Goal: Information Seeking & Learning: Learn about a topic

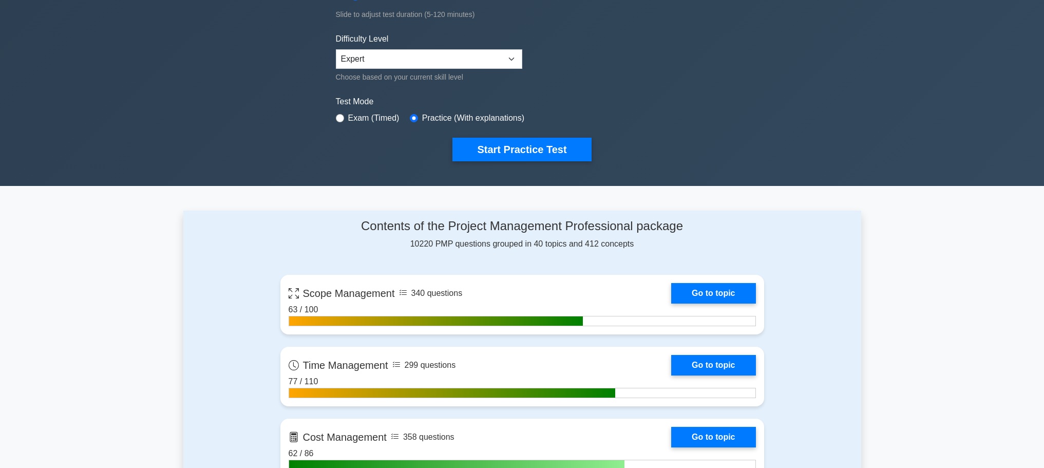
scroll to position [22, 0]
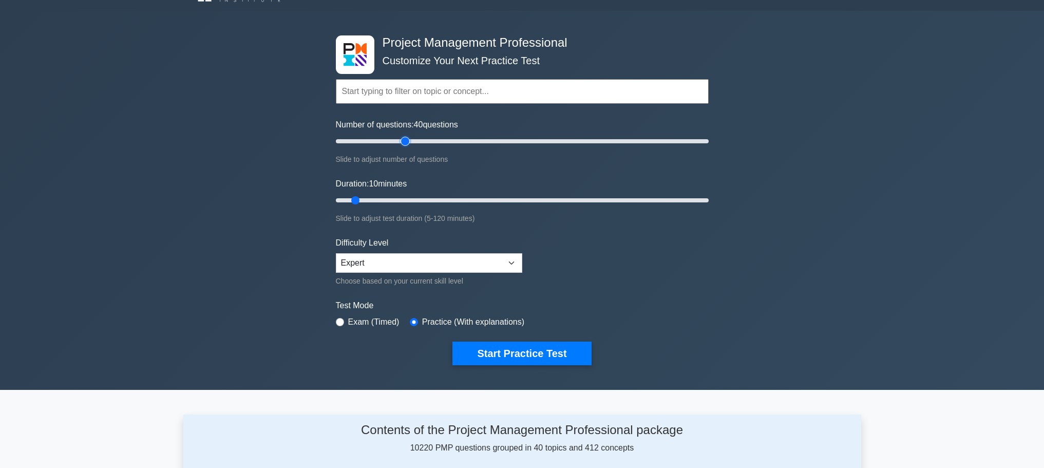
click at [403, 141] on input "Number of questions: 40 questions" at bounding box center [522, 141] width 373 height 12
type input "50"
click at [420, 141] on input "Number of questions: 50 questions" at bounding box center [522, 141] width 373 height 12
click at [424, 199] on input "Duration: 30 minutes" at bounding box center [522, 200] width 373 height 12
click at [433, 199] on input "Duration: 30 minutes" at bounding box center [522, 200] width 373 height 12
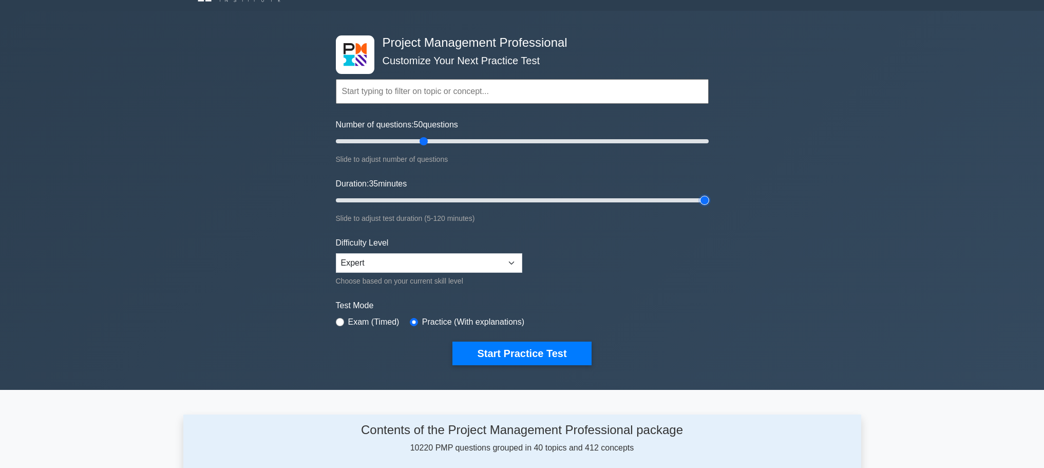
type input "120"
click at [705, 201] on input "Duration: 35 minutes" at bounding box center [522, 200] width 373 height 12
click at [514, 266] on select "Beginner Intermediate Expert" at bounding box center [429, 263] width 186 height 20
click at [523, 344] on button "Start Practice Test" at bounding box center [521, 354] width 139 height 24
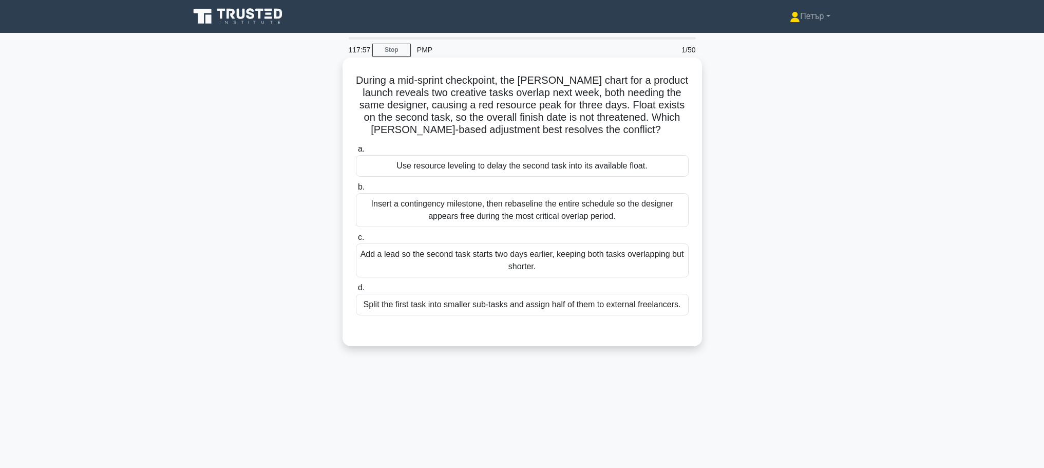
click at [670, 162] on div "Use resource leveling to delay the second task into its available float." at bounding box center [522, 166] width 333 height 22
click at [356, 153] on input "a. Use resource leveling to delay the second task into its available float." at bounding box center [356, 149] width 0 height 7
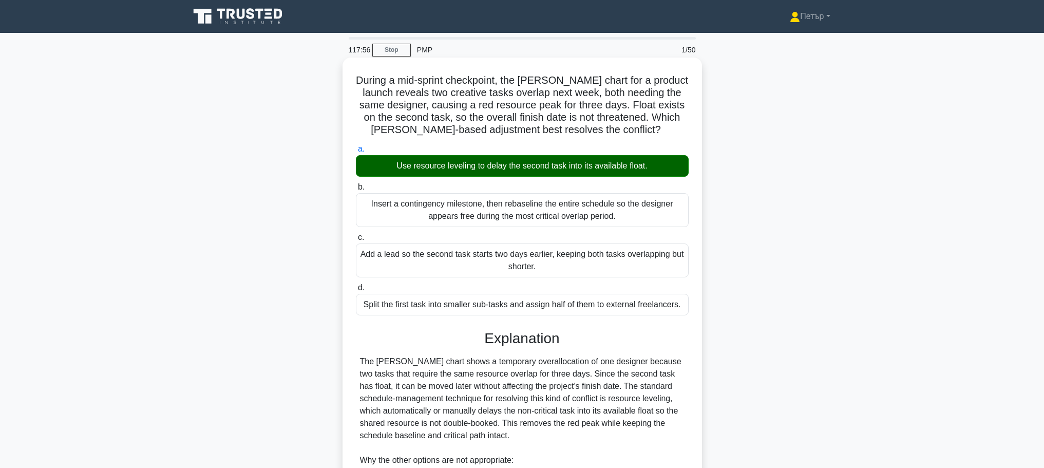
scroll to position [178, 0]
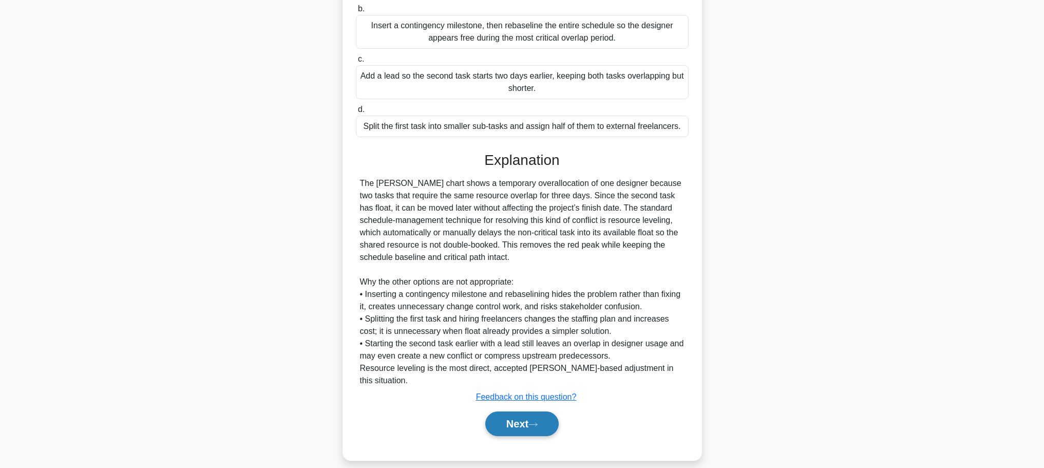
click at [535, 422] on icon at bounding box center [532, 425] width 9 height 6
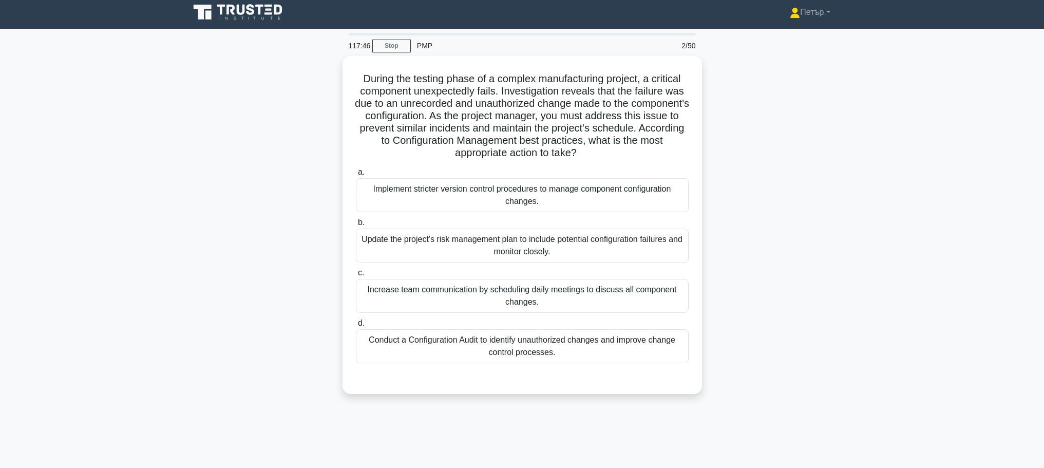
scroll to position [0, 0]
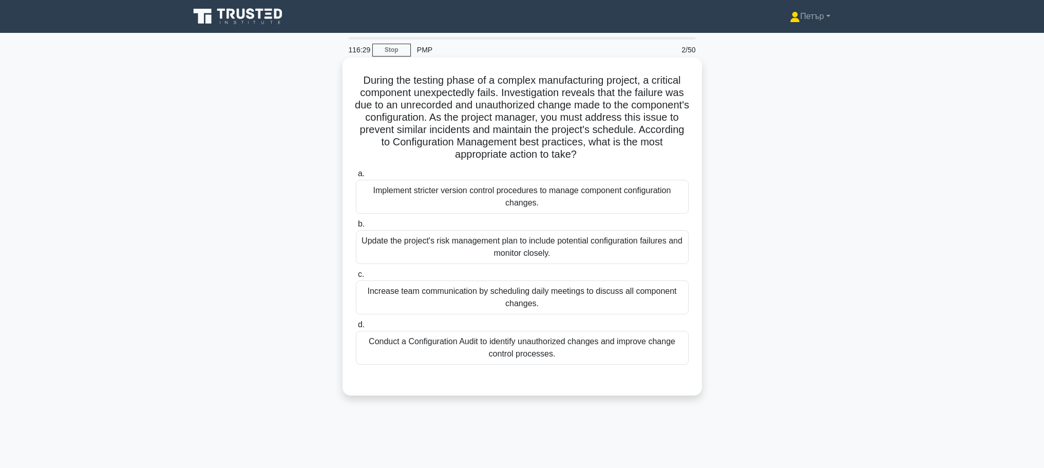
click at [630, 342] on div "Conduct a Configuration Audit to identify unauthorized changes and improve chan…" at bounding box center [522, 348] width 333 height 34
click at [356, 328] on input "d. Conduct a Configuration Audit to identify unauthorized changes and improve c…" at bounding box center [356, 324] width 0 height 7
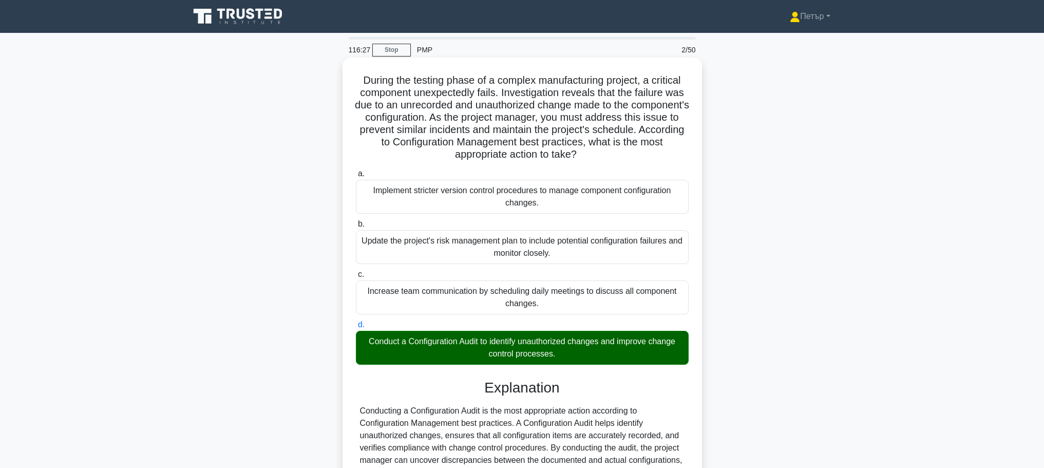
scroll to position [203, 0]
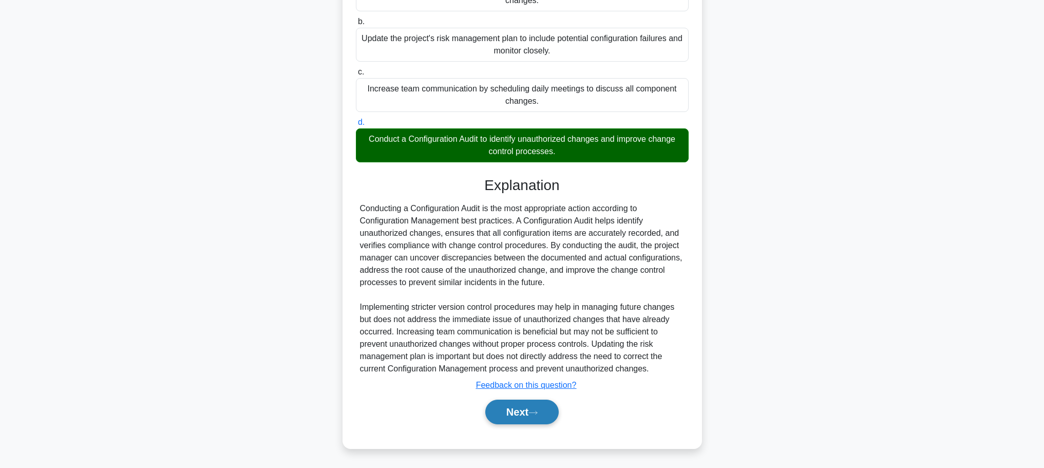
click at [530, 409] on button "Next" at bounding box center [521, 412] width 73 height 25
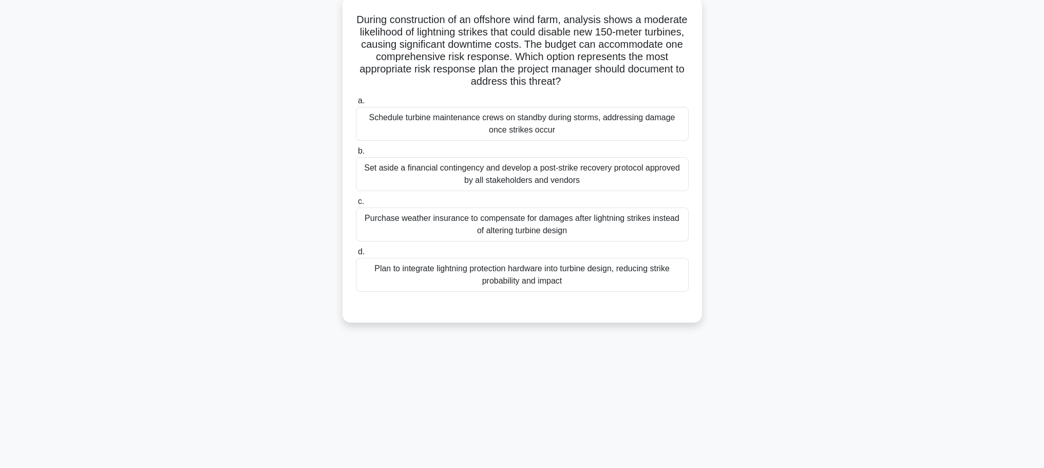
scroll to position [0, 0]
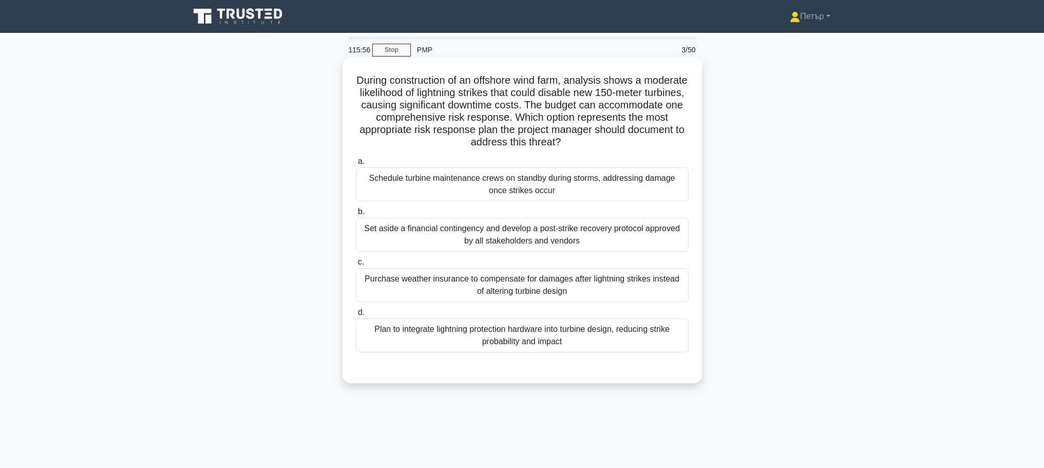
click at [558, 335] on div "Plan to integrate lightning protection hardware into turbine design, reducing s…" at bounding box center [522, 335] width 333 height 34
click at [356, 316] on input "d. Plan to integrate lightning protection hardware into turbine design, reducin…" at bounding box center [356, 312] width 0 height 7
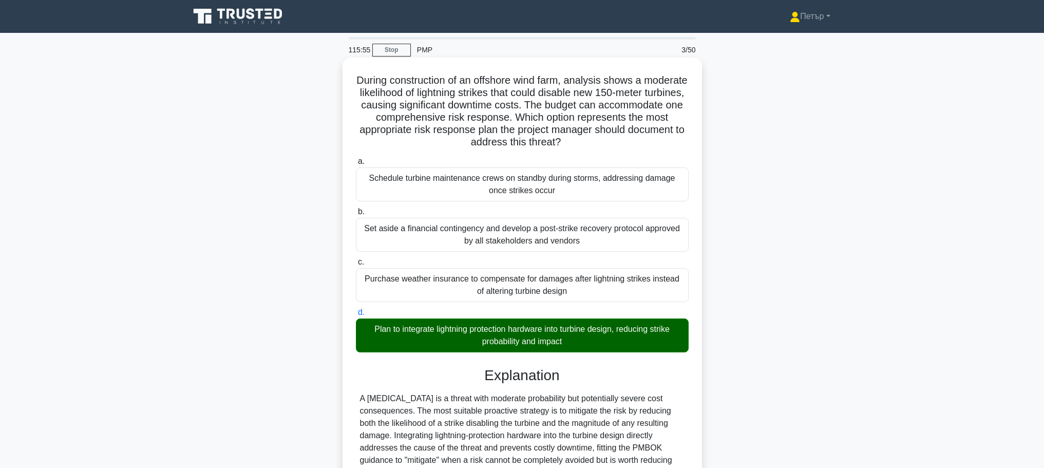
scroll to position [166, 0]
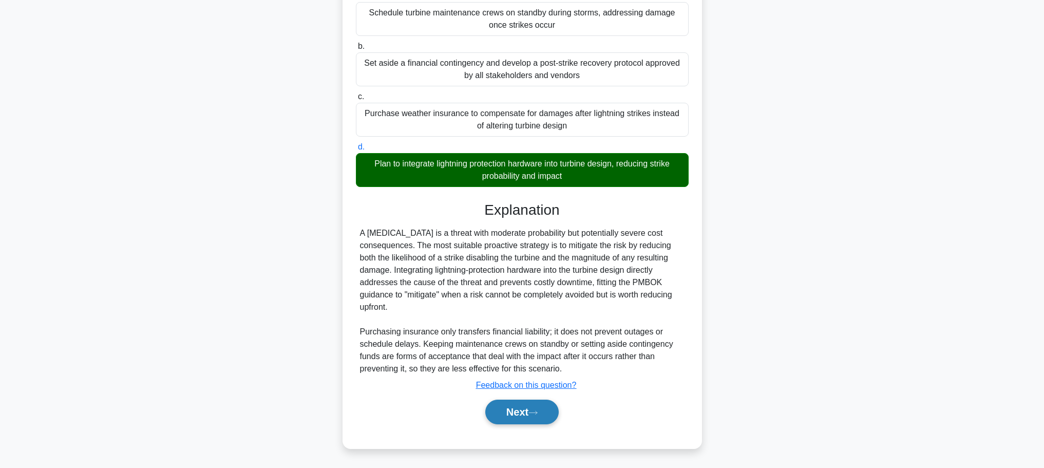
click at [538, 410] on icon at bounding box center [532, 413] width 9 height 6
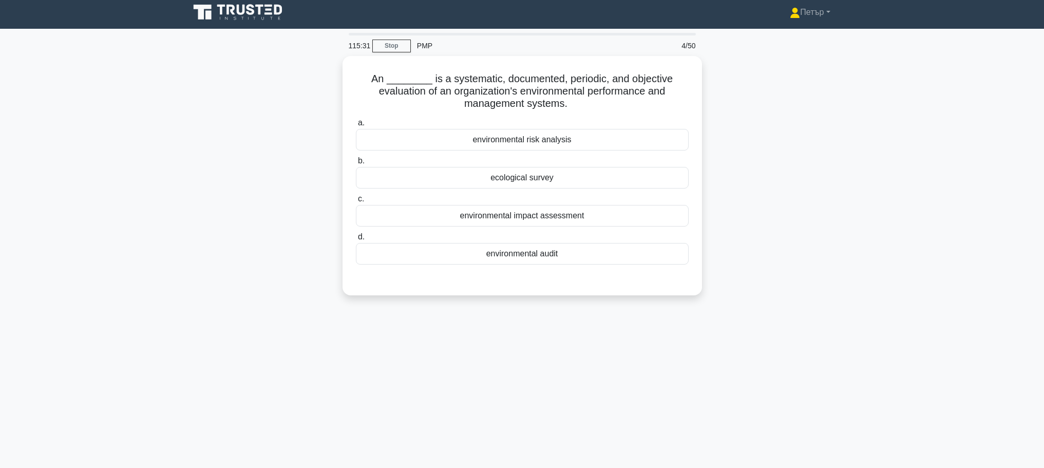
scroll to position [0, 0]
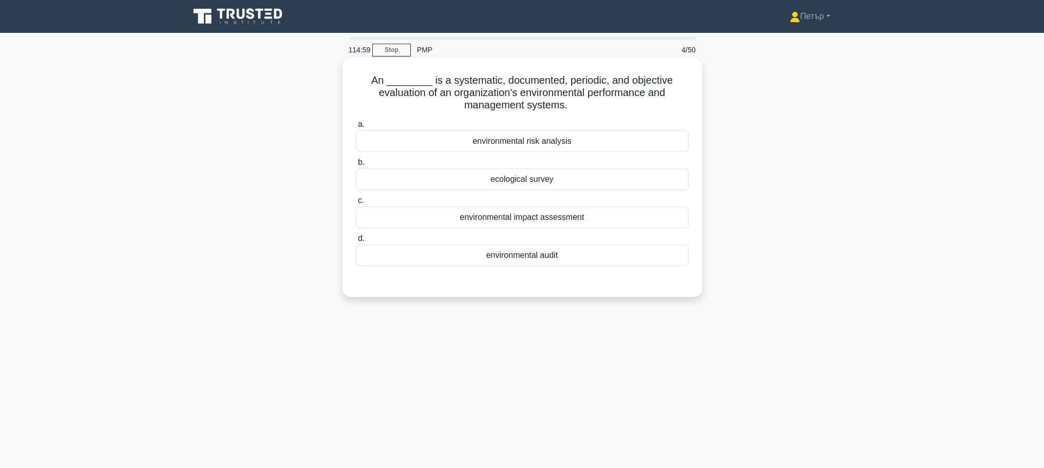
click at [586, 261] on div "environmental audit" at bounding box center [522, 255] width 333 height 22
click at [356, 242] on input "d. environmental audit" at bounding box center [356, 238] width 0 height 7
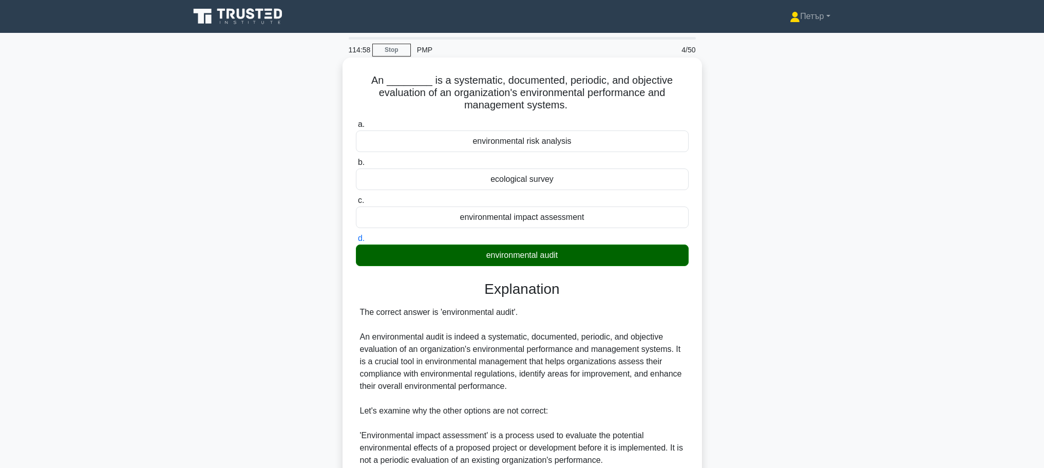
scroll to position [205, 0]
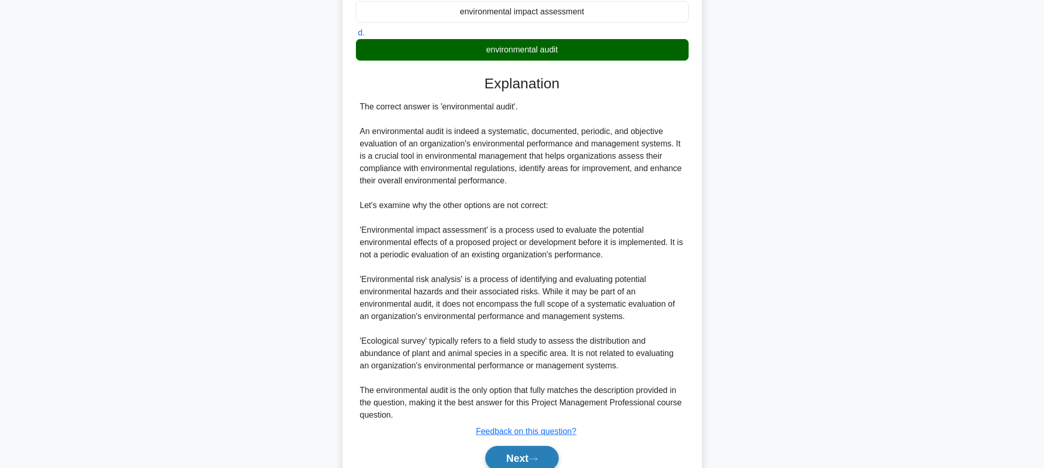
click at [526, 457] on button "Next" at bounding box center [521, 458] width 73 height 25
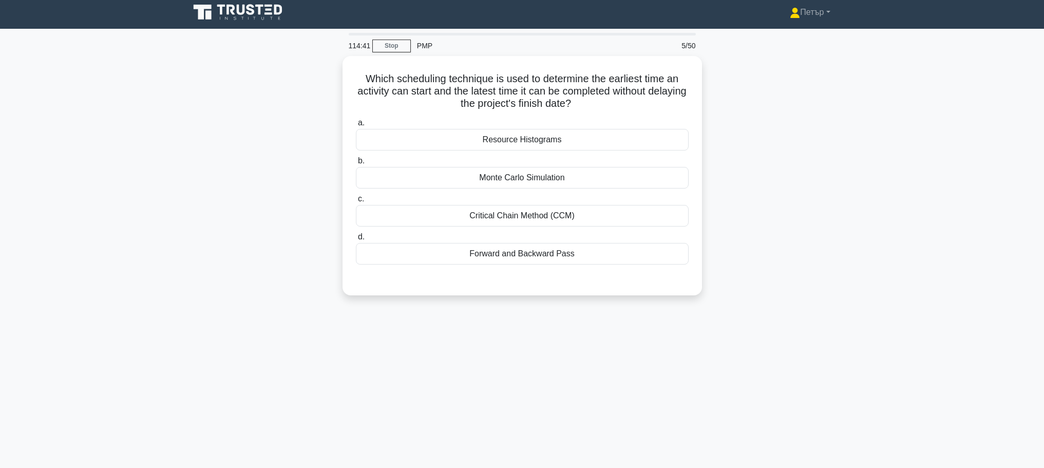
scroll to position [0, 0]
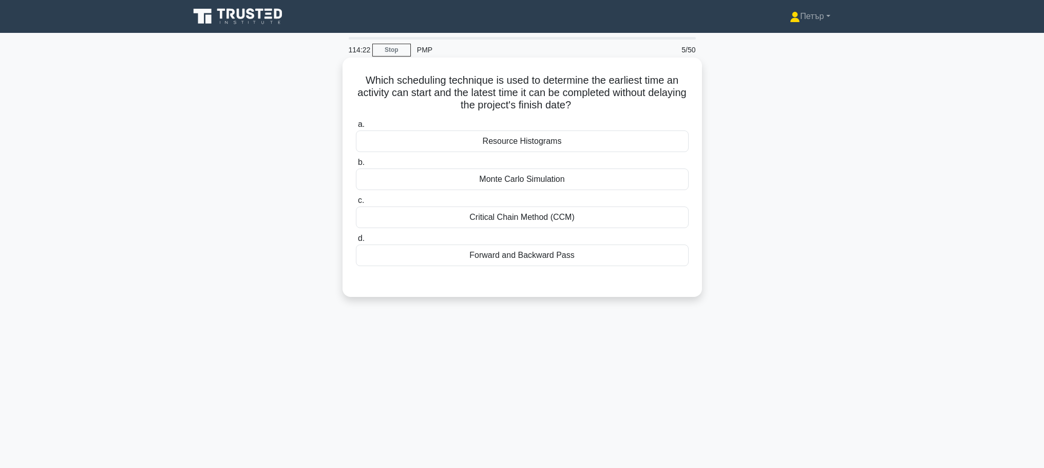
click at [651, 211] on div "Critical Chain Method (CCM)" at bounding box center [522, 217] width 333 height 22
click at [356, 204] on input "c. Critical Chain Method (CCM)" at bounding box center [356, 200] width 0 height 7
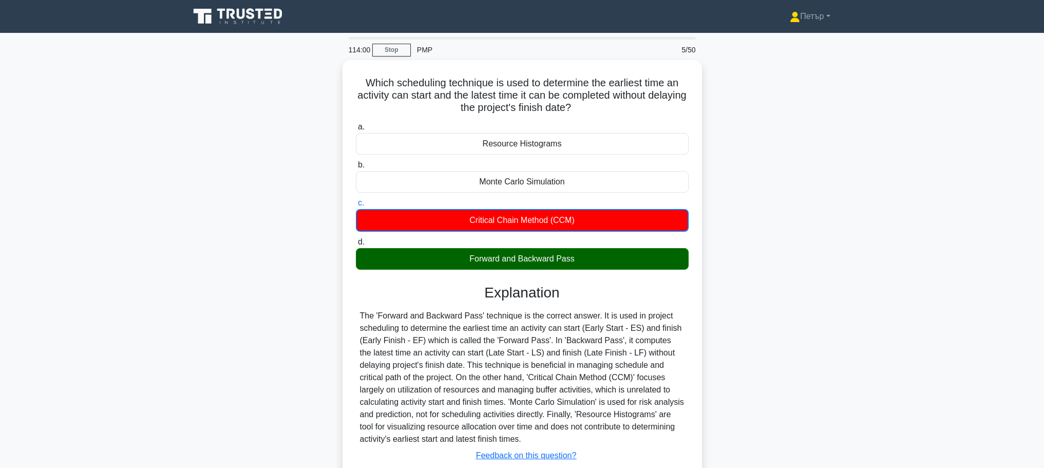
scroll to position [87, 0]
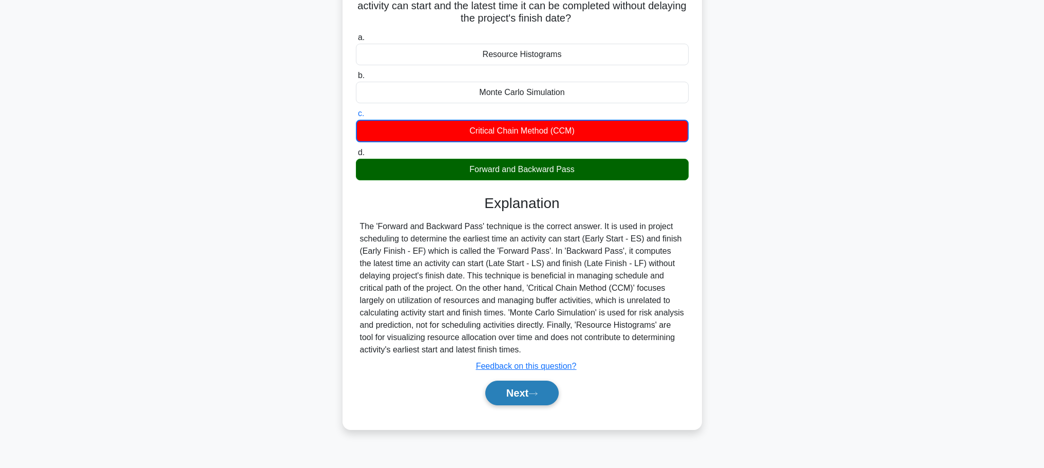
click at [544, 391] on button "Next" at bounding box center [521, 393] width 73 height 25
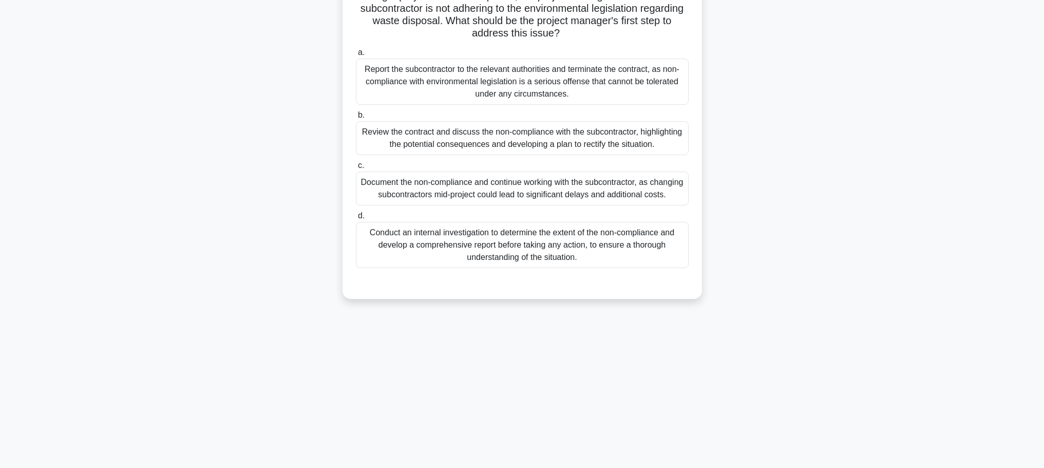
scroll to position [0, 0]
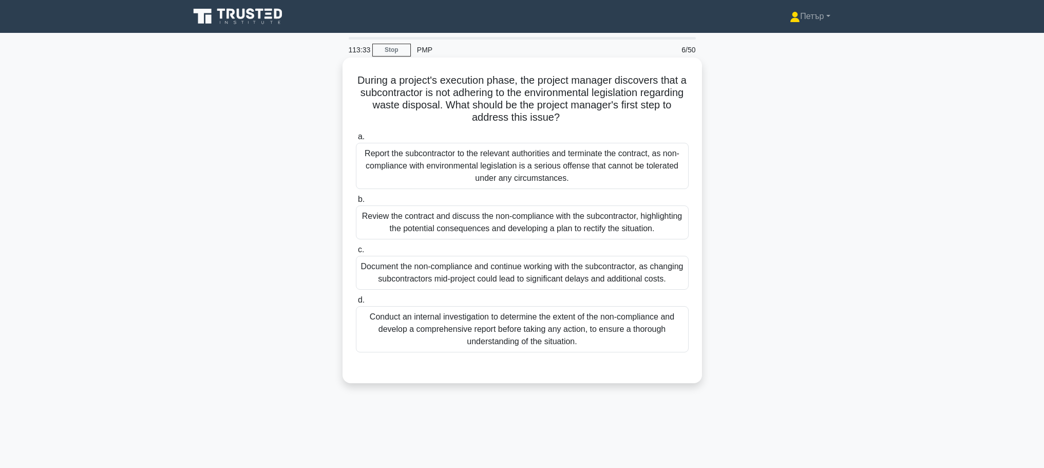
click at [432, 185] on div "Report the subcontractor to the relevant authorities and terminate the contract…" at bounding box center [522, 166] width 333 height 46
click at [356, 140] on input "a. Report the subcontractor to the relevant authorities and terminate the contr…" at bounding box center [356, 137] width 0 height 7
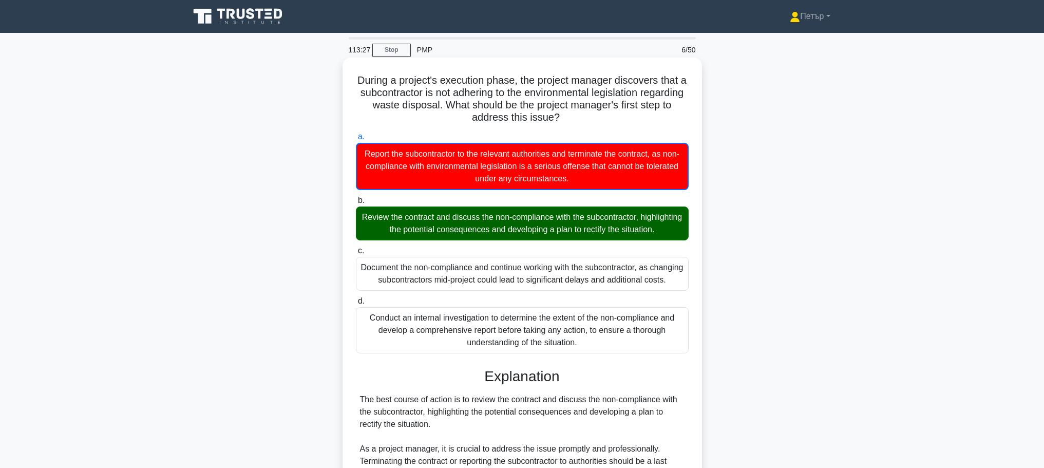
scroll to position [205, 0]
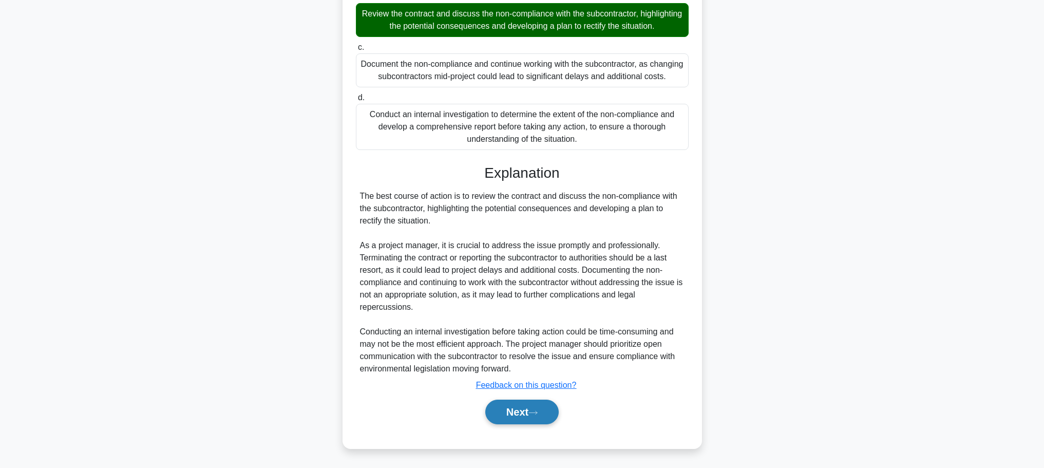
click at [535, 419] on button "Next" at bounding box center [521, 412] width 73 height 25
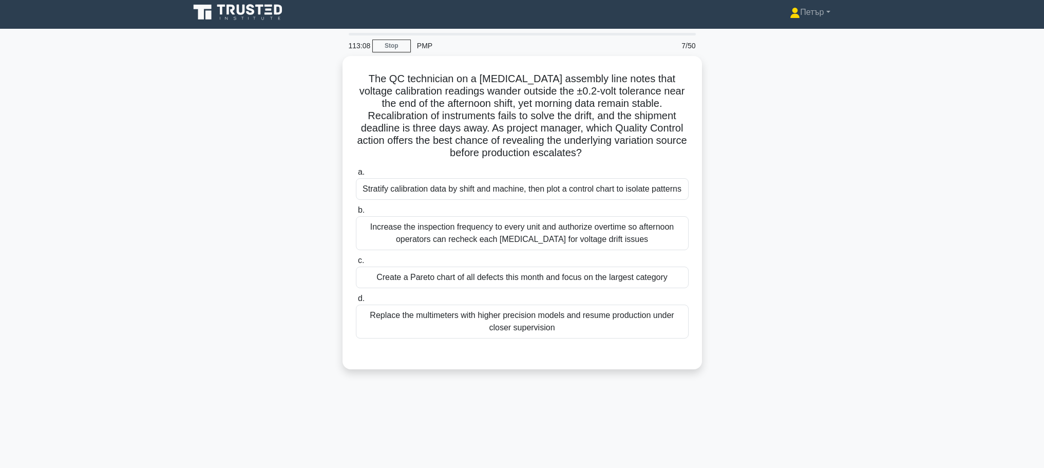
scroll to position [0, 0]
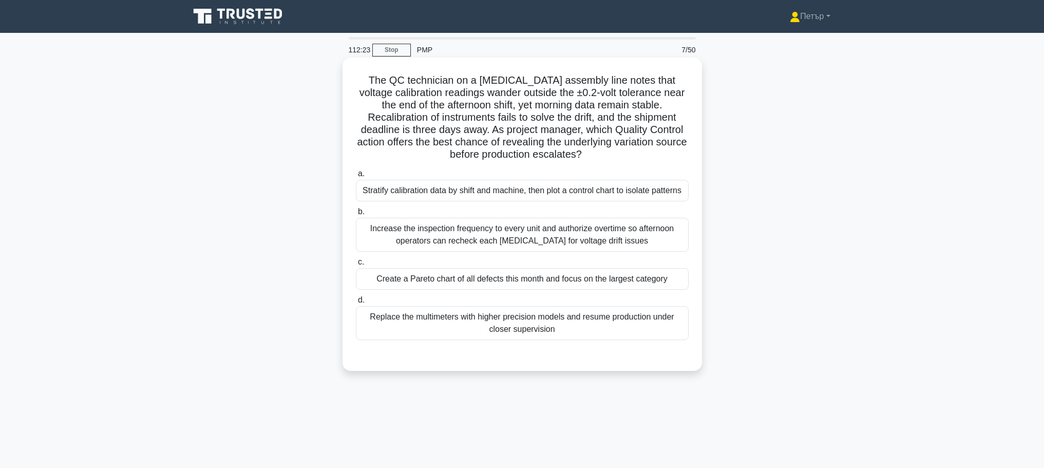
click at [449, 326] on div "Replace the multimeters with higher precision models and resume production unde…" at bounding box center [522, 323] width 333 height 34
click at [356, 304] on input "d. Replace the multimeters with higher precision models and resume production u…" at bounding box center [356, 300] width 0 height 7
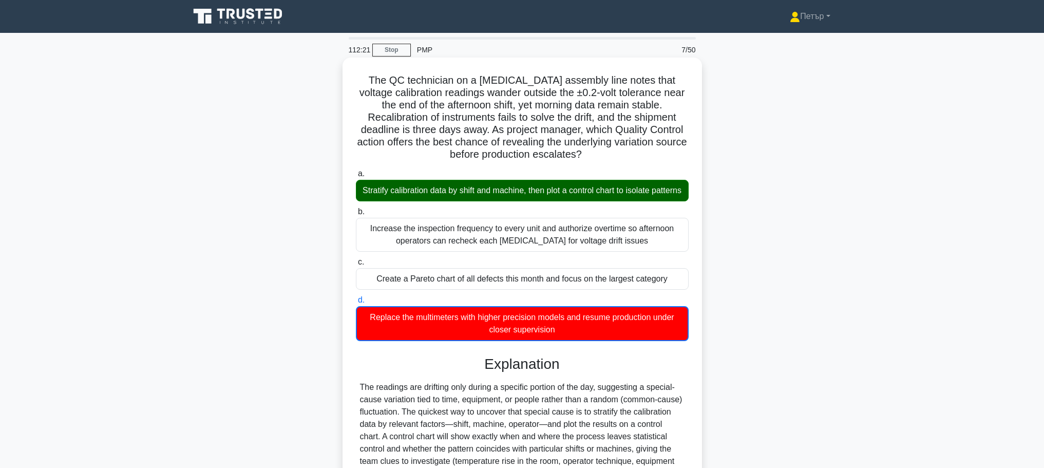
scroll to position [205, 0]
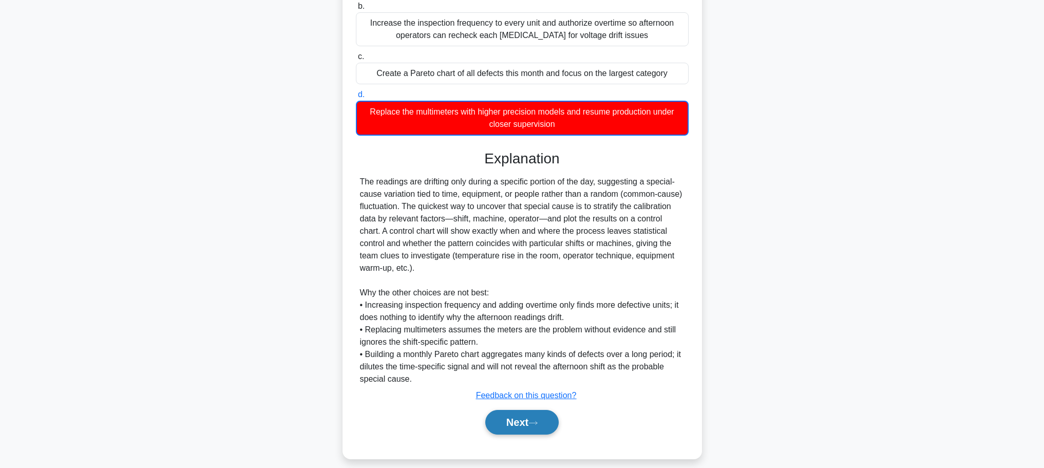
click at [533, 426] on icon at bounding box center [532, 423] width 9 height 6
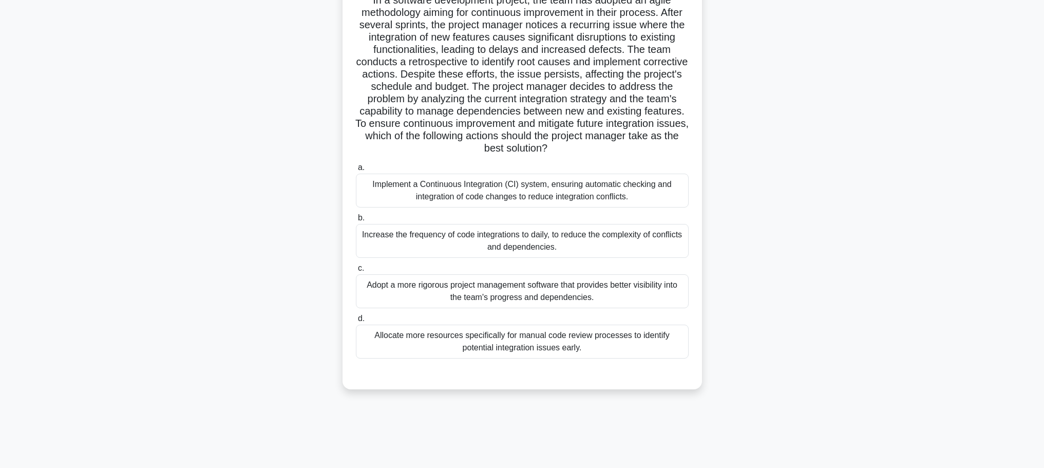
scroll to position [87, 0]
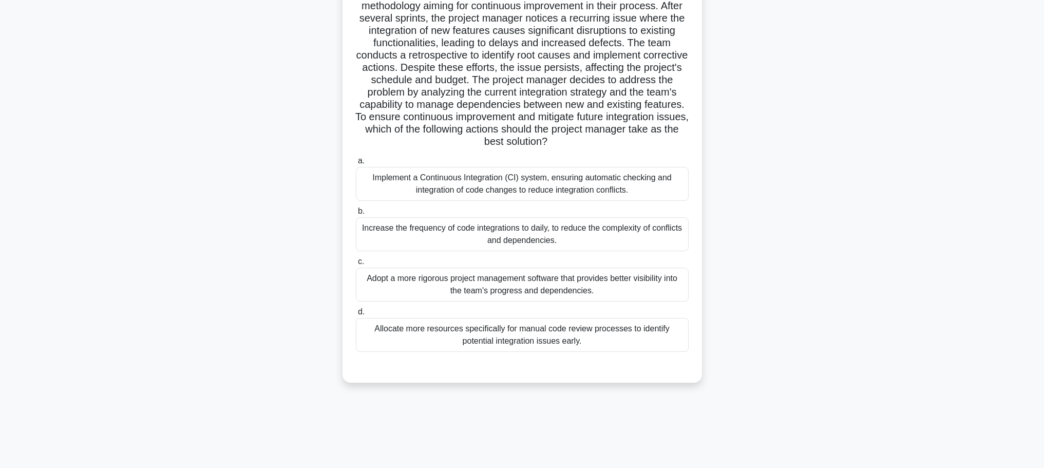
click at [422, 191] on div "Implement a Continuous Integration (CI) system, ensuring automatic checking and…" at bounding box center [522, 184] width 333 height 34
click at [356, 164] on input "a. Implement a Continuous Integration (CI) system, ensuring automatic checking …" at bounding box center [356, 161] width 0 height 7
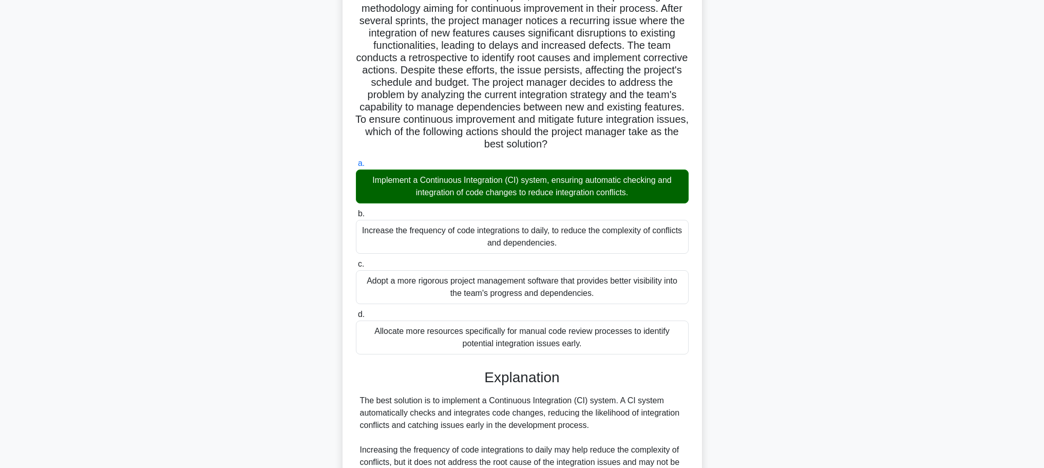
scroll to position [292, 0]
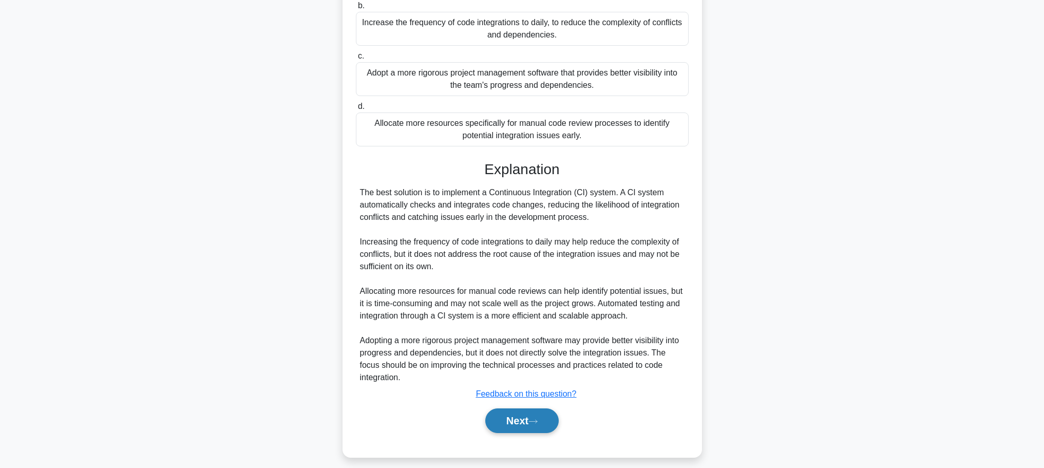
click at [536, 423] on icon at bounding box center [532, 422] width 9 height 6
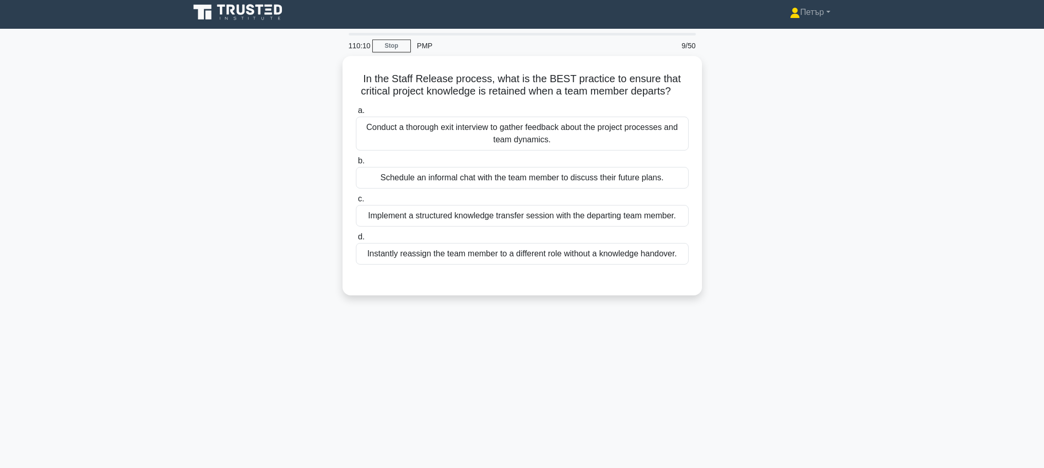
scroll to position [0, 0]
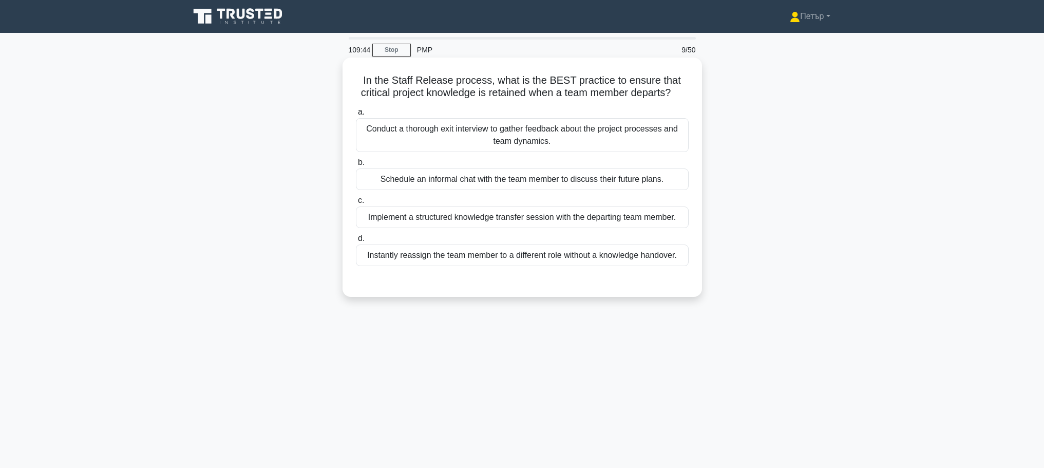
click at [535, 213] on div "Implement a structured knowledge transfer session with the departing team membe…" at bounding box center [522, 217] width 333 height 22
click at [356, 204] on input "c. Implement a structured knowledge transfer session with the departing team me…" at bounding box center [356, 200] width 0 height 7
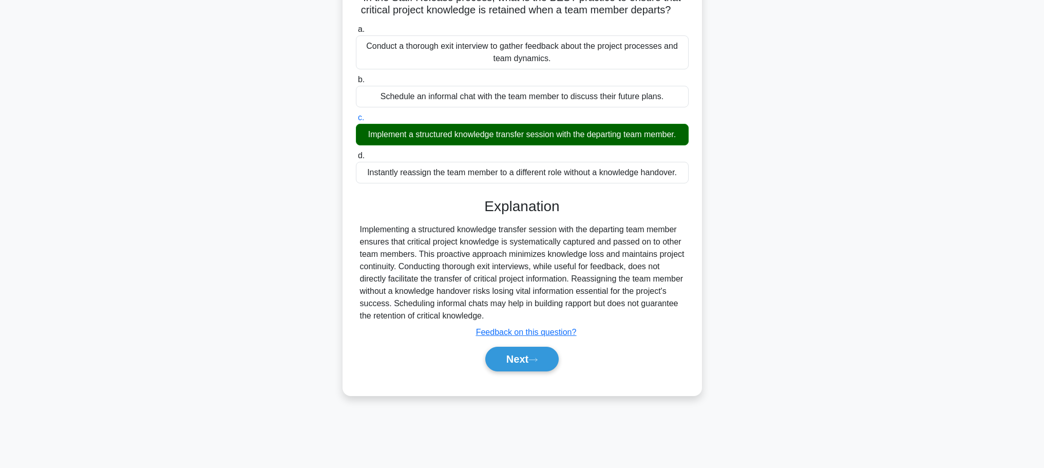
scroll to position [87, 0]
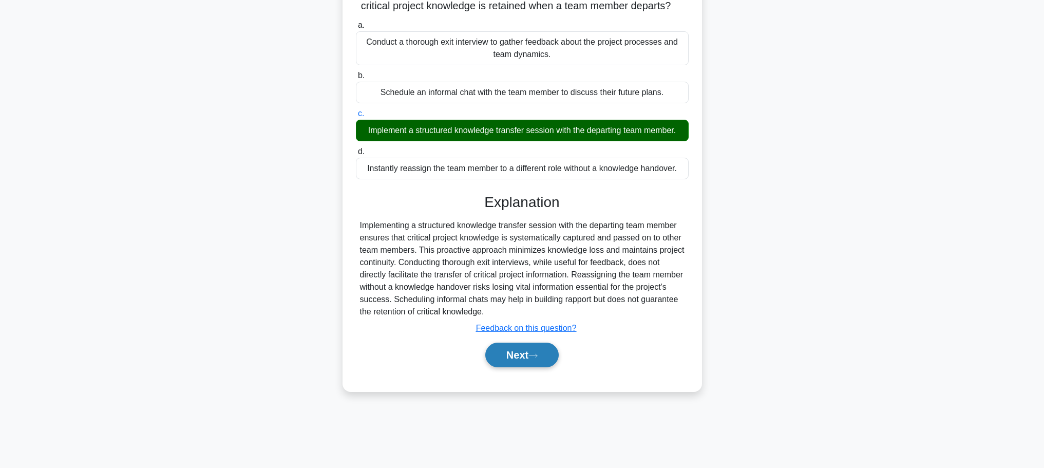
click at [529, 361] on button "Next" at bounding box center [521, 355] width 73 height 25
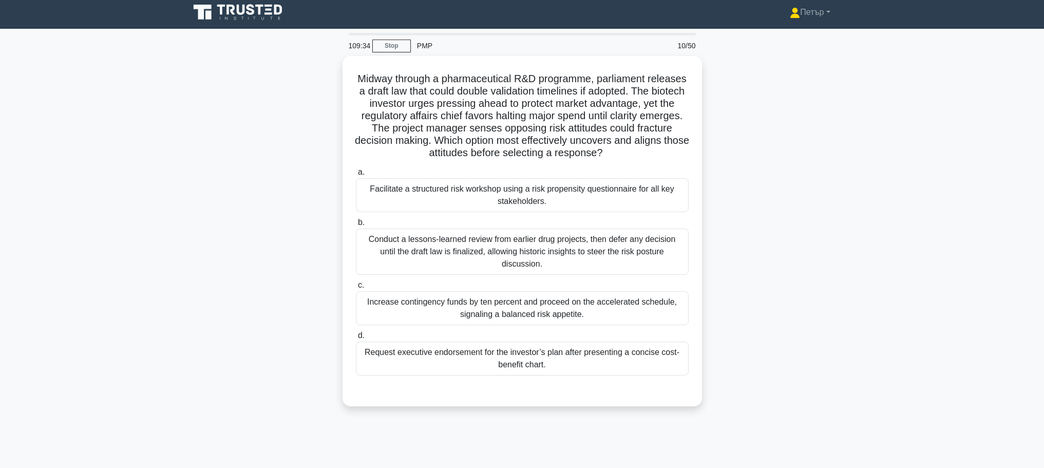
scroll to position [0, 0]
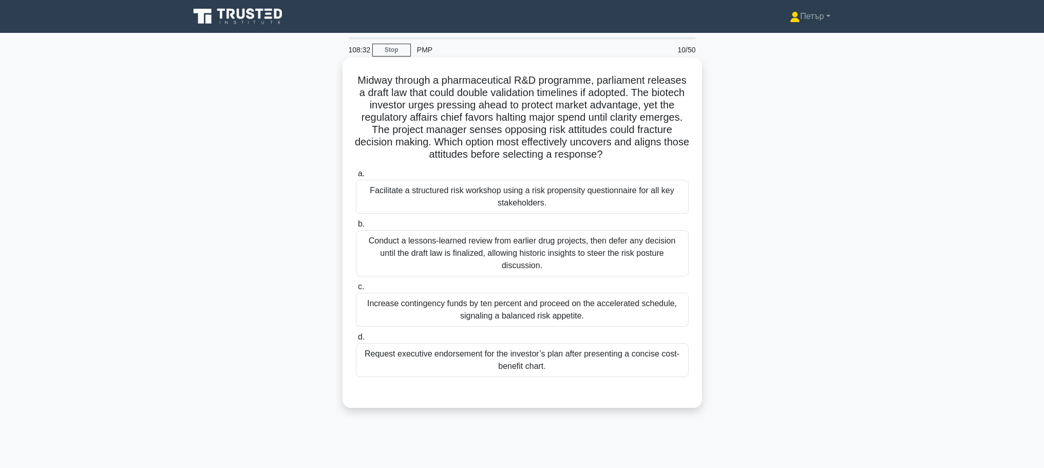
click at [573, 247] on div "Conduct a lessons-learned review from earlier drug projects, then defer any dec…" at bounding box center [522, 253] width 333 height 46
click at [356, 227] on input "b. Conduct a lessons-learned review from earlier drug projects, then defer any …" at bounding box center [356, 224] width 0 height 7
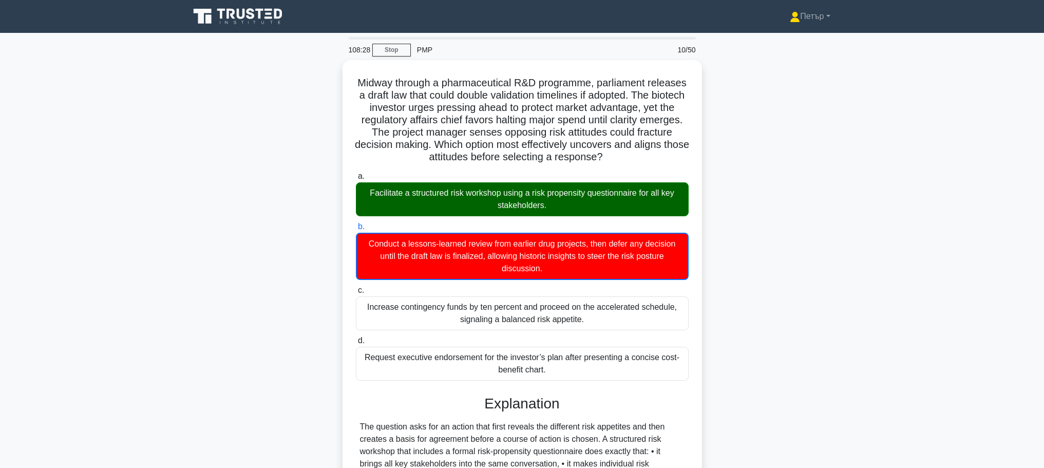
scroll to position [205, 0]
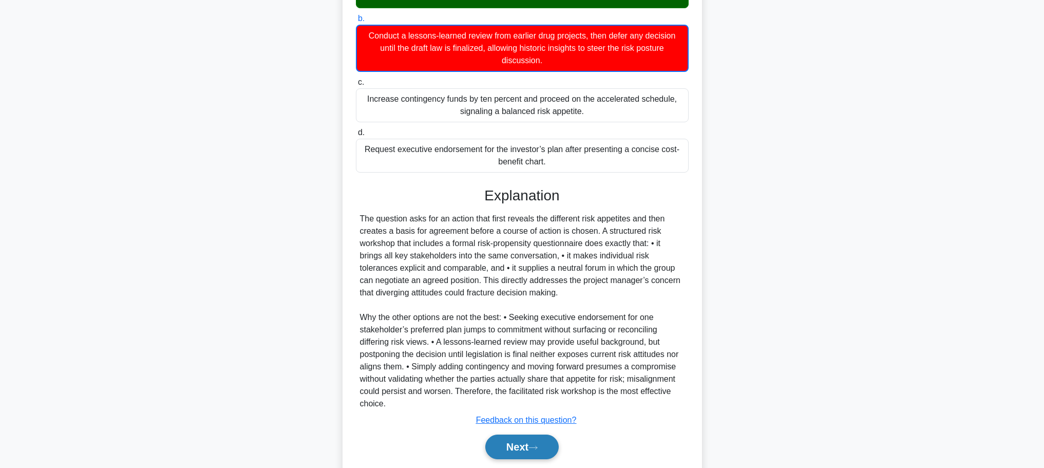
click at [541, 443] on button "Next" at bounding box center [521, 446] width 73 height 25
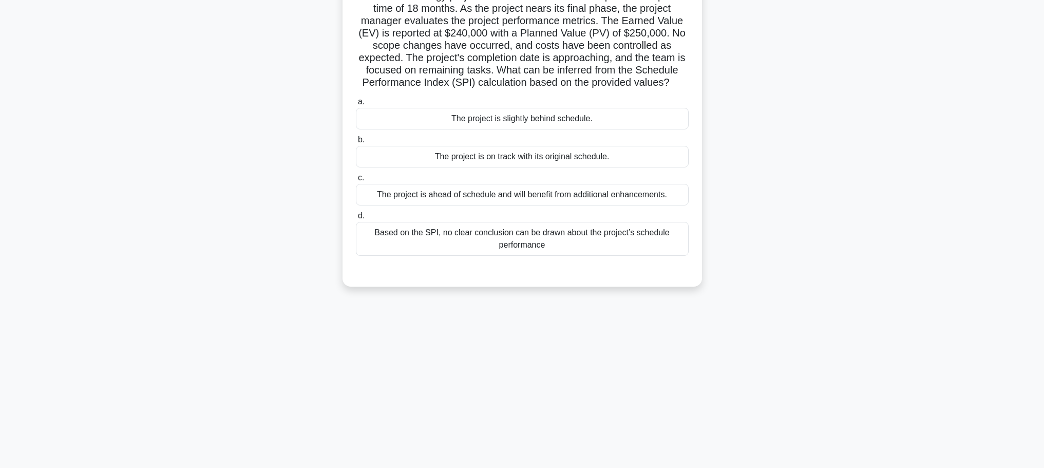
scroll to position [0, 0]
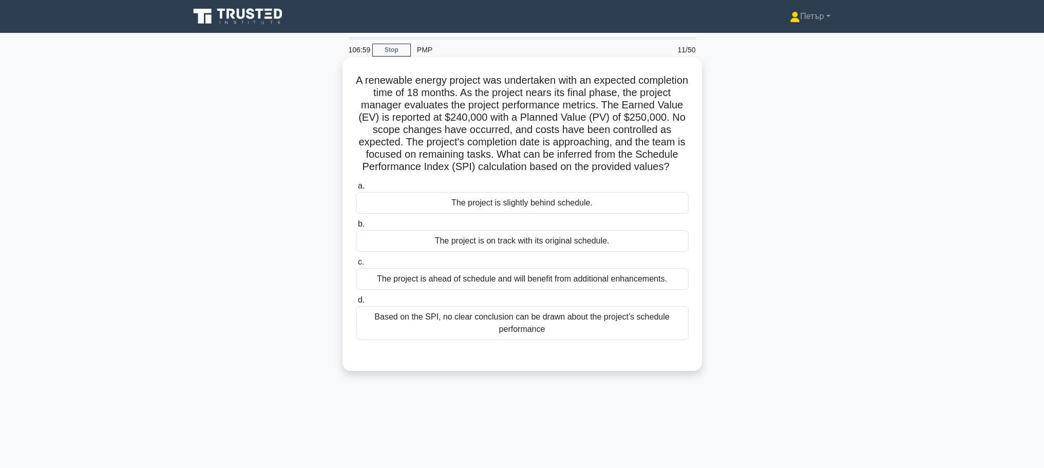
click at [652, 214] on div "The project is slightly behind schedule." at bounding box center [522, 203] width 333 height 22
click at [356, 189] on input "a. The project is slightly behind schedule." at bounding box center [356, 186] width 0 height 7
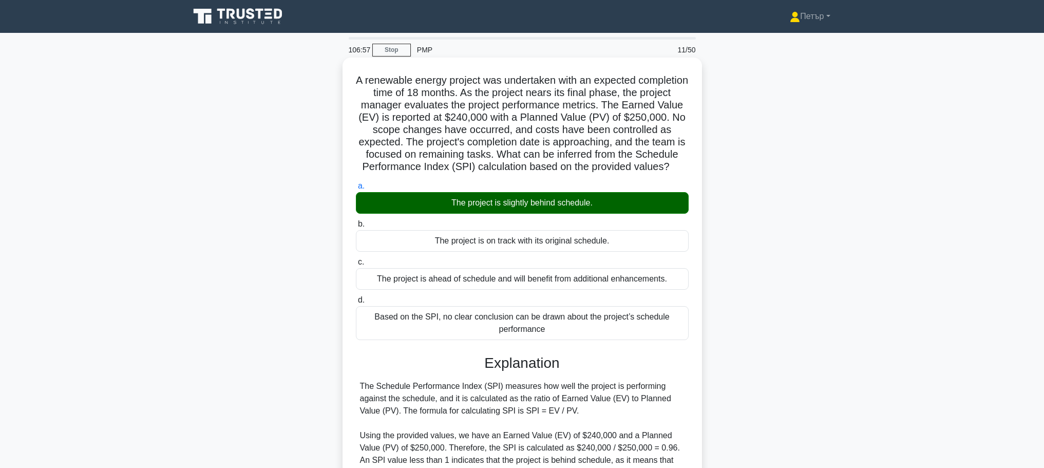
scroll to position [203, 0]
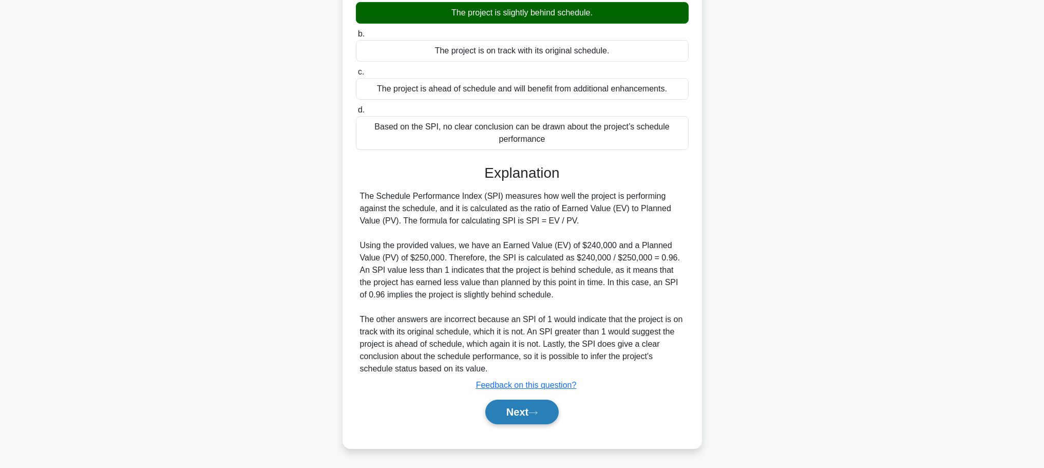
click at [523, 410] on button "Next" at bounding box center [521, 412] width 73 height 25
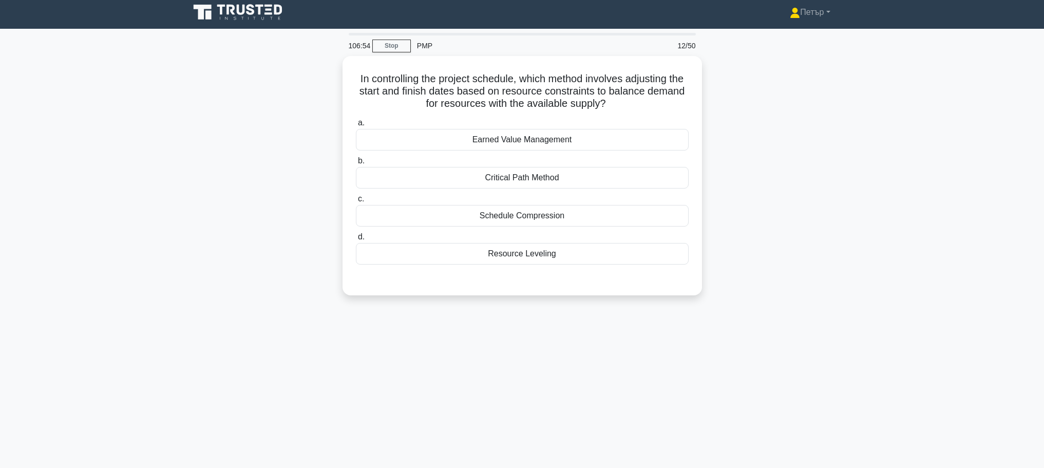
scroll to position [0, 0]
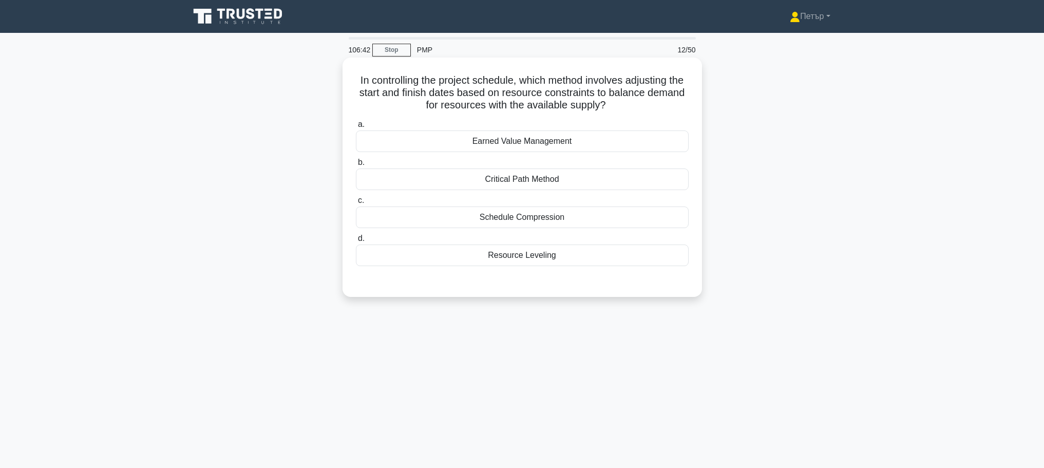
click at [673, 268] on div "a. Earned Value Management b. Critical Path Method" at bounding box center [522, 192] width 345 height 152
click at [672, 253] on div "Resource Leveling" at bounding box center [522, 255] width 333 height 22
click at [356, 242] on input "d. Resource Leveling" at bounding box center [356, 238] width 0 height 7
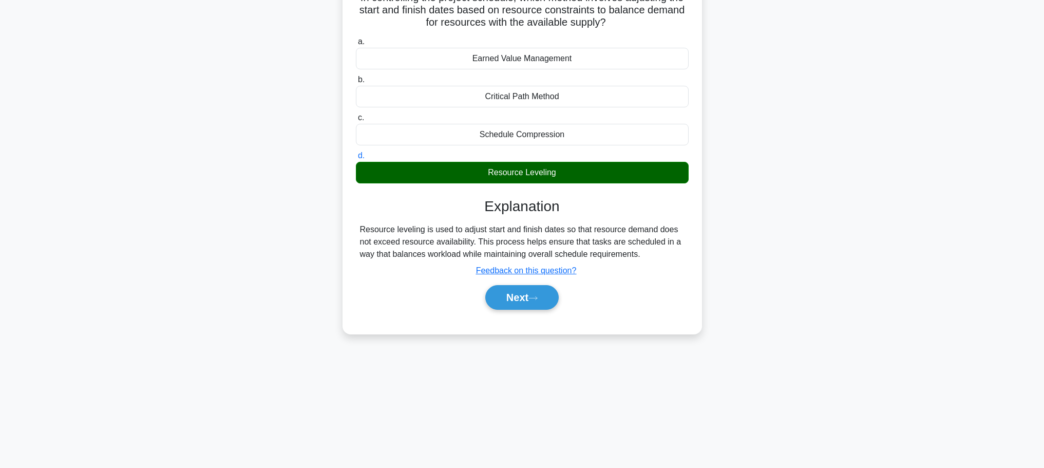
scroll to position [87, 0]
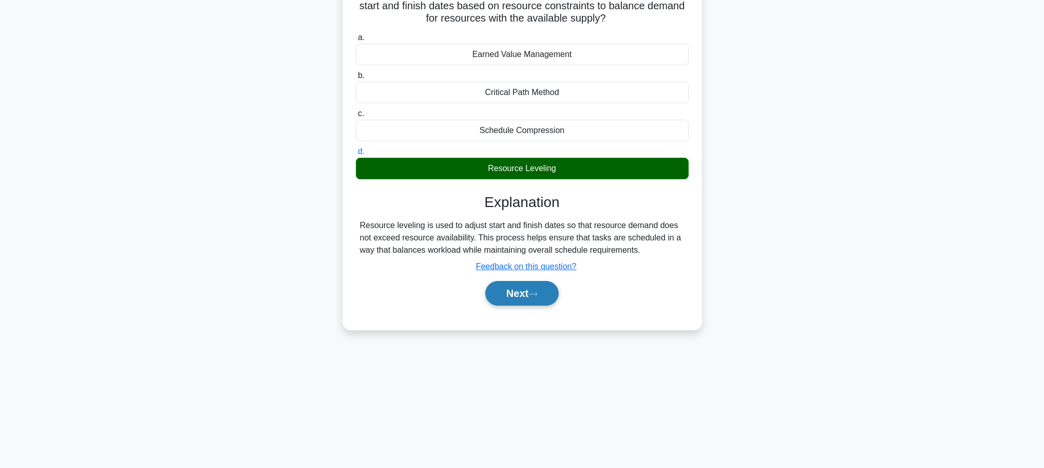
click at [538, 295] on icon at bounding box center [532, 294] width 9 height 6
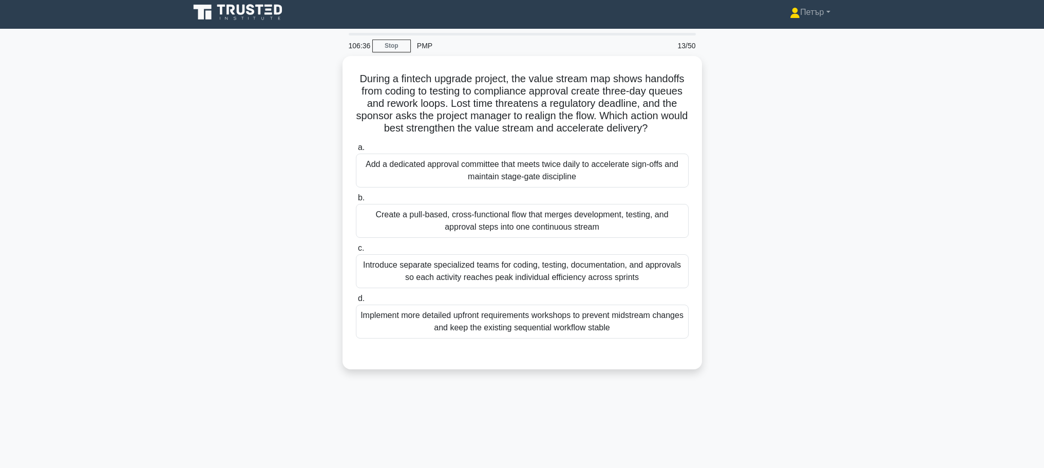
scroll to position [0, 0]
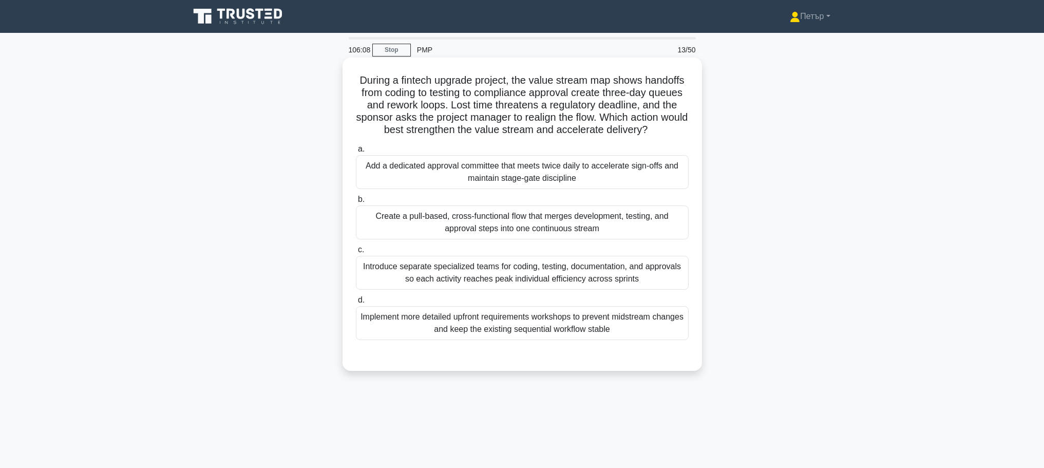
click at [672, 225] on div "Create a pull-based, cross-functional flow that merges development, testing, an…" at bounding box center [522, 222] width 333 height 34
click at [356, 203] on input "b. Create a pull-based, cross-functional flow that merges development, testing,…" at bounding box center [356, 199] width 0 height 7
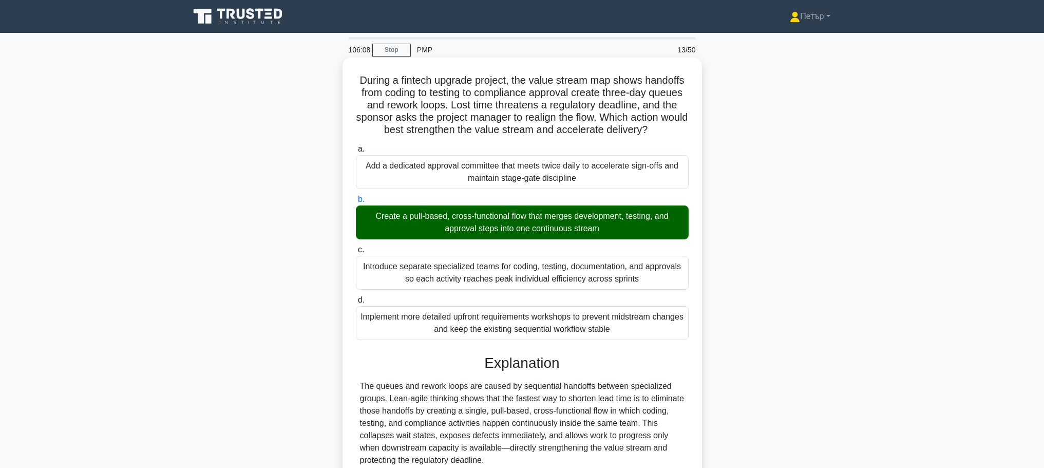
scroll to position [154, 0]
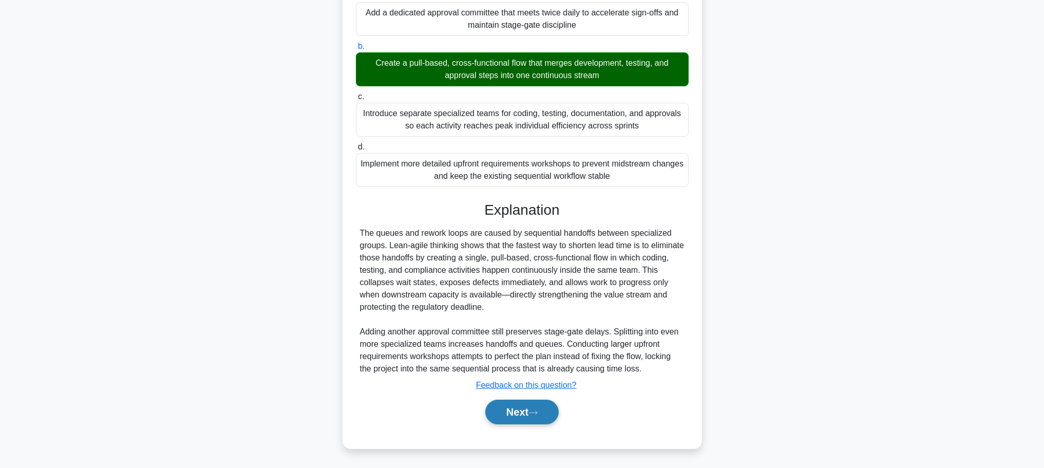
click at [539, 408] on button "Next" at bounding box center [521, 412] width 73 height 25
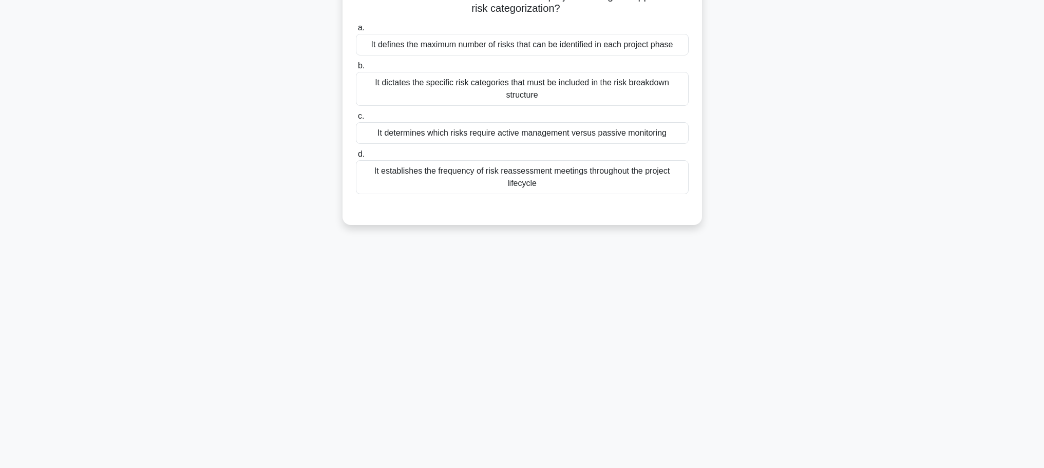
scroll to position [0, 0]
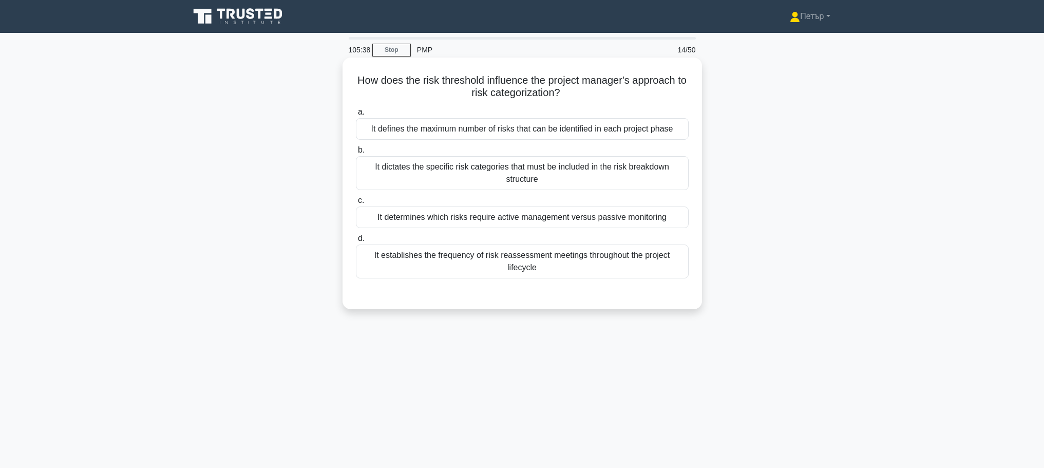
click at [610, 221] on div "It determines which risks require active management versus passive monitoring" at bounding box center [522, 217] width 333 height 22
click at [356, 204] on input "c. It determines which risks require active management versus passive monitoring" at bounding box center [356, 200] width 0 height 7
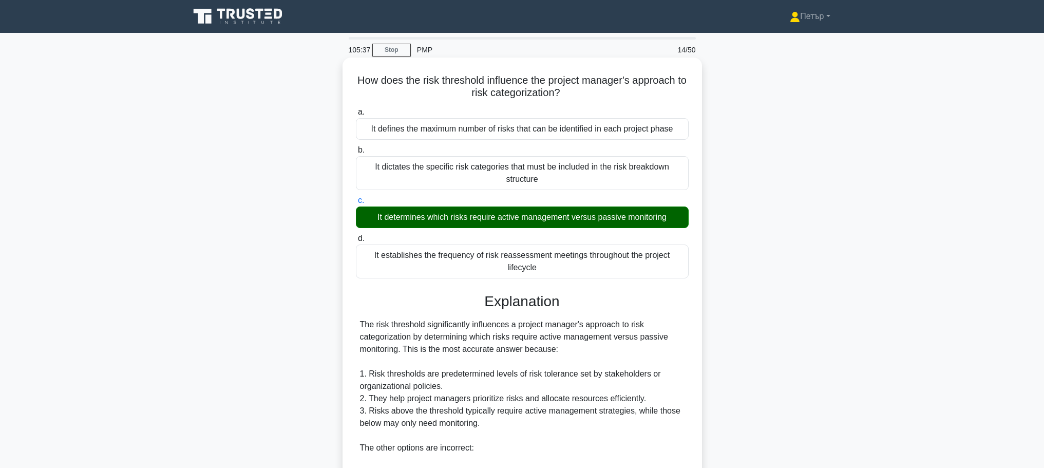
scroll to position [205, 0]
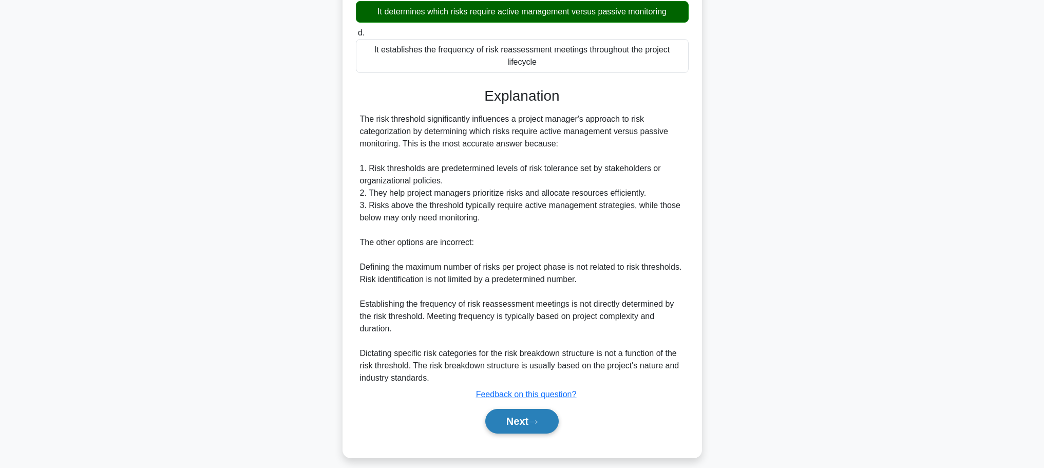
click at [501, 433] on button "Next" at bounding box center [521, 421] width 73 height 25
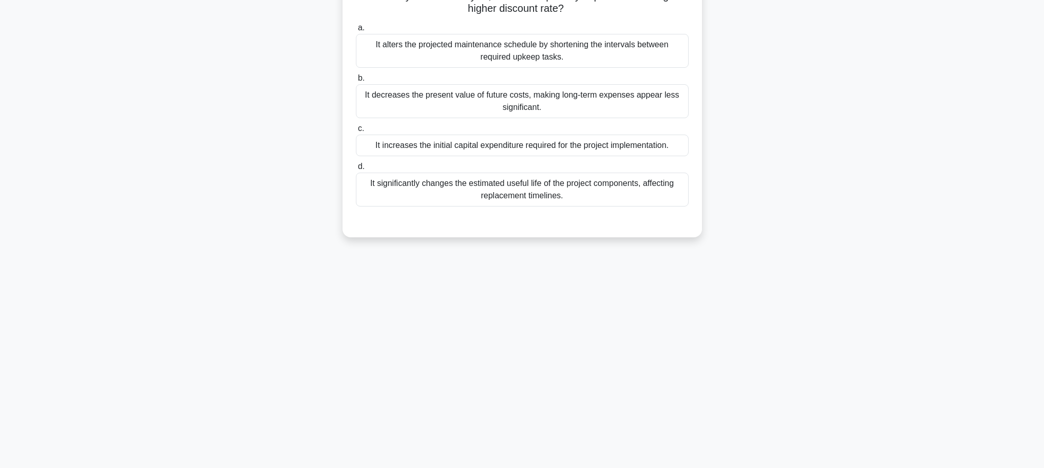
scroll to position [0, 0]
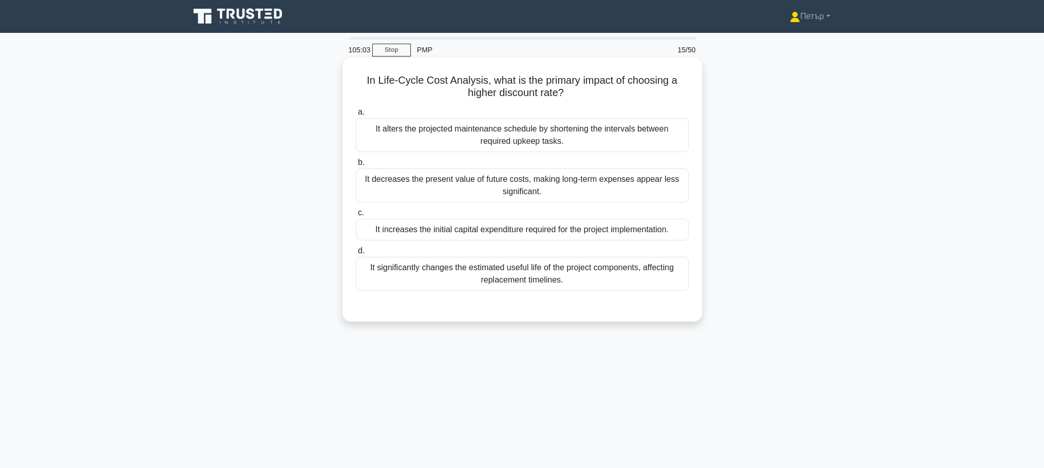
click at [505, 185] on div "It decreases the present value of future costs, making long-term expenses appea…" at bounding box center [522, 185] width 333 height 34
click at [356, 166] on input "b. It decreases the present value of future costs, making long-term expenses ap…" at bounding box center [356, 162] width 0 height 7
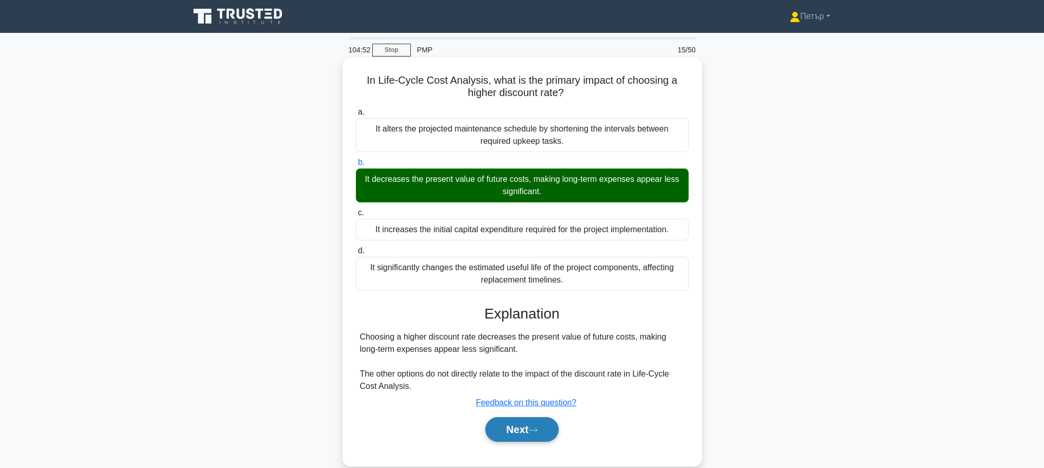
click at [543, 423] on button "Next" at bounding box center [521, 429] width 73 height 25
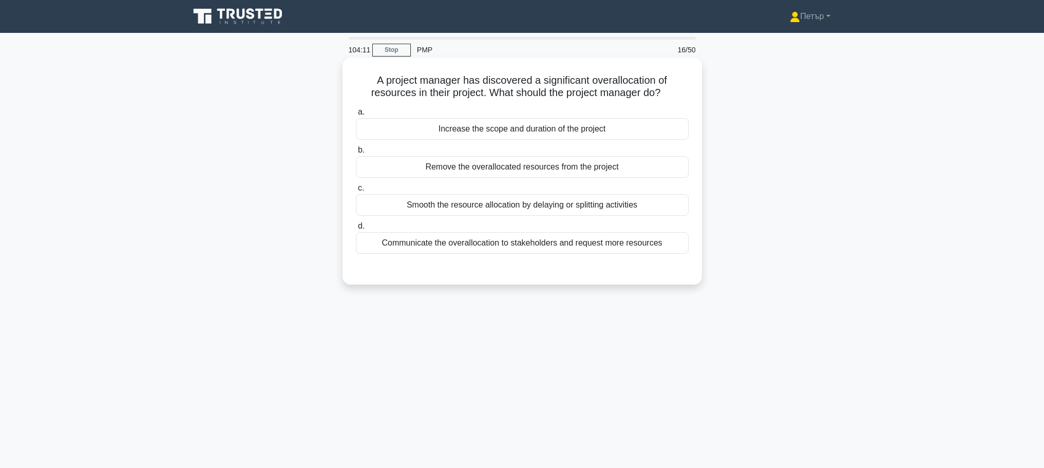
click at [519, 204] on div "Smooth the resource allocation by delaying or splitting activities" at bounding box center [522, 205] width 333 height 22
click at [356, 192] on input "c. Smooth the resource allocation by delaying or splitting activities" at bounding box center [356, 188] width 0 height 7
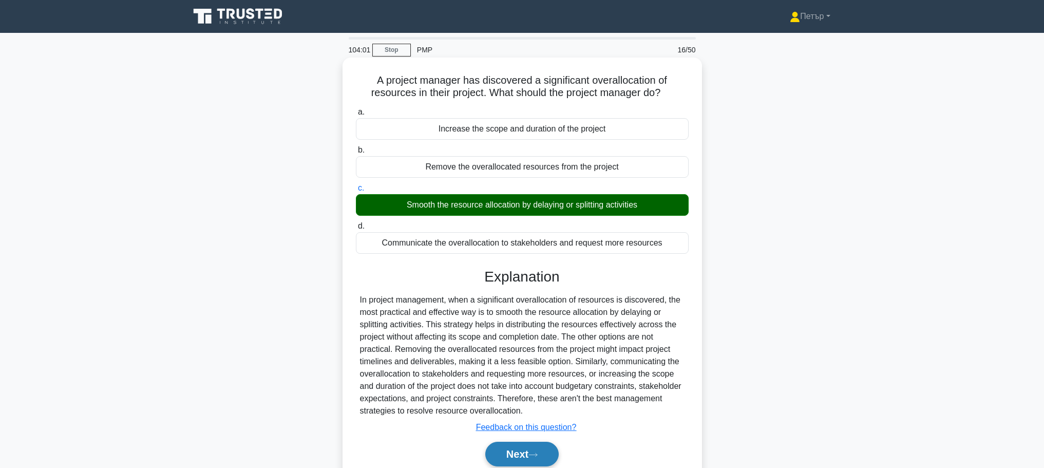
click at [545, 452] on button "Next" at bounding box center [521, 454] width 73 height 25
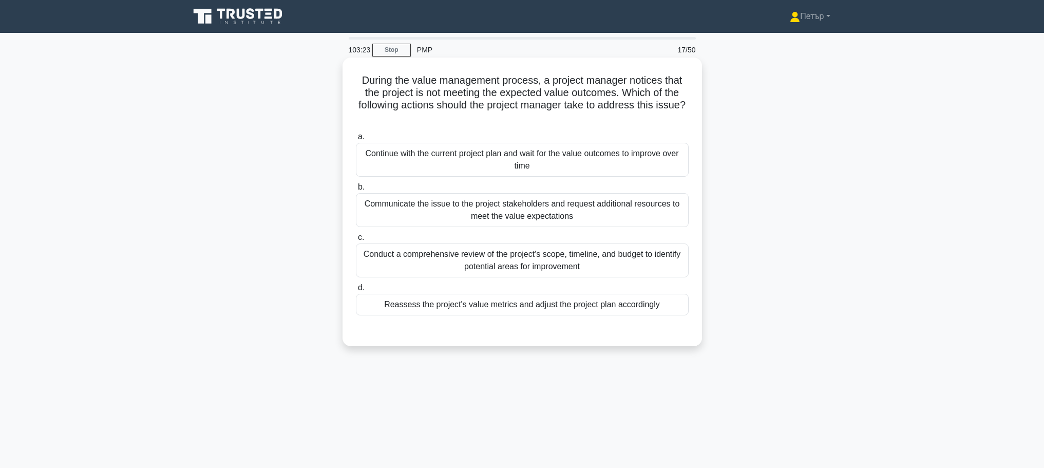
click at [467, 308] on div "Reassess the project's value metrics and adjust the project plan accordingly" at bounding box center [522, 305] width 333 height 22
click at [356, 291] on input "d. Reassess the project's value metrics and adjust the project plan accordingly" at bounding box center [356, 288] width 0 height 7
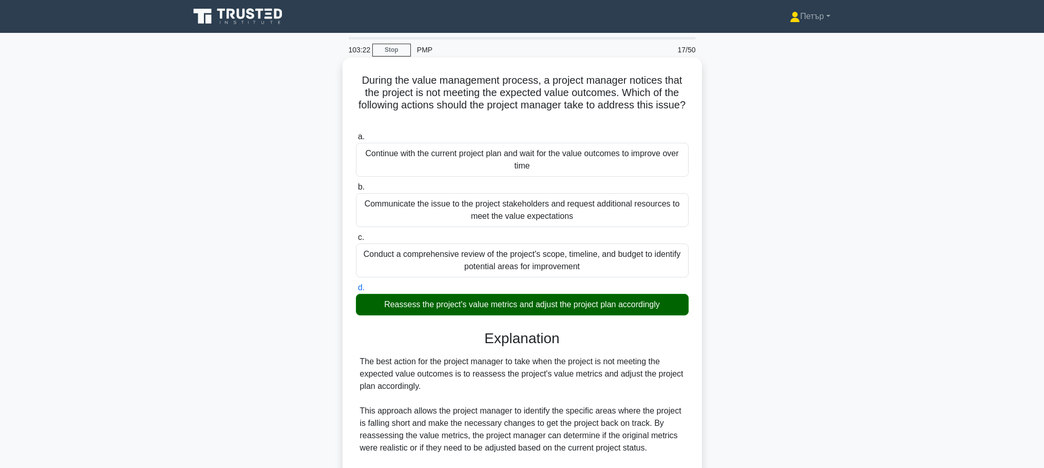
scroll to position [203, 0]
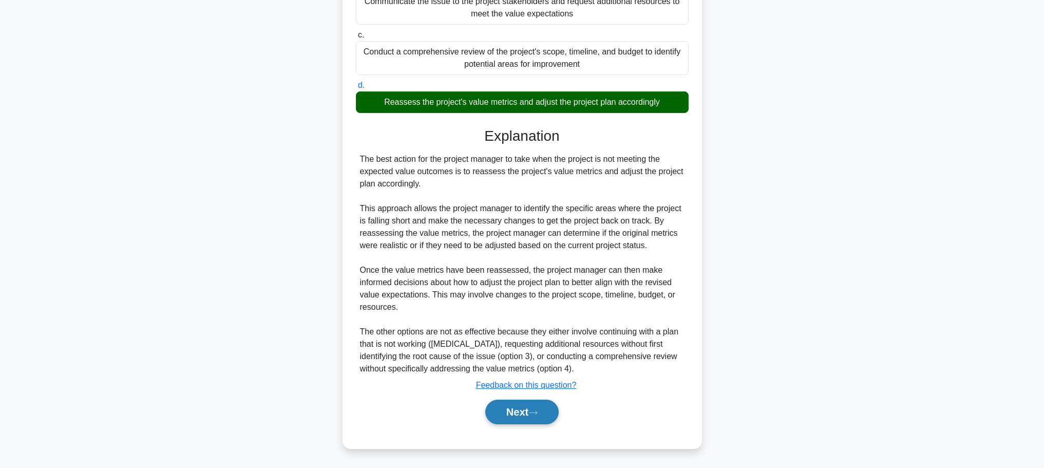
click at [528, 409] on button "Next" at bounding box center [521, 412] width 73 height 25
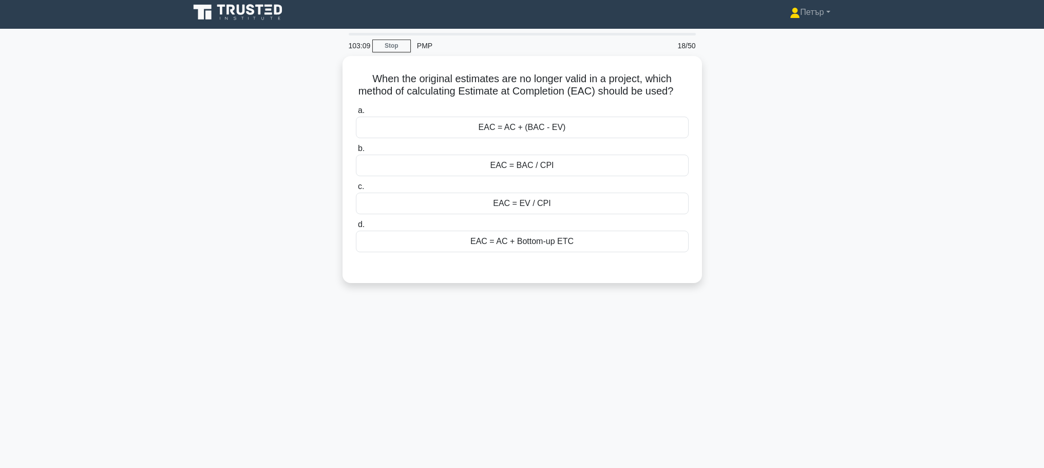
scroll to position [0, 0]
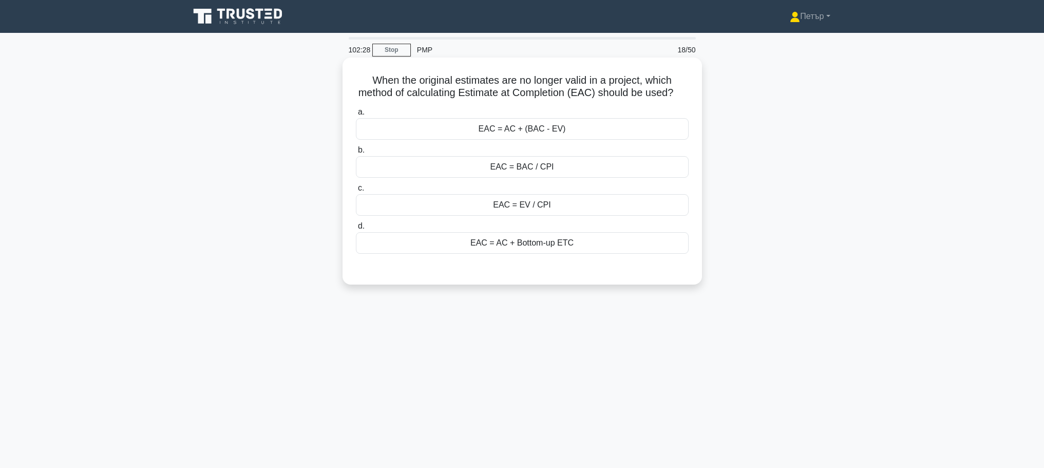
click at [444, 251] on div "EAC = AC + Bottom-up ETC" at bounding box center [522, 243] width 333 height 22
click at [356, 230] on input "d. EAC = AC + Bottom-up ETC" at bounding box center [356, 226] width 0 height 7
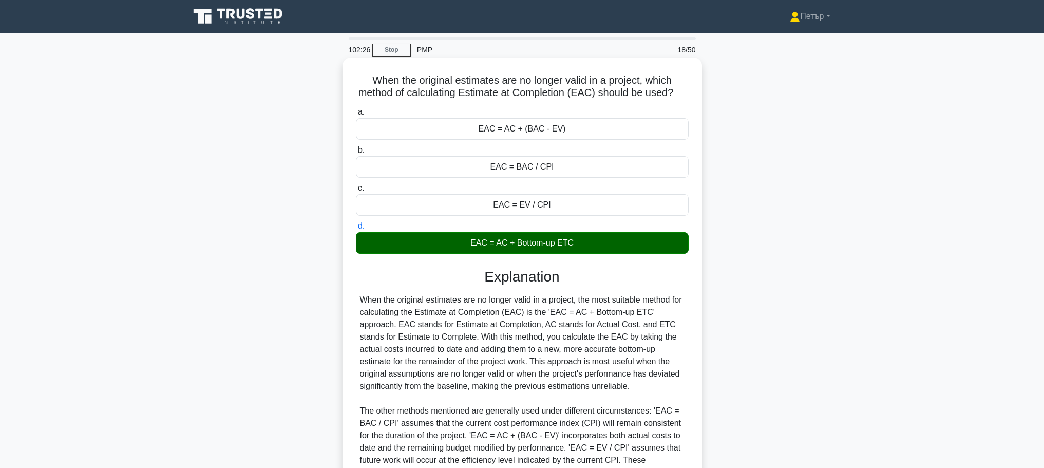
scroll to position [129, 0]
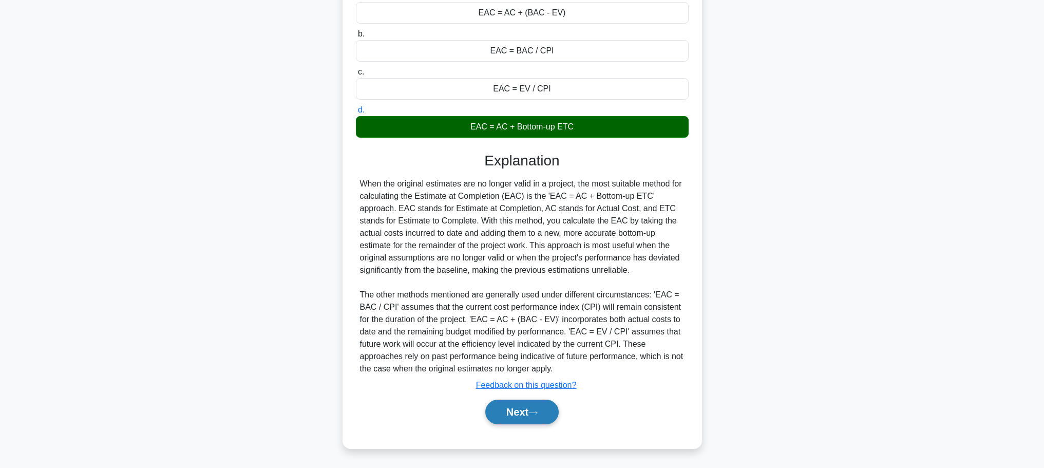
click at [504, 410] on button "Next" at bounding box center [521, 412] width 73 height 25
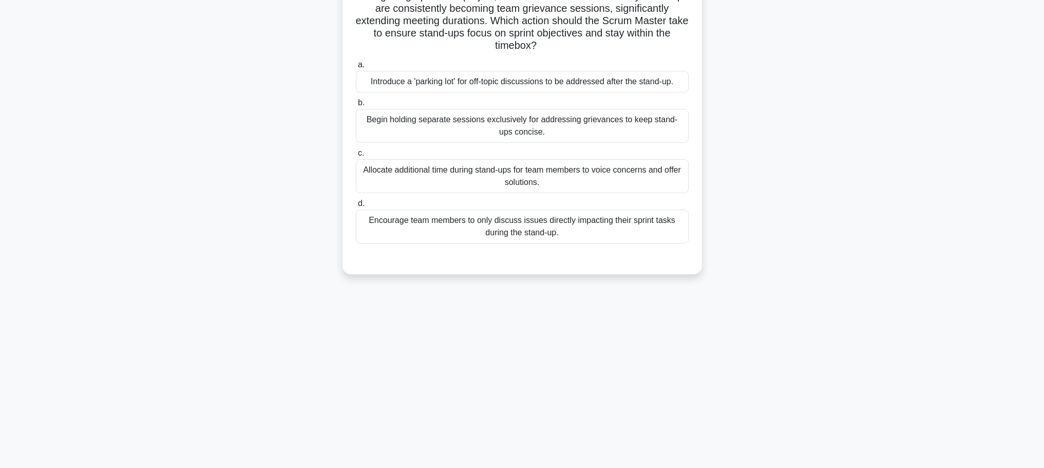
scroll to position [0, 0]
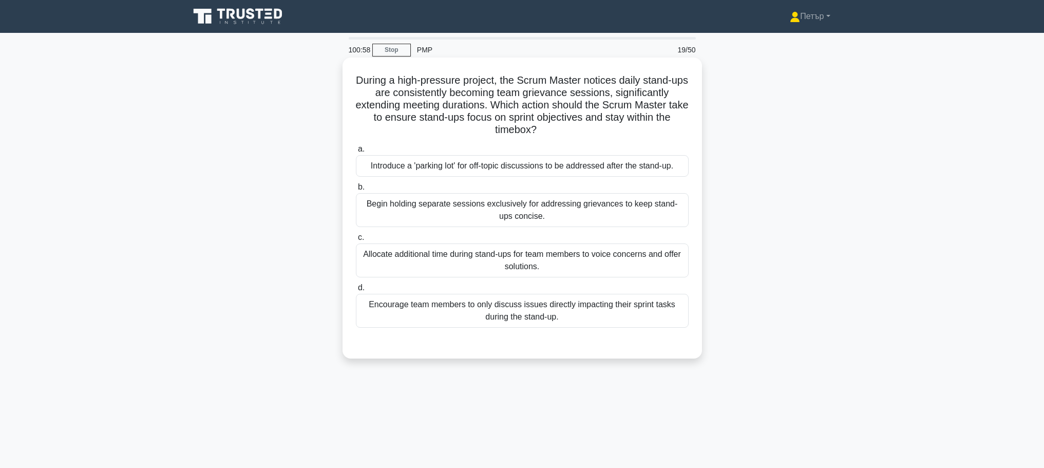
click at [582, 160] on div "Introduce a 'parking lot' for off-topic discussions to be addressed after the s…" at bounding box center [522, 166] width 333 height 22
click at [356, 153] on input "a. Introduce a 'parking lot' for off-topic discussions to be addressed after th…" at bounding box center [356, 149] width 0 height 7
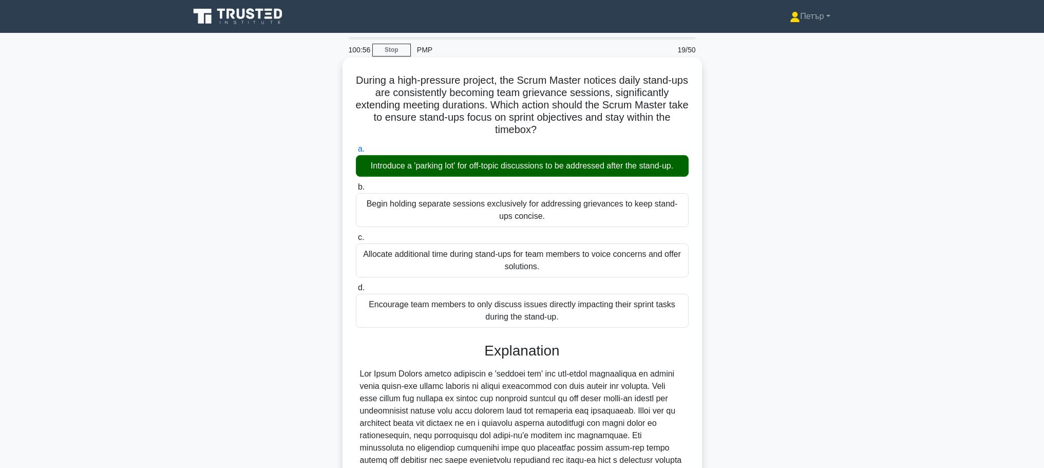
scroll to position [166, 0]
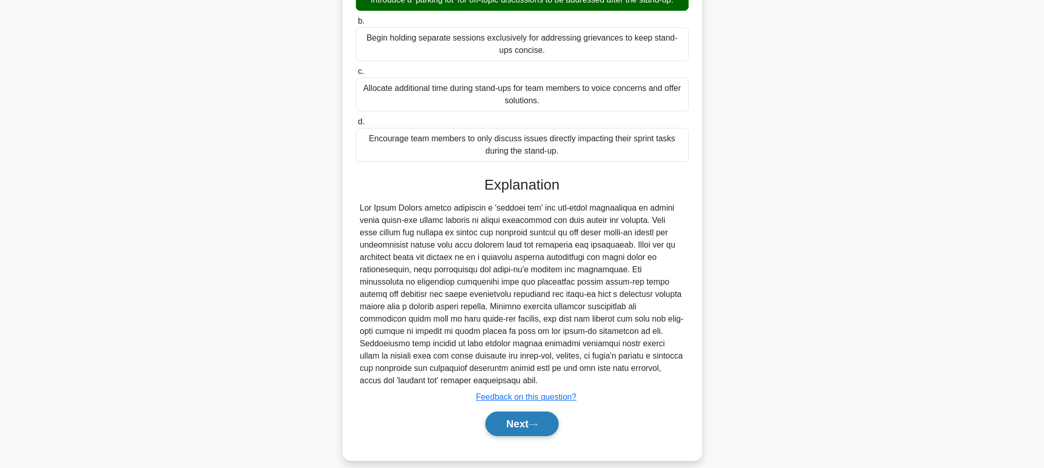
click at [512, 411] on button "Next" at bounding box center [521, 423] width 73 height 25
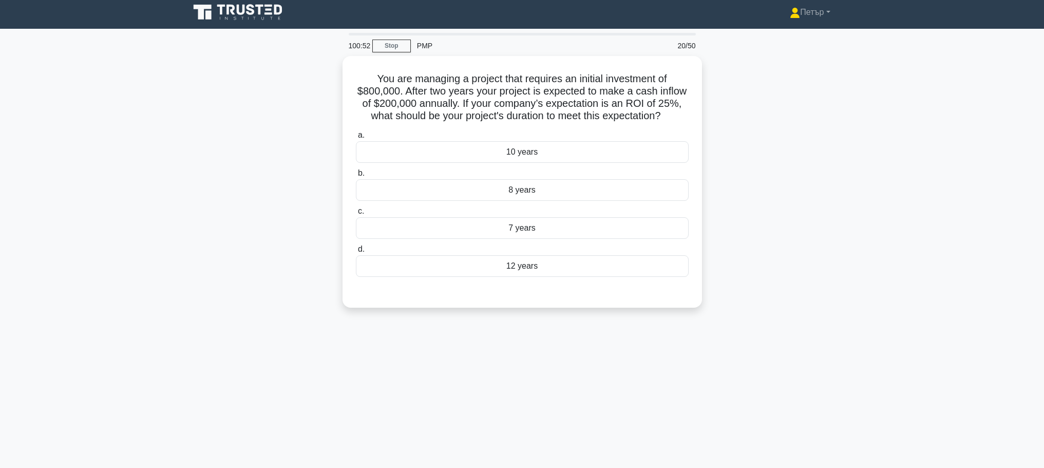
scroll to position [0, 0]
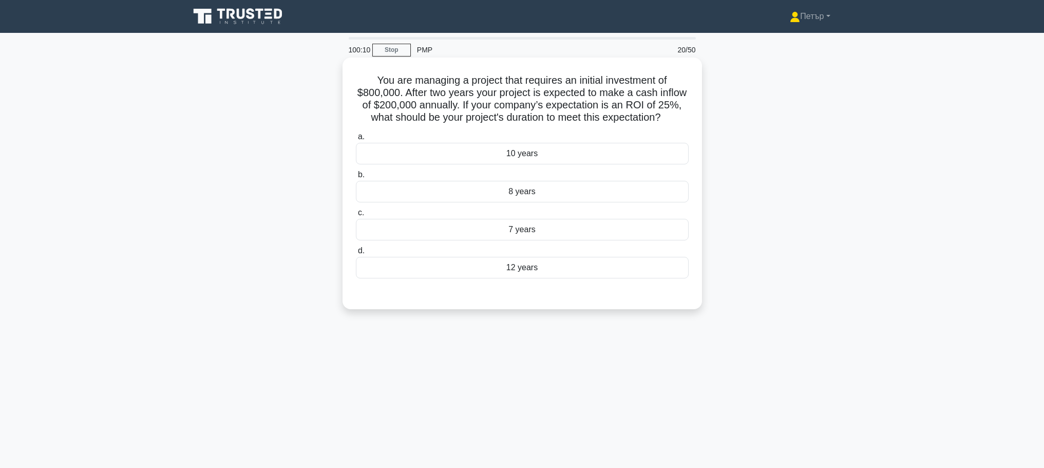
click at [661, 240] on div "7 years" at bounding box center [522, 230] width 333 height 22
click at [356, 216] on input "c. 7 years" at bounding box center [356, 213] width 0 height 7
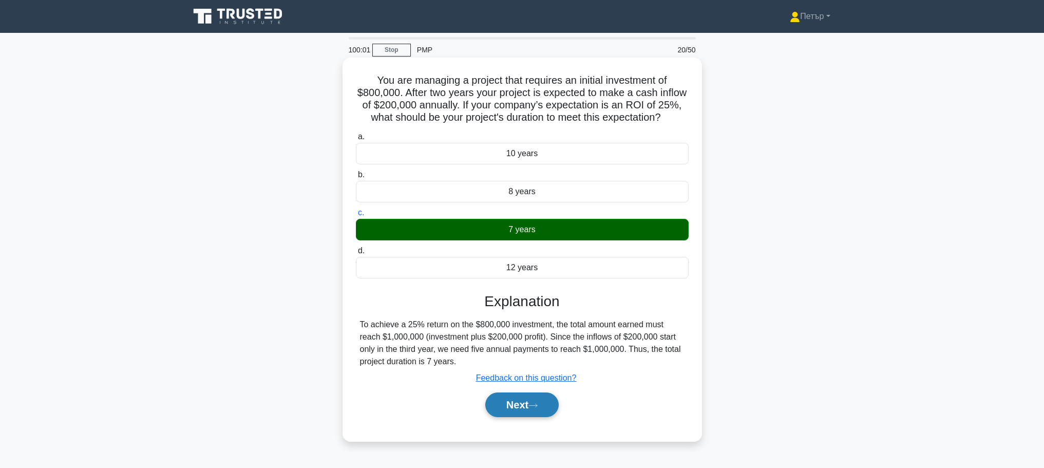
click at [523, 414] on button "Next" at bounding box center [521, 404] width 73 height 25
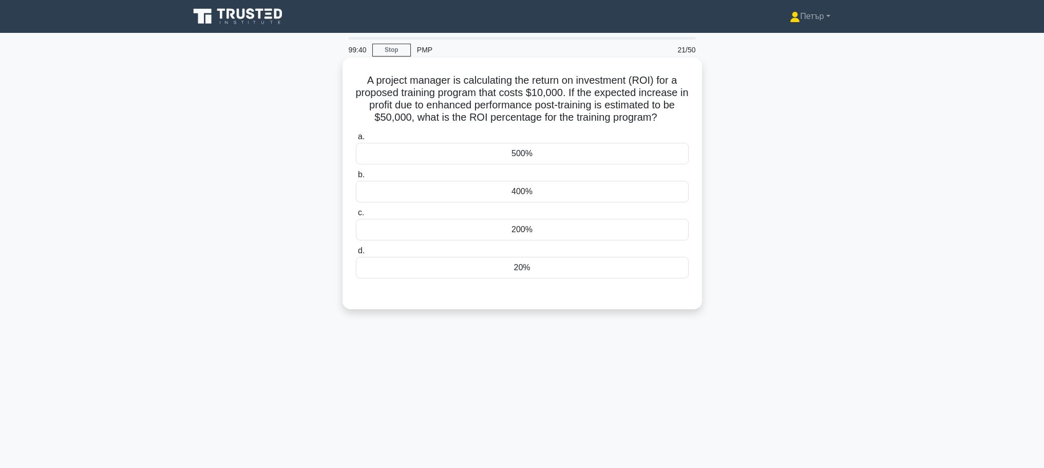
click at [613, 197] on div "400%" at bounding box center [522, 192] width 333 height 22
click at [356, 178] on input "b. 400%" at bounding box center [356, 175] width 0 height 7
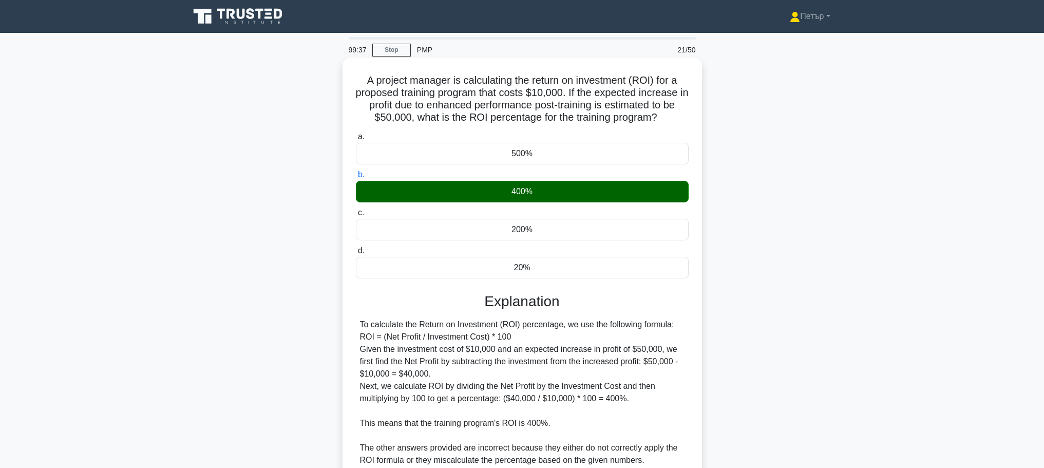
scroll to position [117, 0]
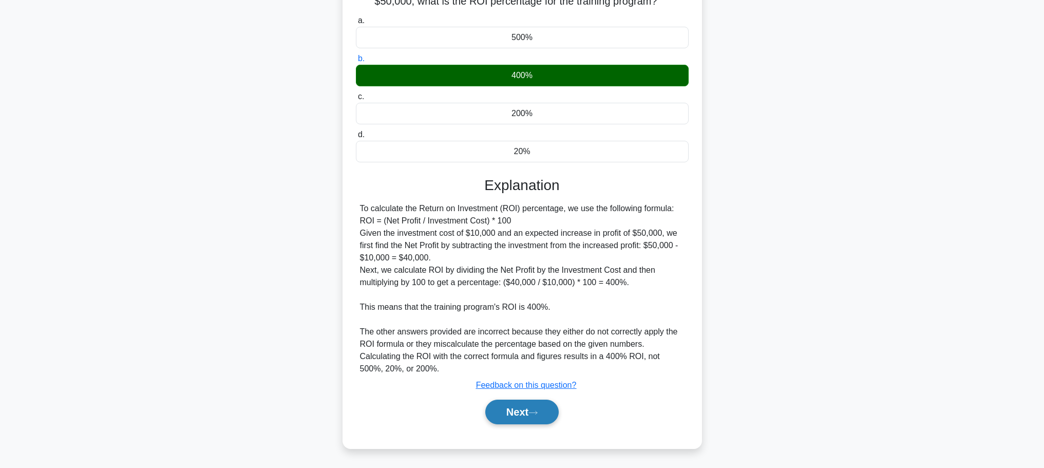
click at [537, 411] on icon at bounding box center [532, 413] width 9 height 6
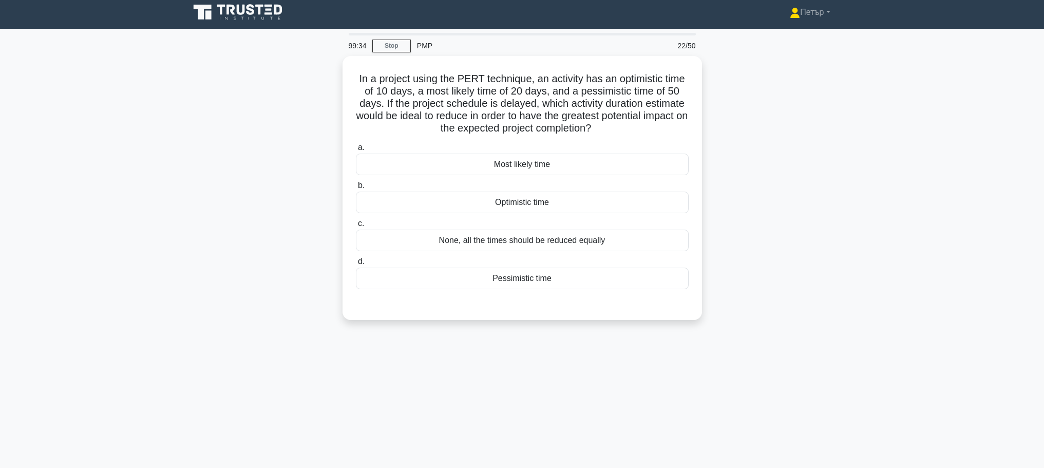
scroll to position [0, 0]
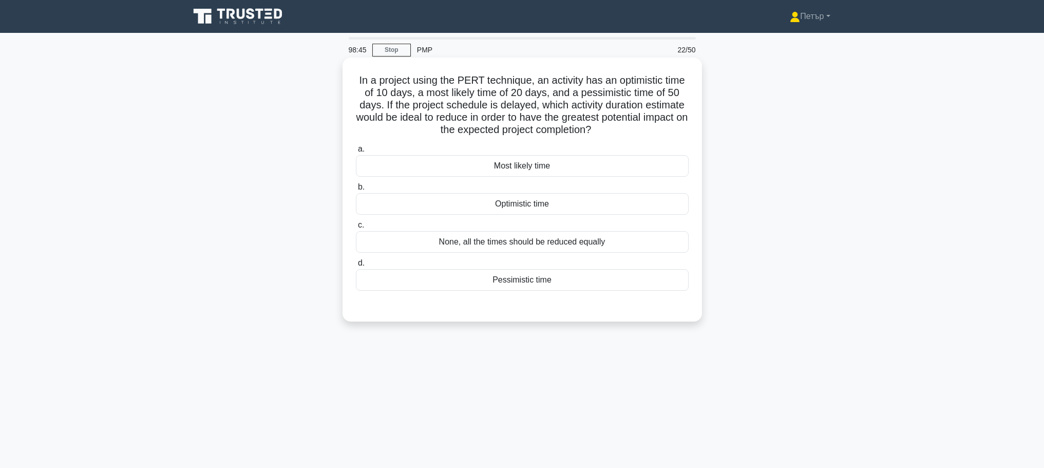
click at [654, 247] on div "None, all the times should be reduced equally" at bounding box center [522, 242] width 333 height 22
click at [356, 229] on input "c. None, all the times should be reduced equally" at bounding box center [356, 225] width 0 height 7
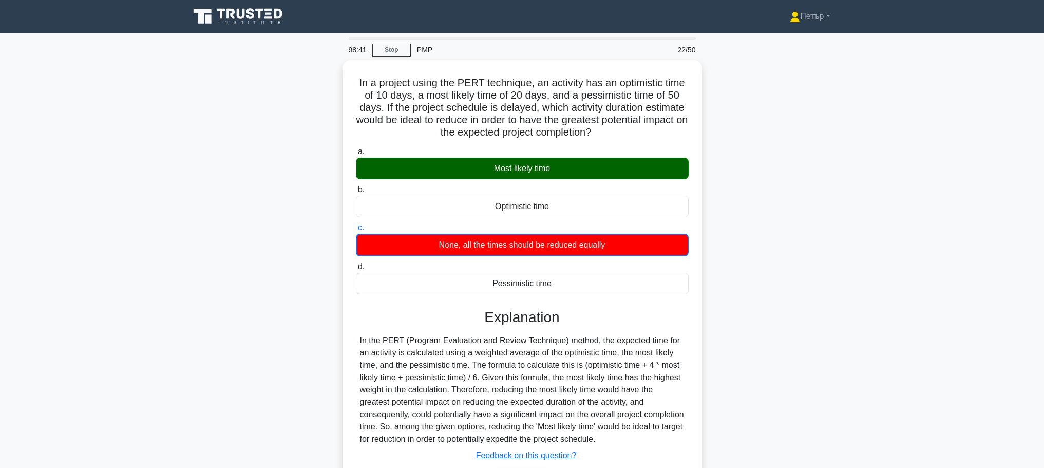
scroll to position [87, 0]
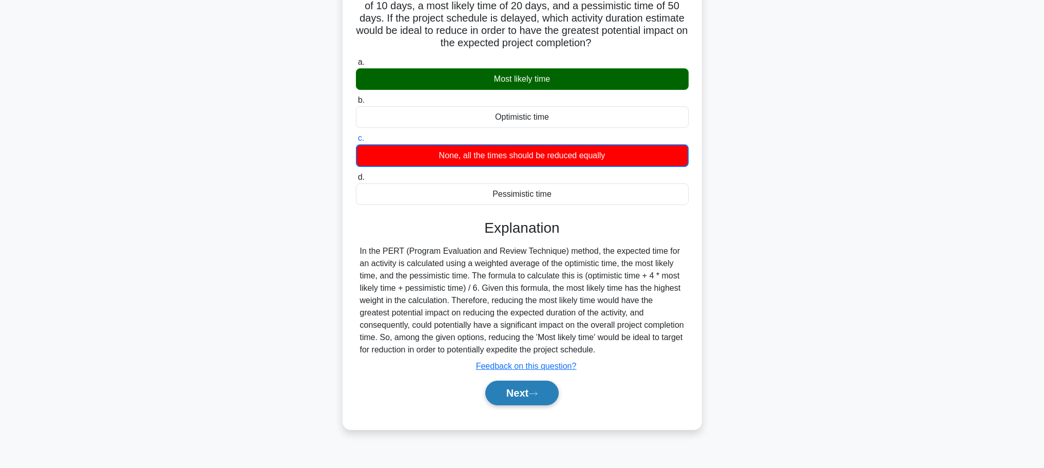
click at [536, 393] on icon at bounding box center [532, 394] width 9 height 6
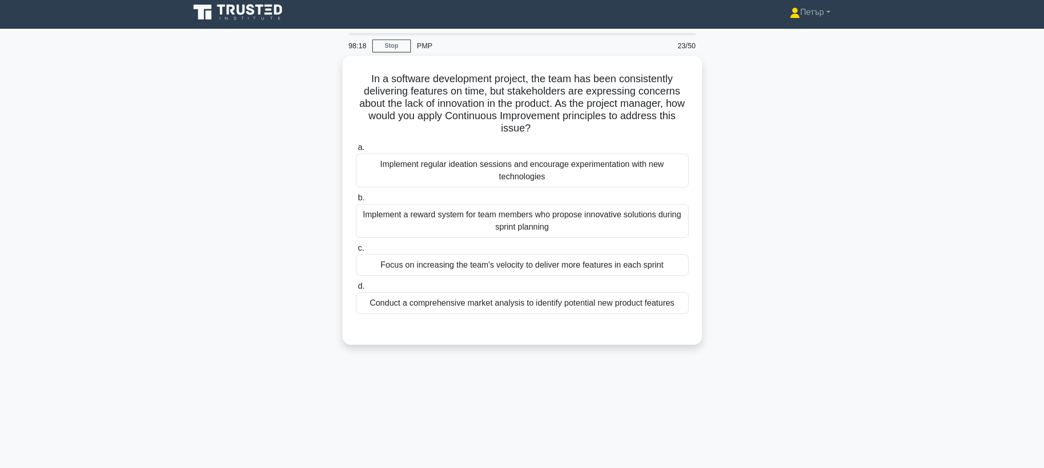
scroll to position [0, 0]
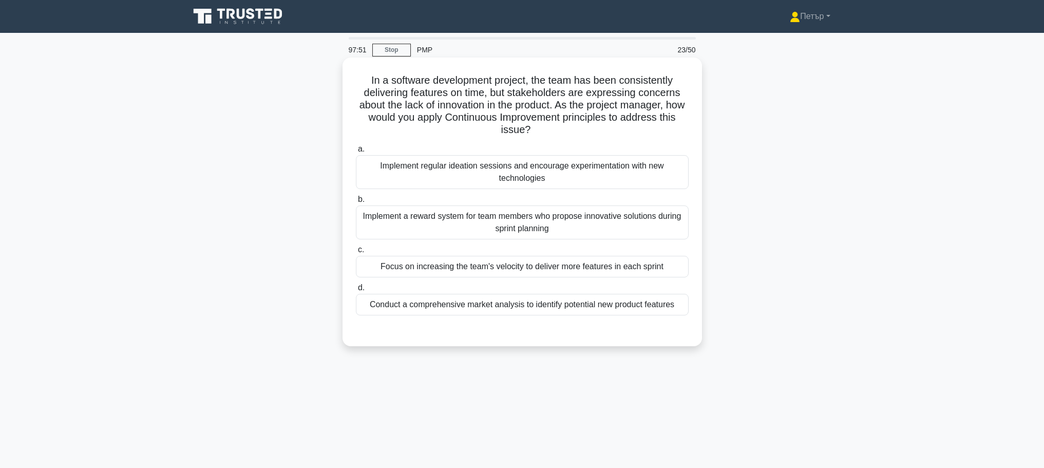
click at [587, 226] on div "Implement a reward system for team members who propose innovative solutions dur…" at bounding box center [522, 222] width 333 height 34
click at [356, 203] on input "b. Implement a reward system for team members who propose innovative solutions …" at bounding box center [356, 199] width 0 height 7
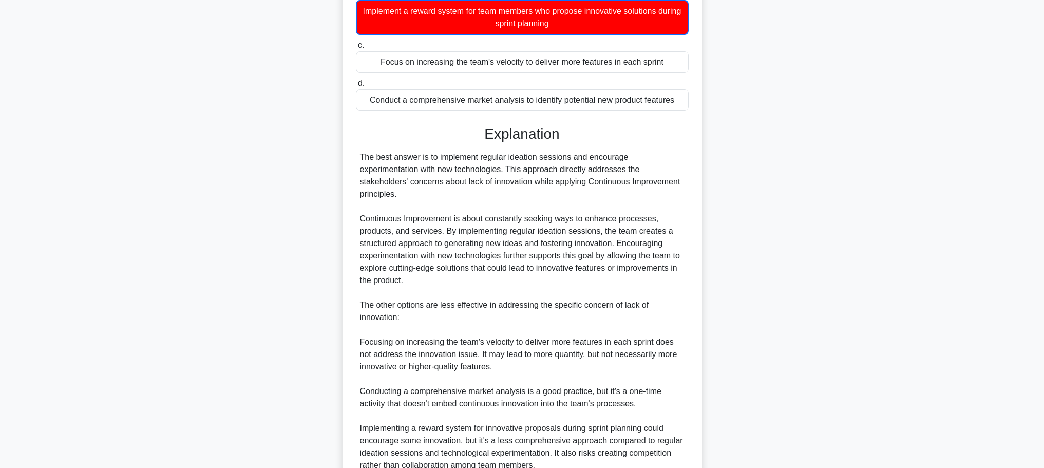
scroll to position [352, 0]
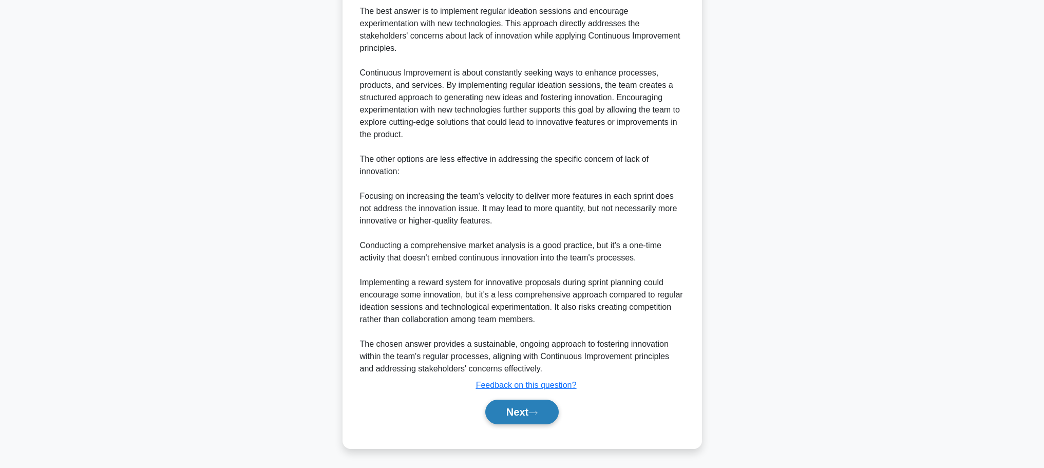
click at [519, 414] on button "Next" at bounding box center [521, 412] width 73 height 25
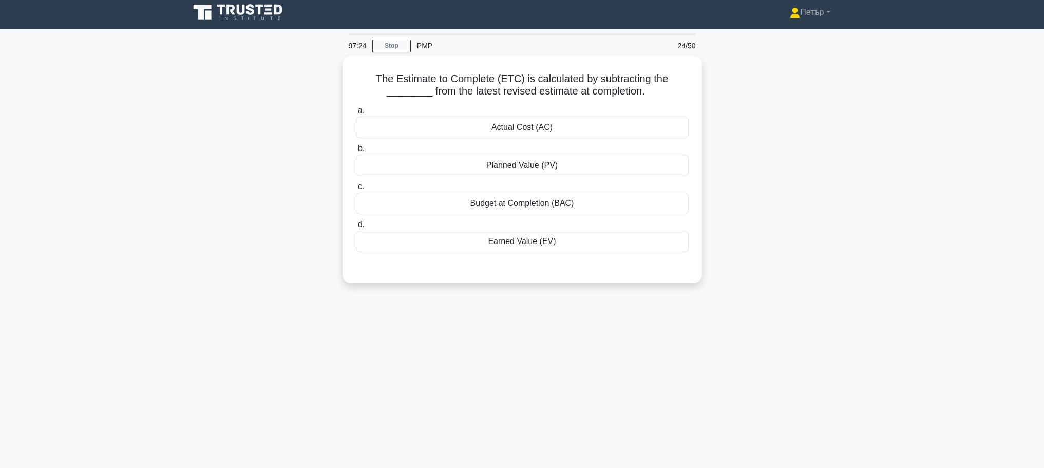
scroll to position [0, 0]
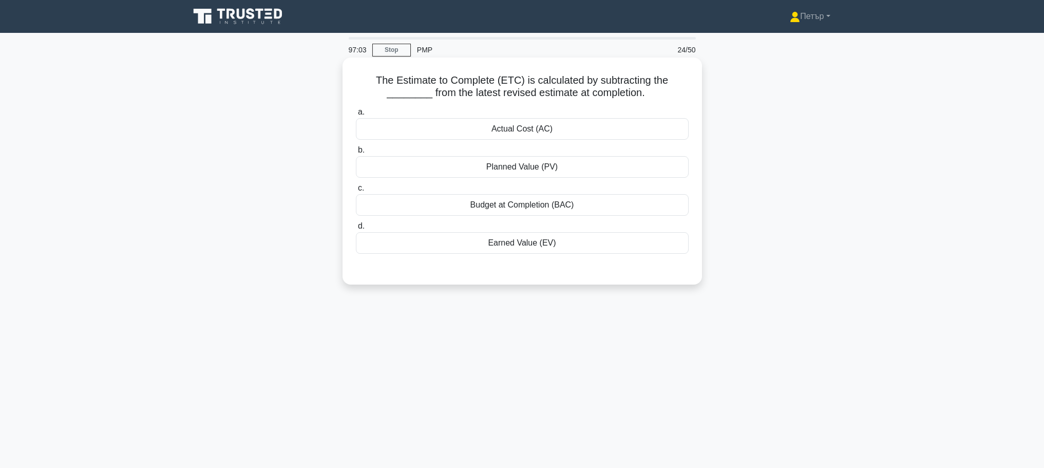
click at [580, 253] on div "Earned Value (EV)" at bounding box center [522, 243] width 333 height 22
click at [356, 230] on input "d. Earned Value (EV)" at bounding box center [356, 226] width 0 height 7
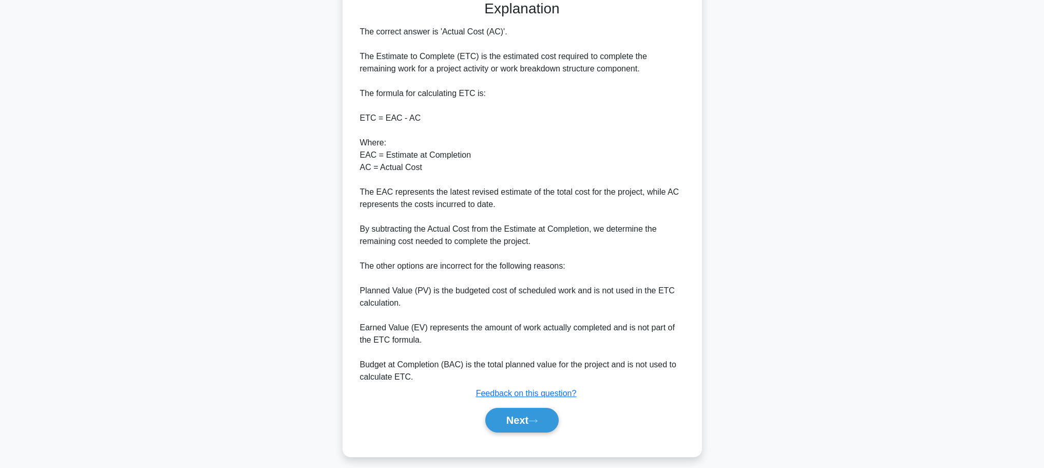
scroll to position [278, 0]
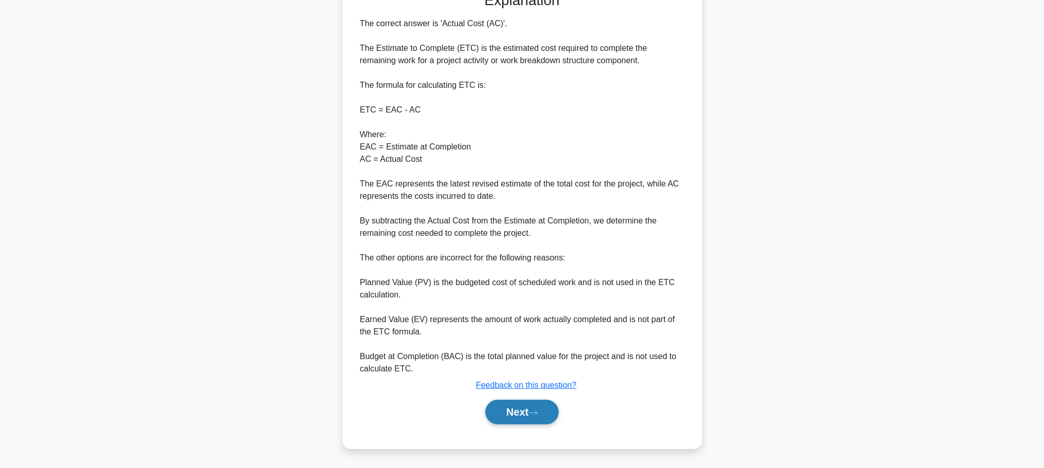
click at [534, 407] on button "Next" at bounding box center [521, 412] width 73 height 25
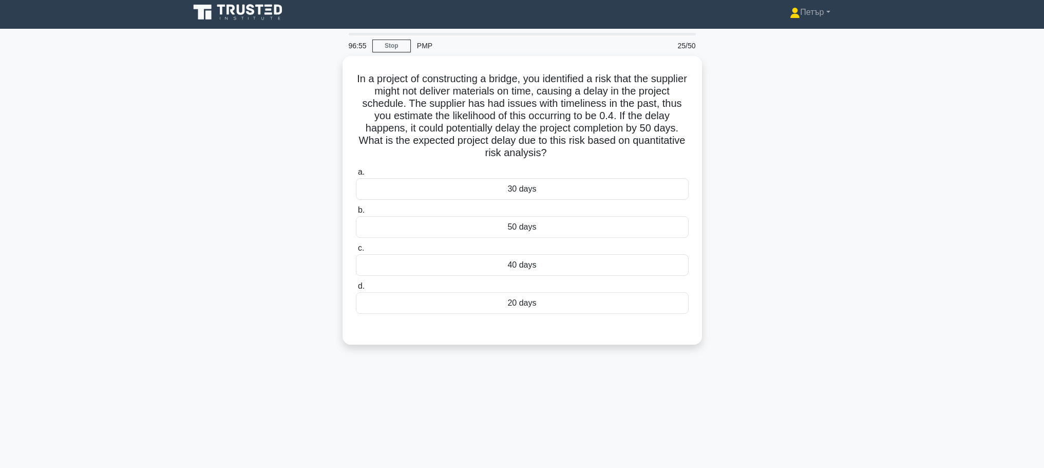
scroll to position [0, 0]
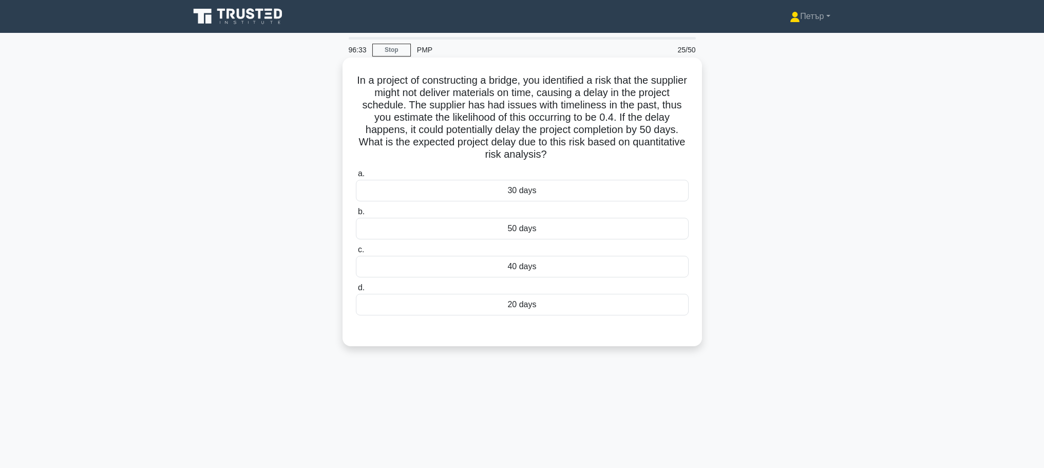
click at [546, 288] on label "d. 20 days" at bounding box center [522, 298] width 333 height 34
click at [356, 288] on input "d. 20 days" at bounding box center [356, 288] width 0 height 7
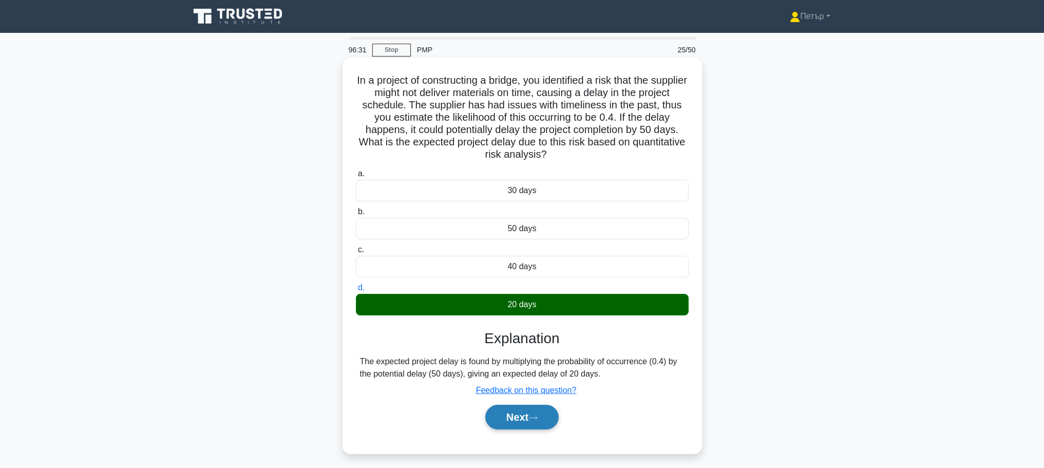
click at [535, 424] on button "Next" at bounding box center [521, 417] width 73 height 25
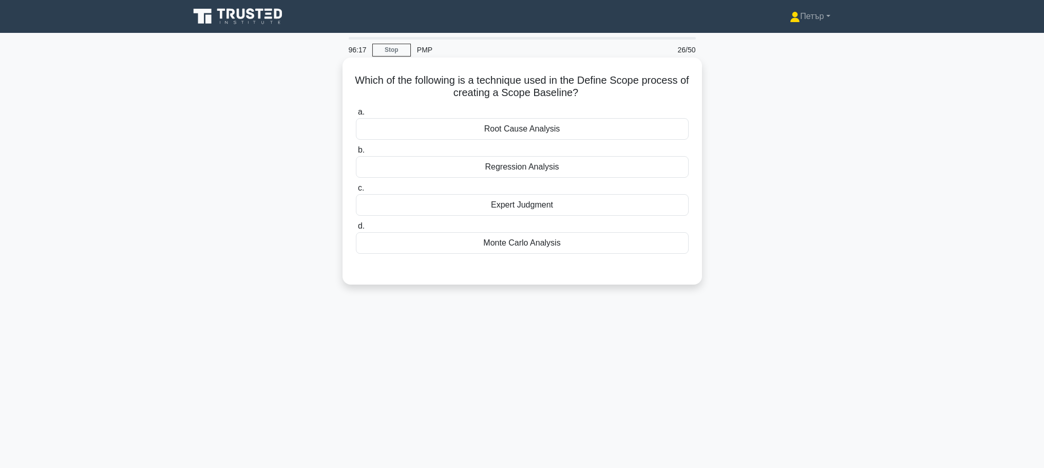
click at [595, 203] on div "Expert Judgment" at bounding box center [522, 205] width 333 height 22
click at [356, 192] on input "c. Expert Judgment" at bounding box center [356, 188] width 0 height 7
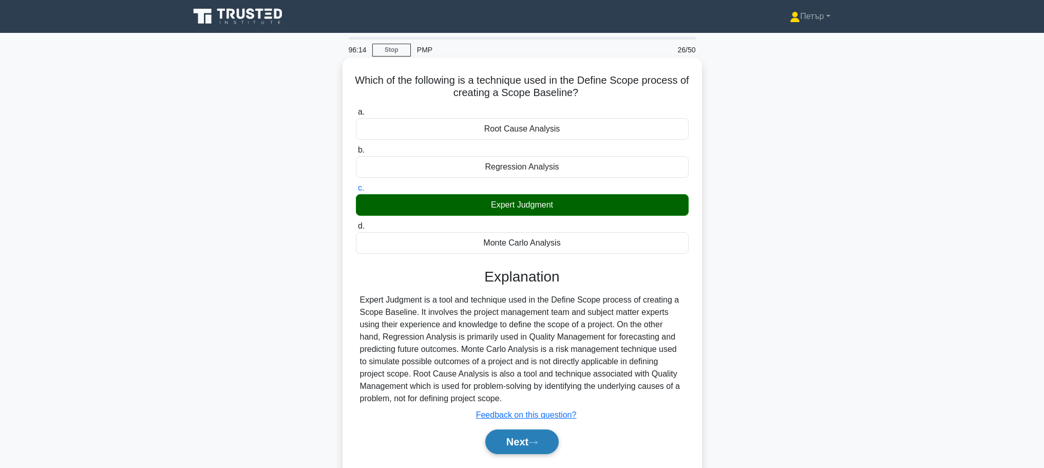
click at [530, 435] on button "Next" at bounding box center [521, 441] width 73 height 25
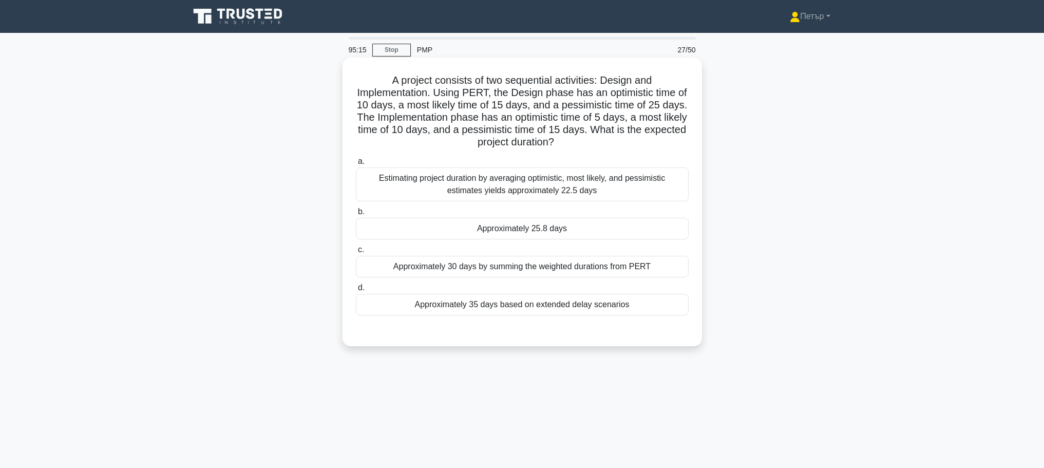
click at [639, 222] on div "Approximately 25.8 days" at bounding box center [522, 229] width 333 height 22
click at [356, 215] on input "b. Approximately 25.8 days" at bounding box center [356, 211] width 0 height 7
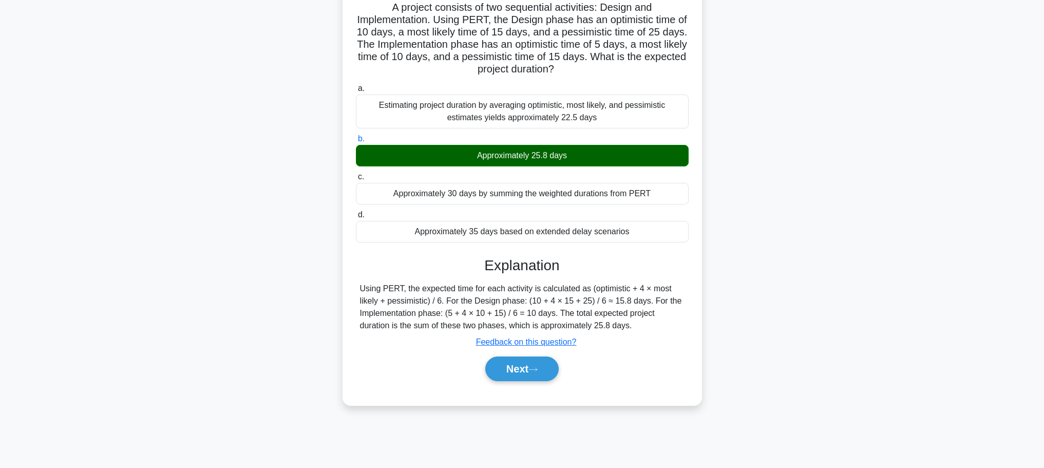
scroll to position [87, 0]
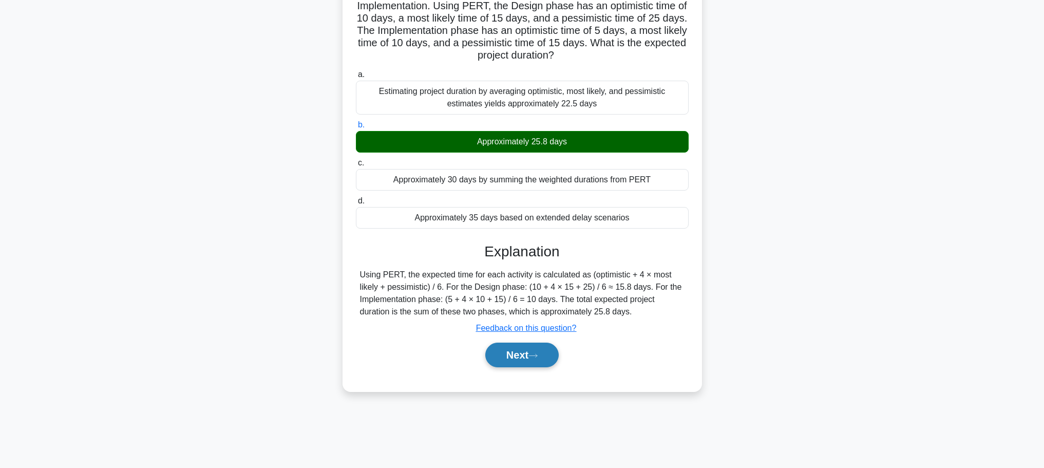
click at [526, 347] on button "Next" at bounding box center [521, 355] width 73 height 25
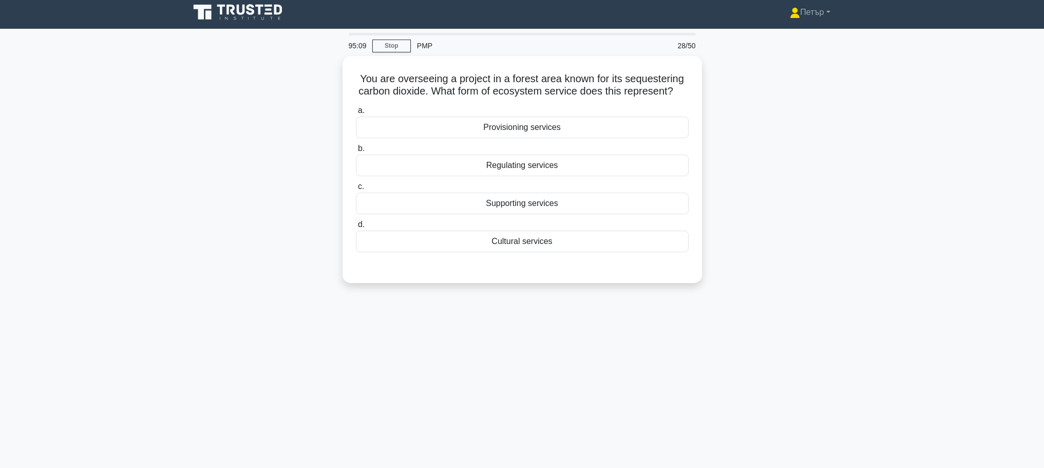
scroll to position [0, 0]
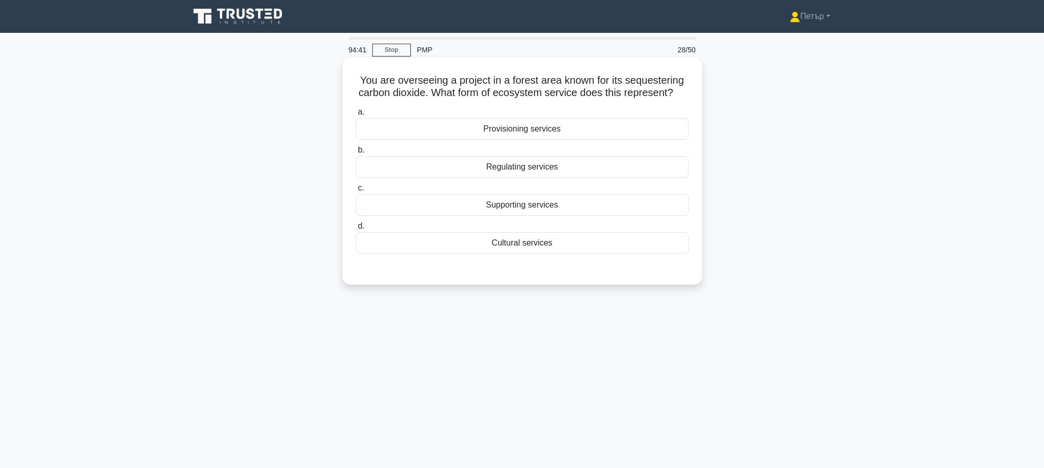
click at [610, 254] on div "Cultural services" at bounding box center [522, 243] width 333 height 22
click at [356, 230] on input "d. Cultural services" at bounding box center [356, 226] width 0 height 7
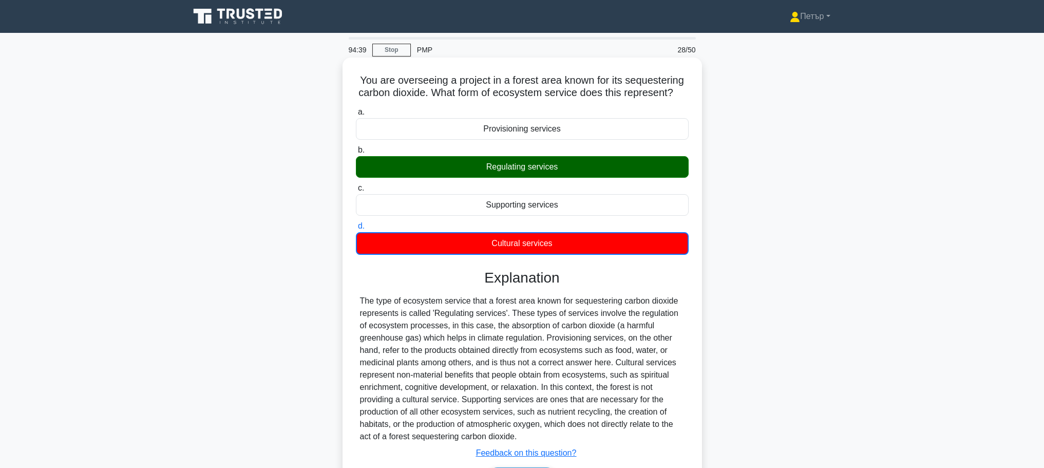
scroll to position [87, 0]
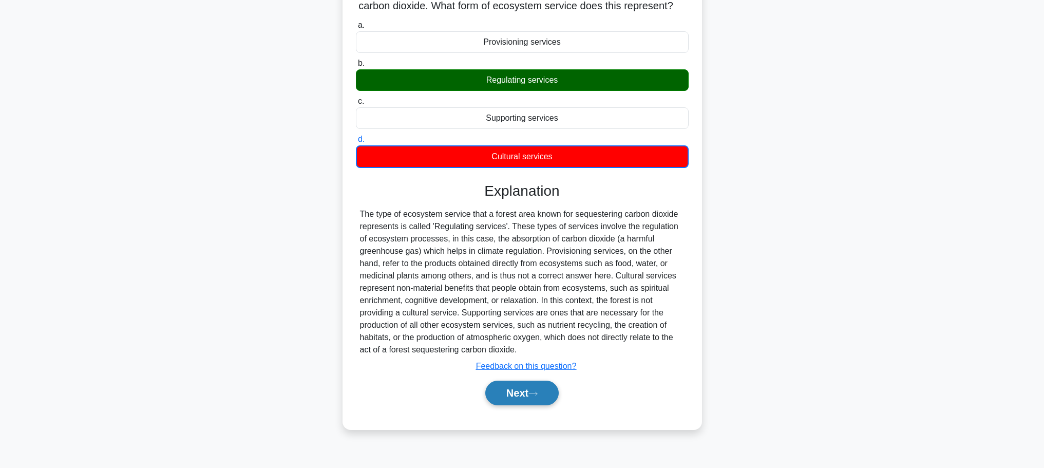
click at [527, 401] on button "Next" at bounding box center [521, 393] width 73 height 25
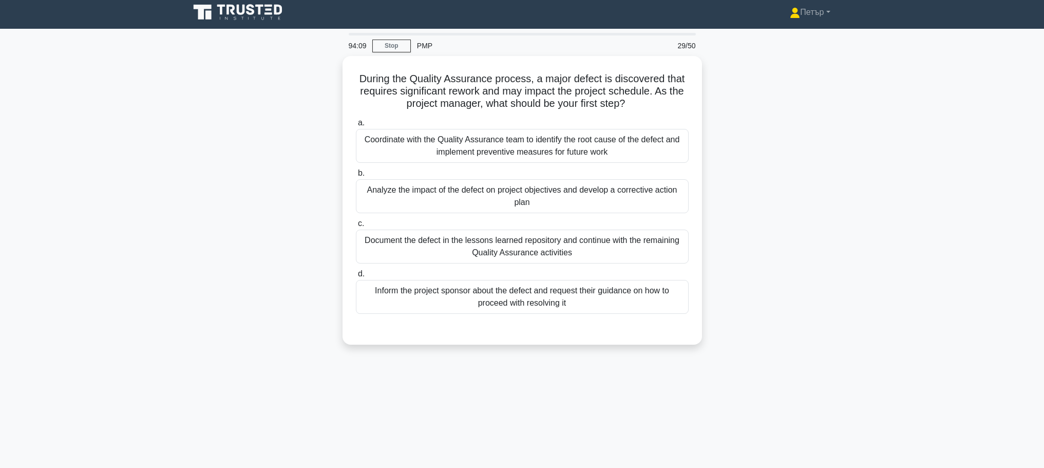
scroll to position [0, 0]
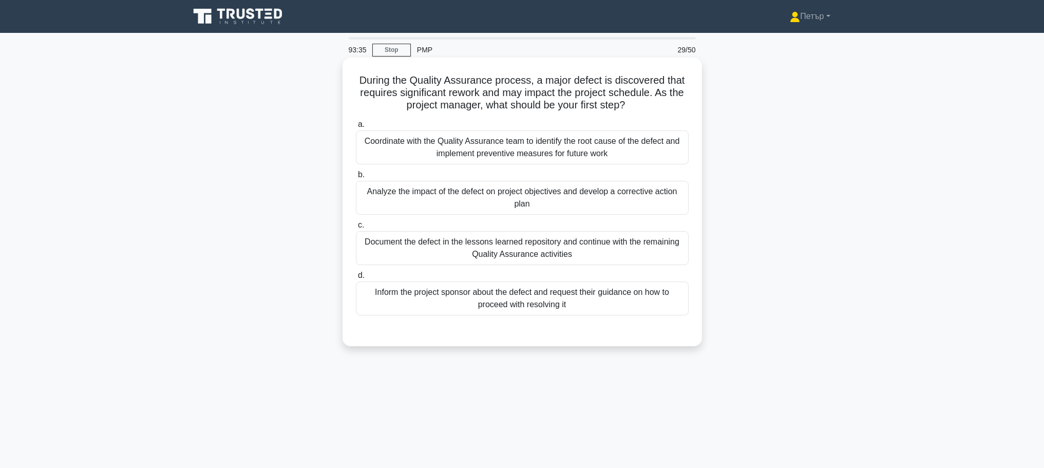
click at [676, 205] on div "Analyze the impact of the defect on project objectives and develop a corrective…" at bounding box center [522, 198] width 333 height 34
click at [356, 178] on input "b. Analyze the impact of the defect on project objectives and develop a correct…" at bounding box center [356, 175] width 0 height 7
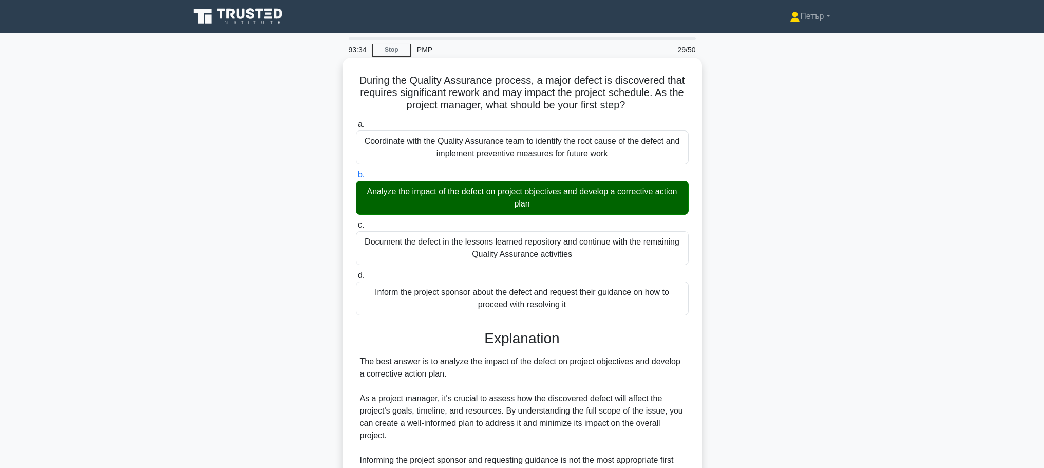
scroll to position [205, 0]
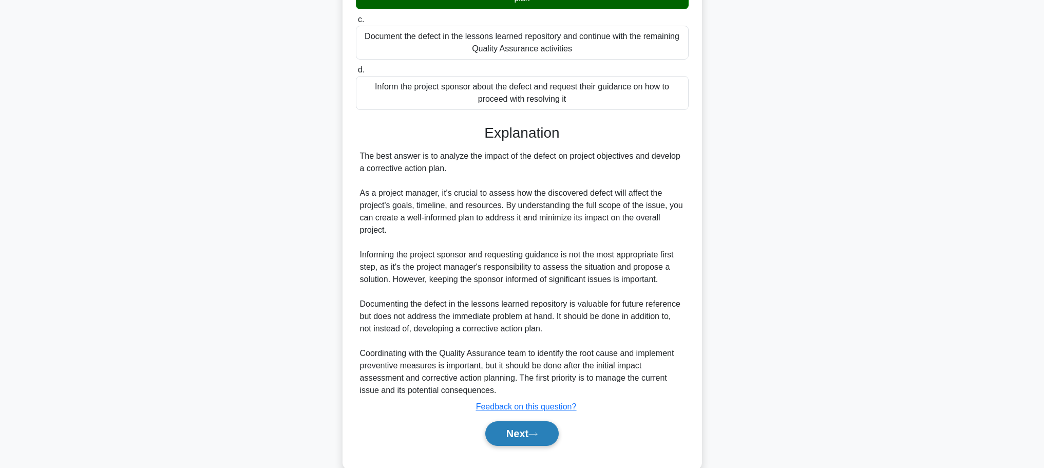
click at [493, 434] on button "Next" at bounding box center [521, 433] width 73 height 25
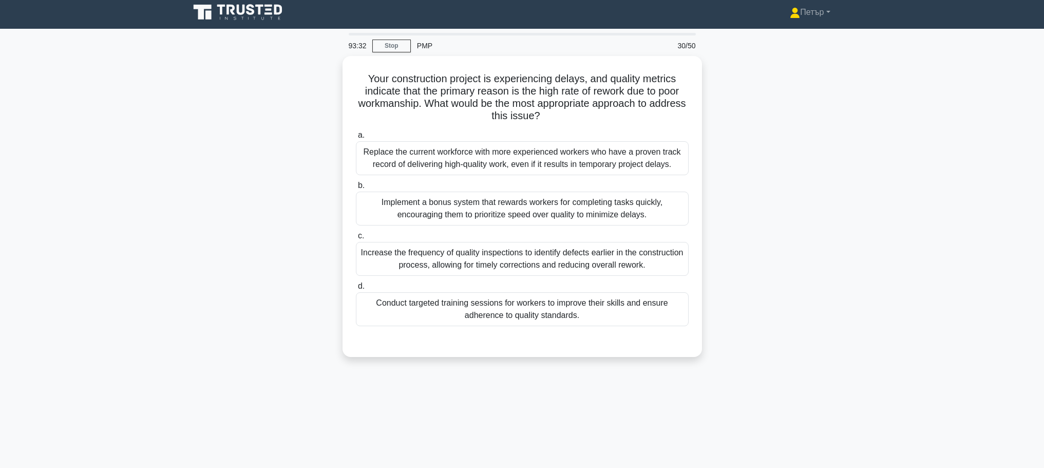
scroll to position [0, 0]
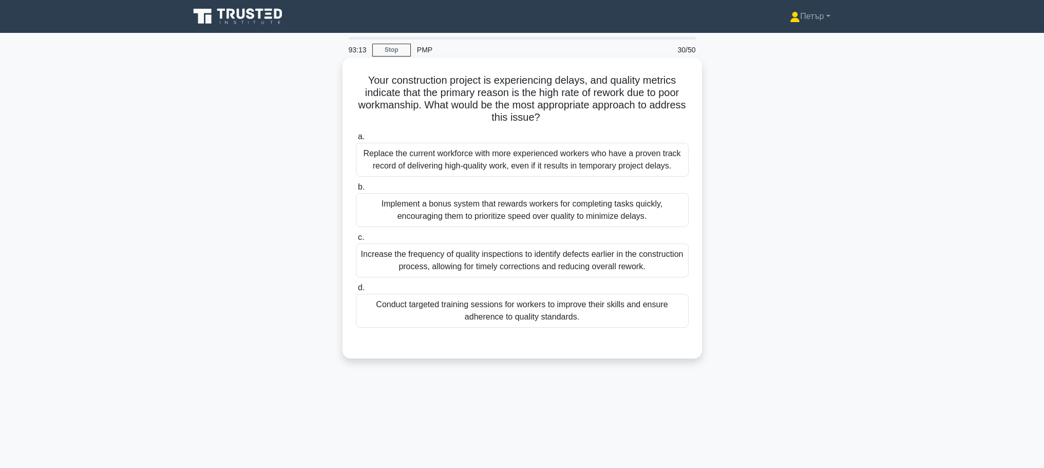
click at [678, 315] on div "Conduct targeted training sessions for workers to improve their skills and ensu…" at bounding box center [522, 311] width 333 height 34
click at [356, 291] on input "d. Conduct targeted training sessions for workers to improve their skills and e…" at bounding box center [356, 288] width 0 height 7
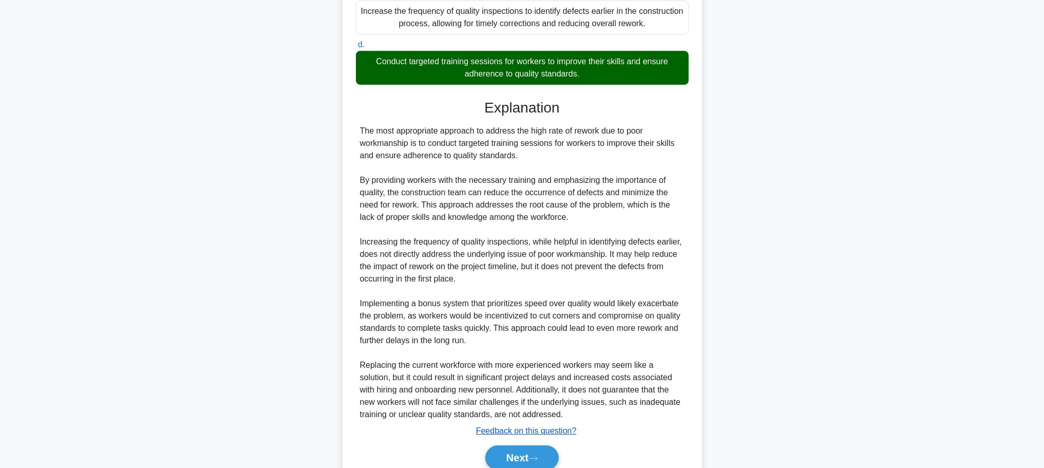
scroll to position [289, 0]
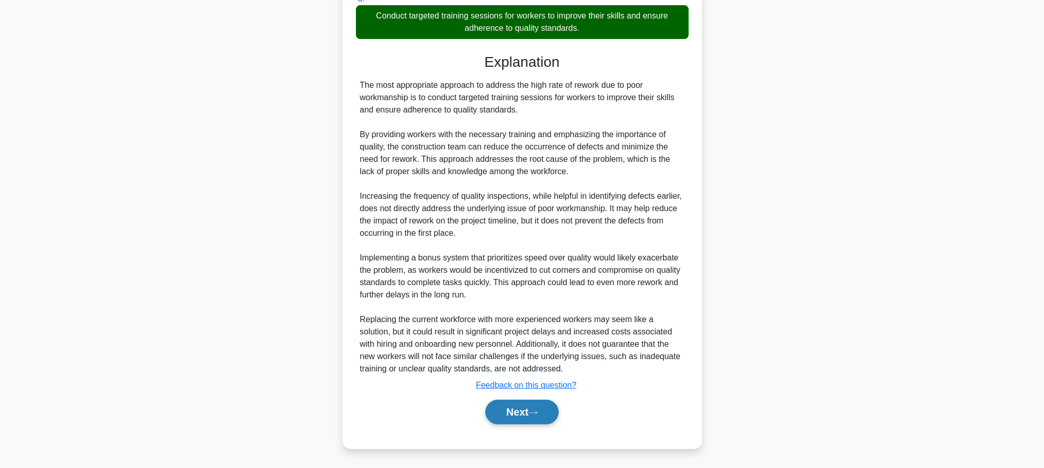
click at [532, 412] on button "Next" at bounding box center [521, 412] width 73 height 25
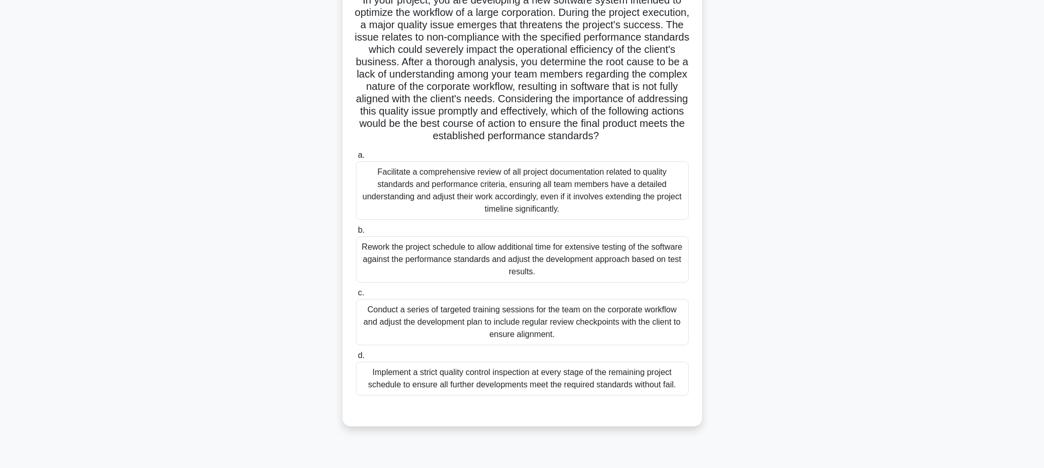
scroll to position [87, 0]
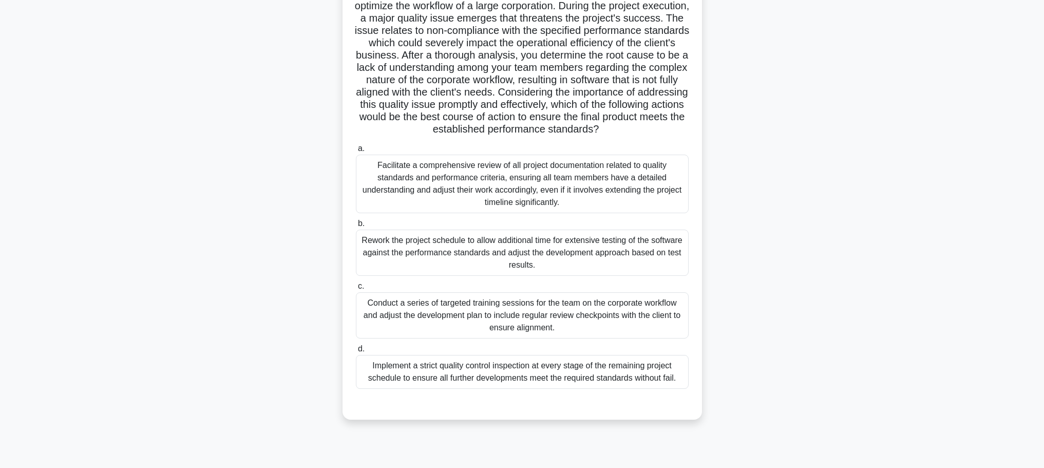
click at [606, 338] on div "Conduct a series of targeted training sessions for the team on the corporate wo…" at bounding box center [522, 315] width 333 height 46
click at [356, 290] on input "c. Conduct a series of targeted training sessions for the team on the corporate…" at bounding box center [356, 286] width 0 height 7
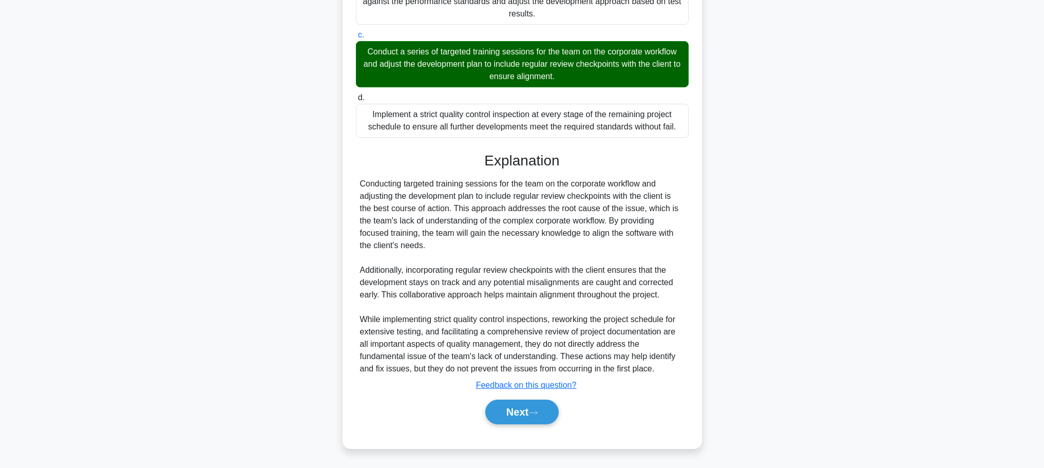
scroll to position [351, 0]
click at [537, 412] on icon at bounding box center [532, 413] width 9 height 6
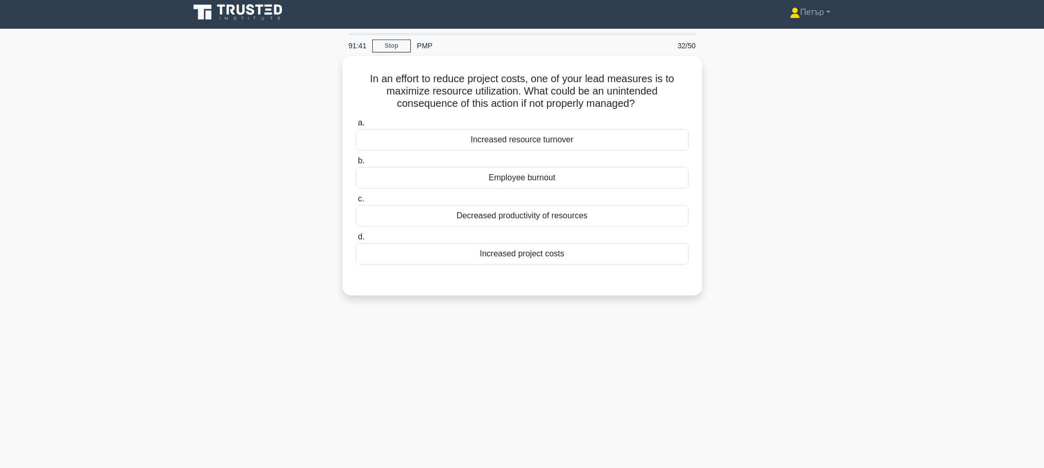
scroll to position [0, 0]
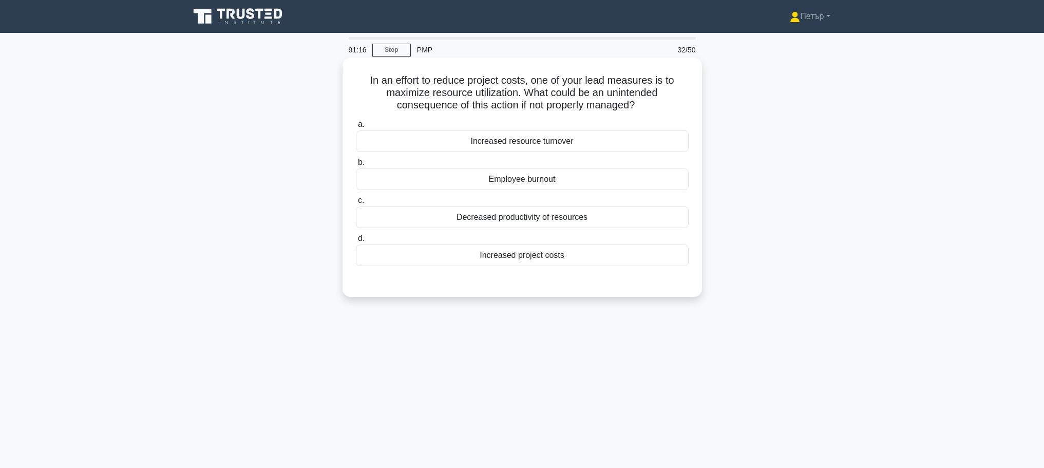
click at [640, 185] on div "Employee burnout" at bounding box center [522, 179] width 333 height 22
click at [356, 166] on input "b. Employee burnout" at bounding box center [356, 162] width 0 height 7
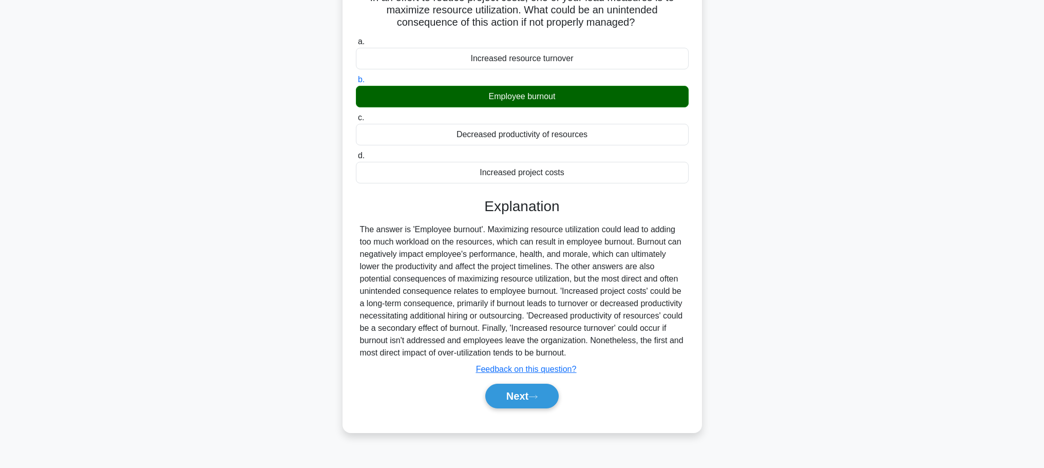
scroll to position [87, 0]
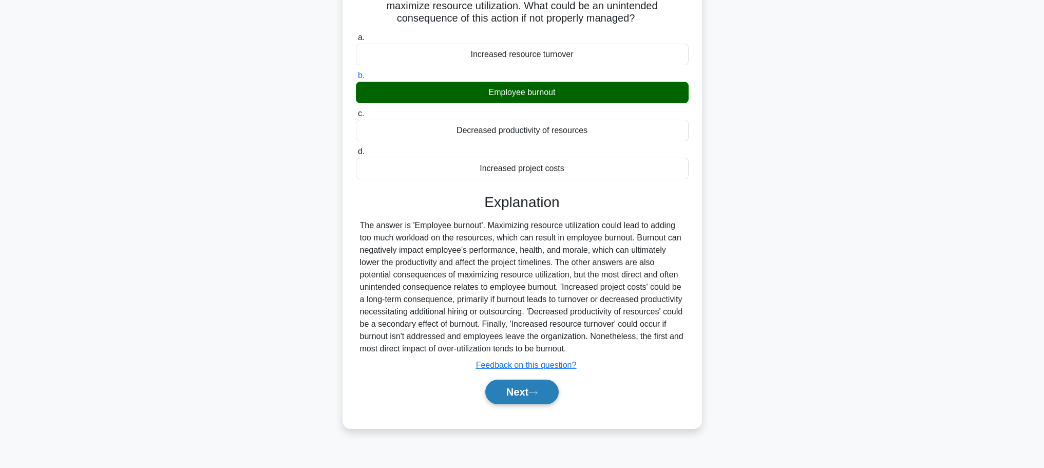
click at [526, 388] on button "Next" at bounding box center [521, 392] width 73 height 25
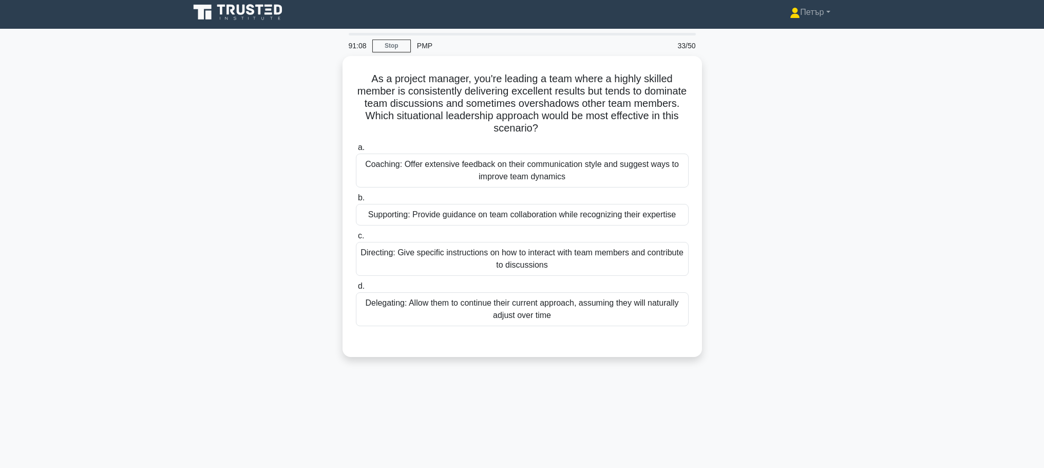
scroll to position [0, 0]
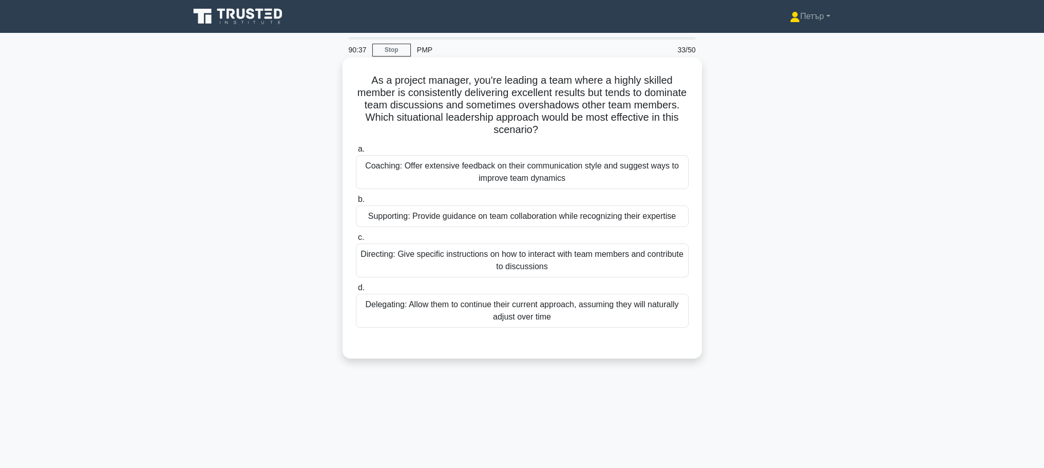
click at [604, 171] on div "Coaching: Offer extensive feedback on their communication style and suggest way…" at bounding box center [522, 172] width 333 height 34
click at [356, 153] on input "a. Coaching: Offer extensive feedback on their communication style and suggest …" at bounding box center [356, 149] width 0 height 7
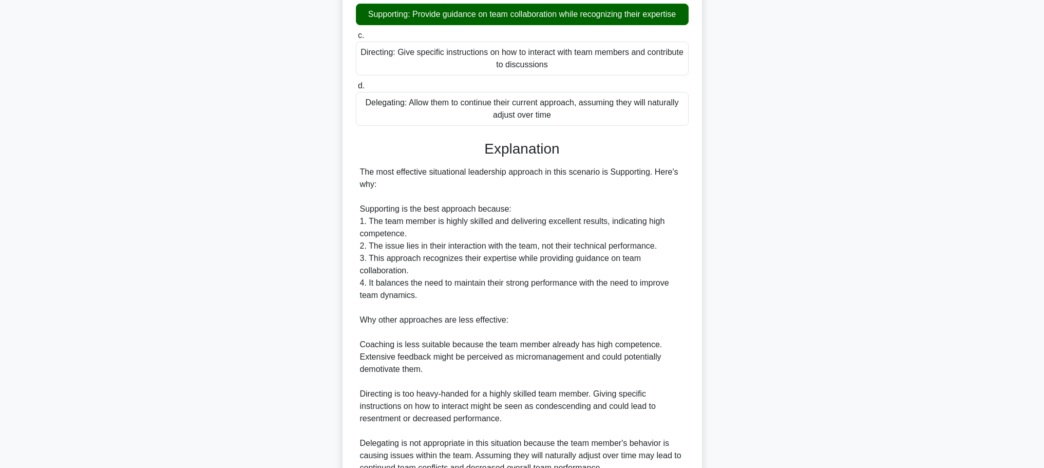
scroll to position [352, 0]
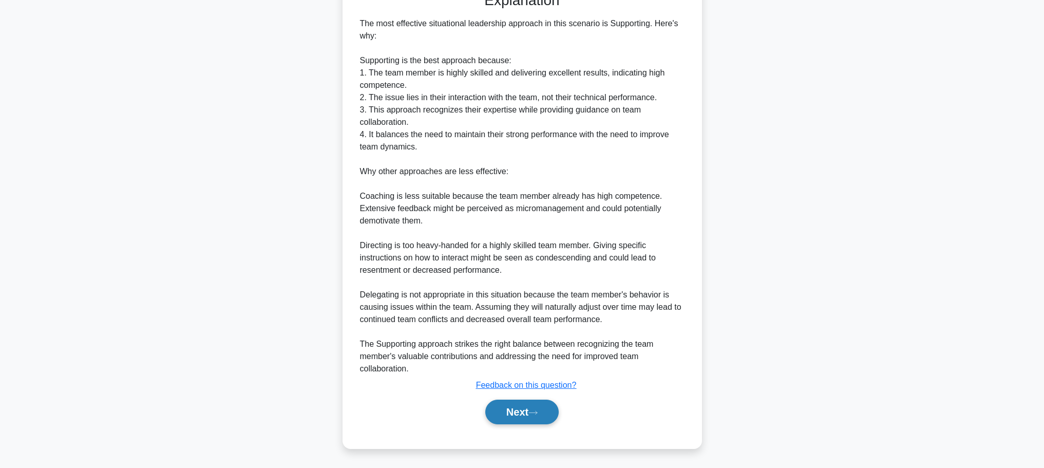
click at [536, 418] on button "Next" at bounding box center [521, 412] width 73 height 25
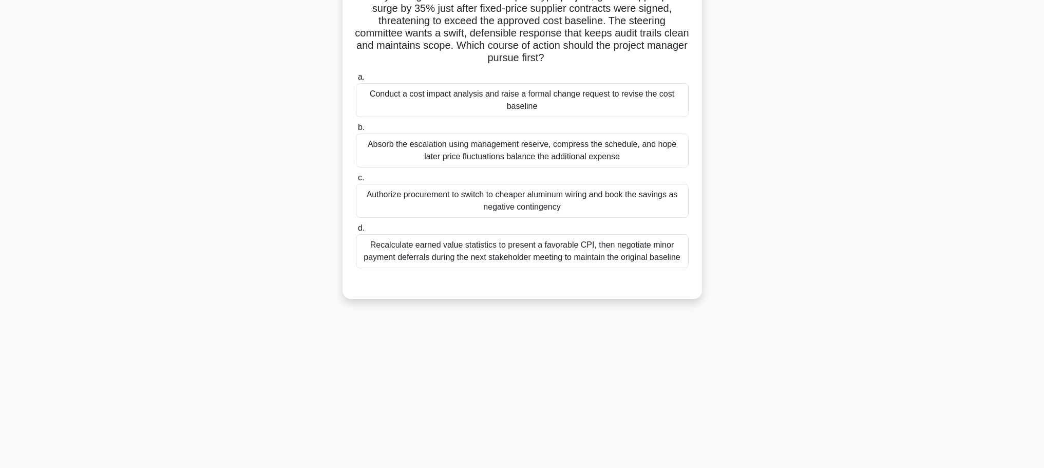
scroll to position [0, 0]
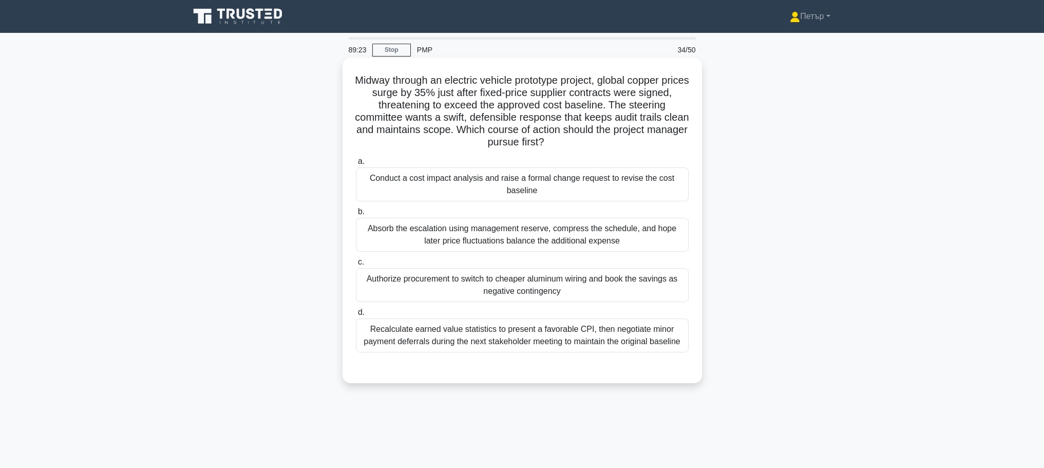
click at [617, 188] on div "Conduct a cost impact analysis and raise a formal change request to revise the …" at bounding box center [522, 184] width 333 height 34
click at [356, 165] on input "a. Conduct a cost impact analysis and raise a formal change request to revise t…" at bounding box center [356, 161] width 0 height 7
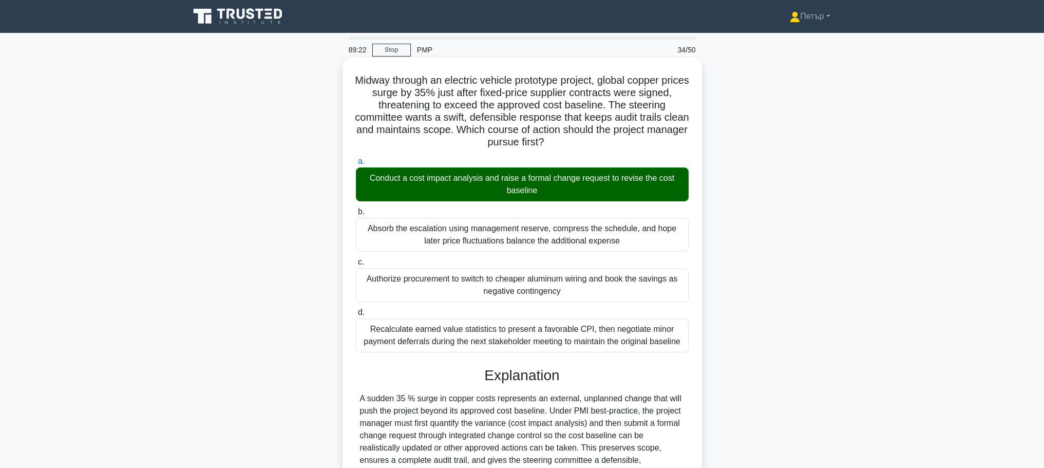
scroll to position [205, 0]
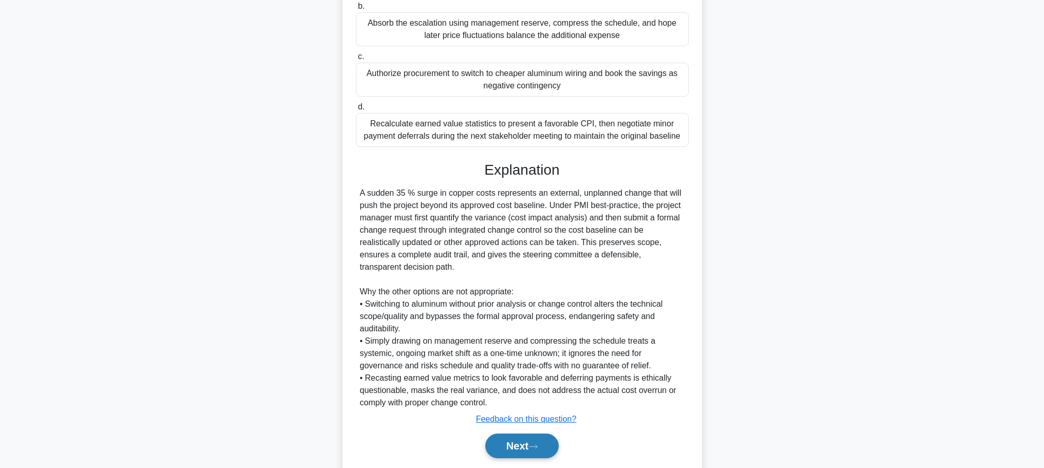
click at [525, 439] on button "Next" at bounding box center [521, 445] width 73 height 25
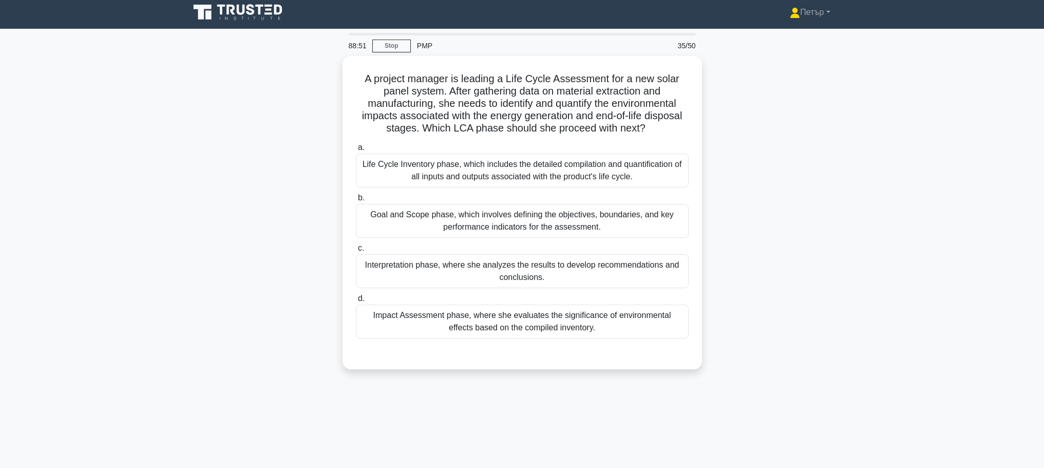
scroll to position [0, 0]
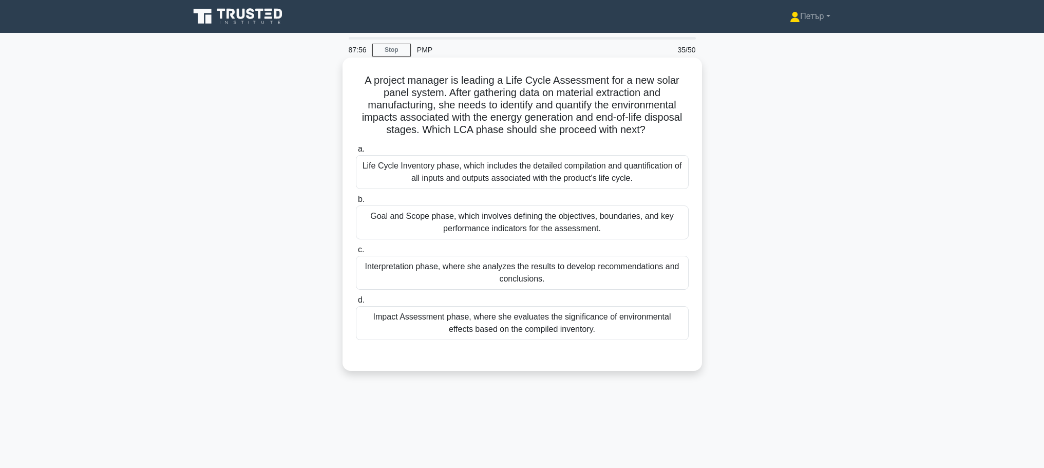
click at [624, 321] on div "Impact Assessment phase, where she evaluates the significance of environmental …" at bounding box center [522, 323] width 333 height 34
click at [356, 304] on input "d. Impact Assessment phase, where she evaluates the significance of environment…" at bounding box center [356, 300] width 0 height 7
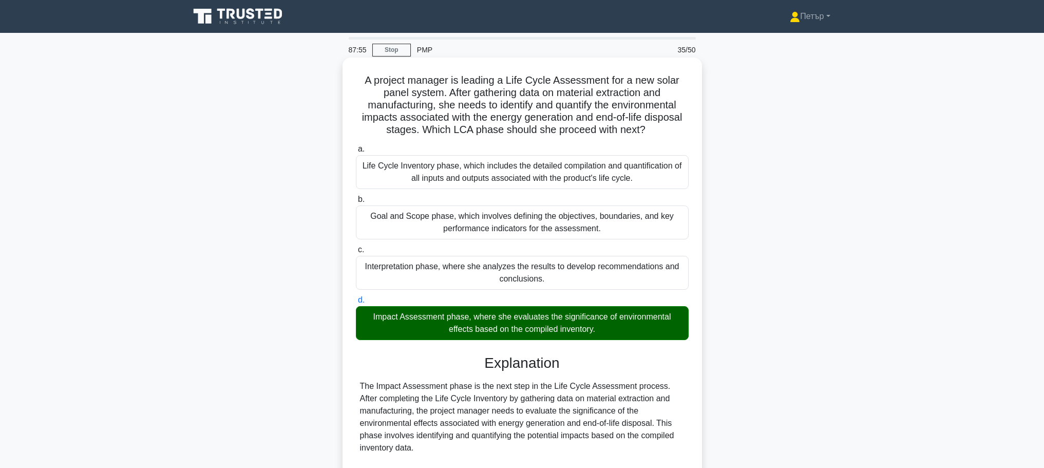
scroll to position [154, 0]
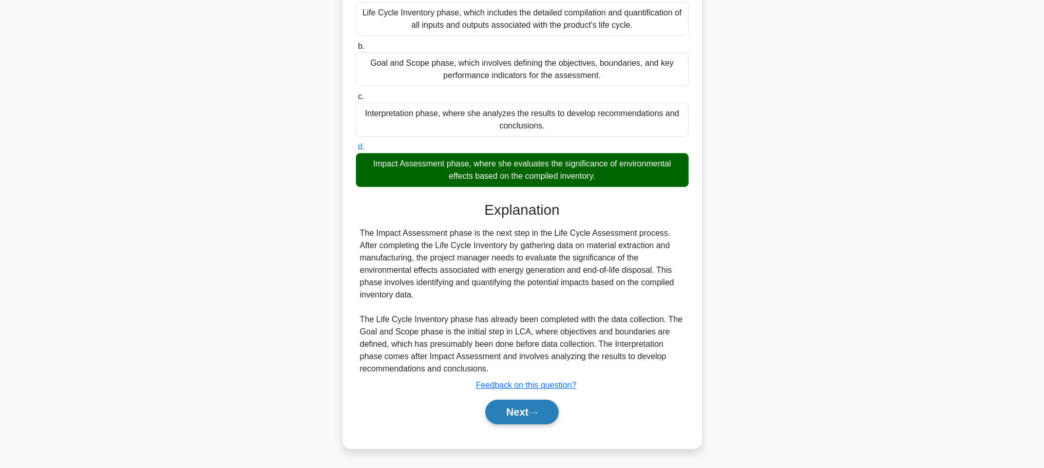
click at [539, 407] on button "Next" at bounding box center [521, 412] width 73 height 25
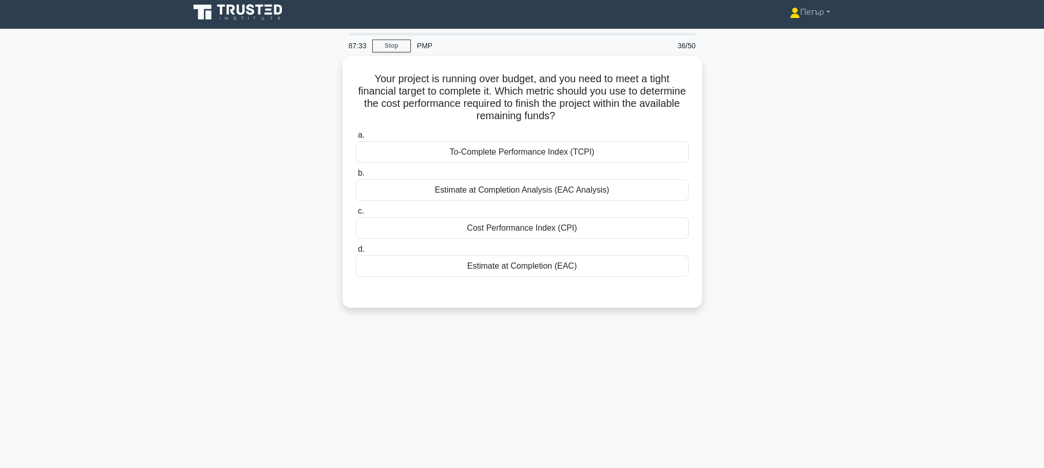
scroll to position [0, 0]
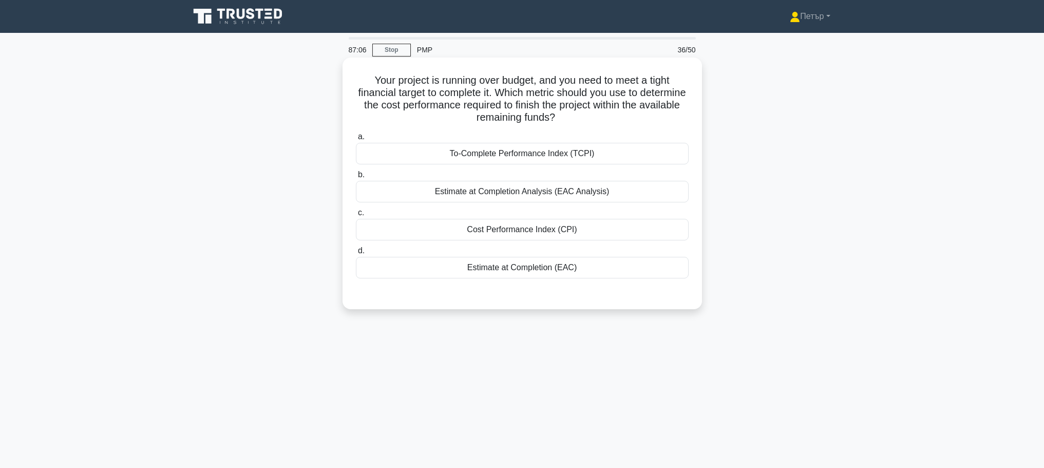
click at [667, 157] on div "To-Complete Performance Index (TCPI)" at bounding box center [522, 154] width 333 height 22
click at [356, 140] on input "a. To-Complete Performance Index (TCPI)" at bounding box center [356, 137] width 0 height 7
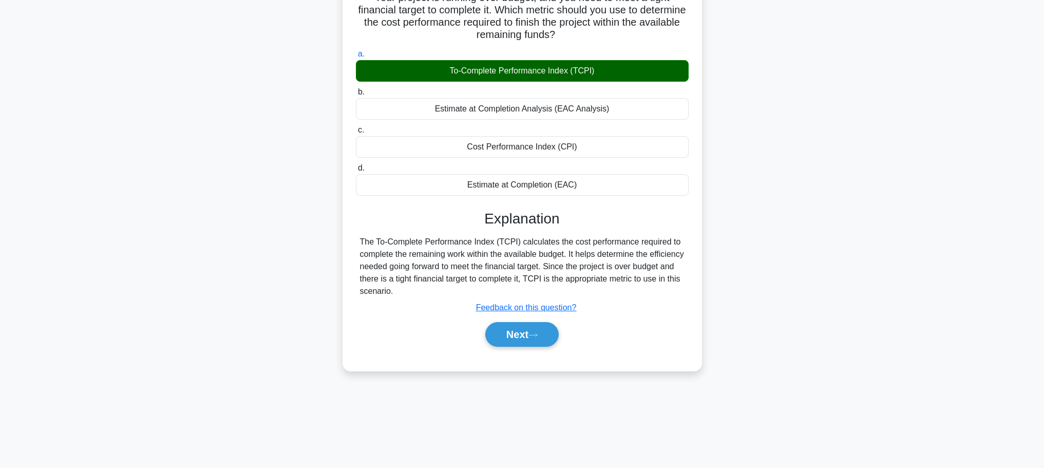
scroll to position [87, 0]
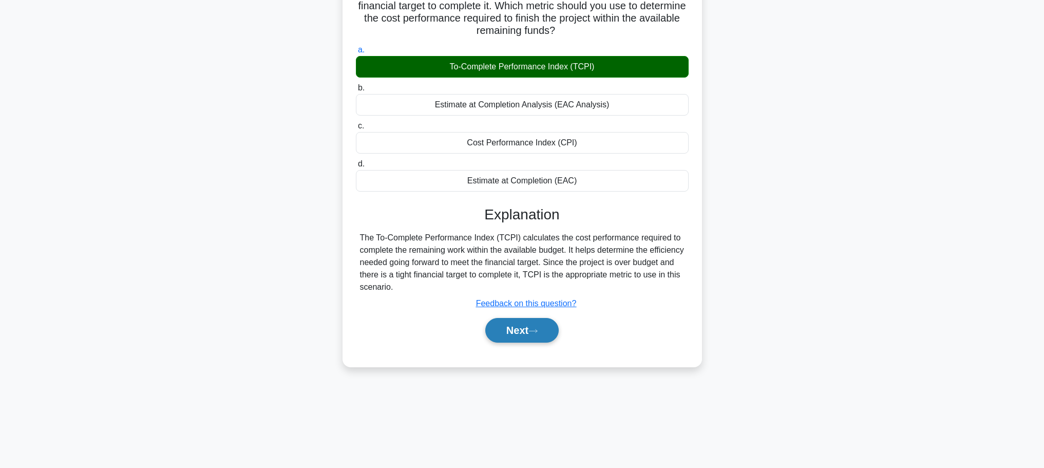
click at [545, 334] on button "Next" at bounding box center [521, 330] width 73 height 25
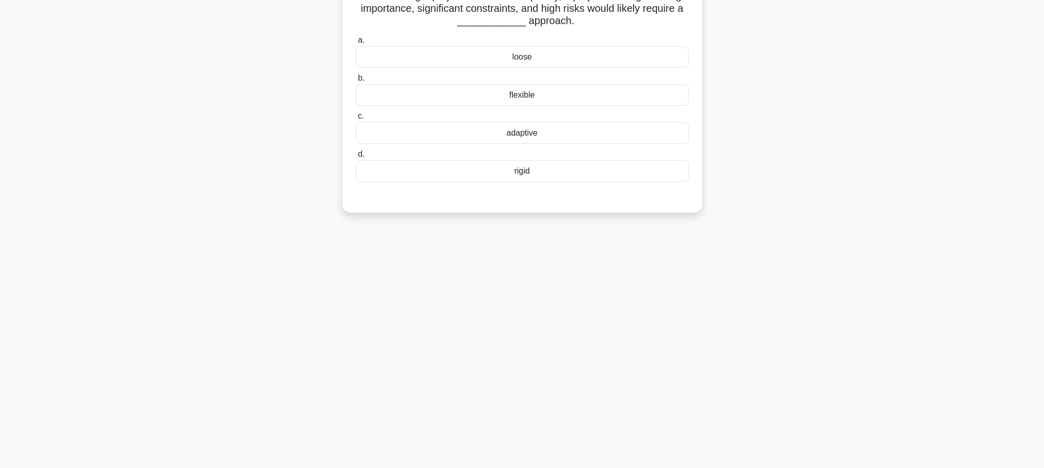
scroll to position [0, 0]
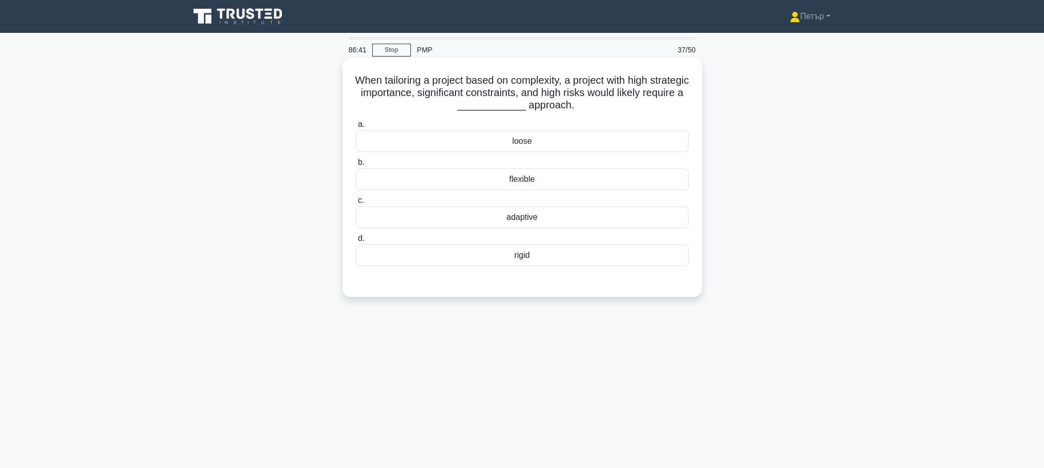
click at [652, 218] on div "adaptive" at bounding box center [522, 217] width 333 height 22
click at [356, 204] on input "c. adaptive" at bounding box center [356, 200] width 0 height 7
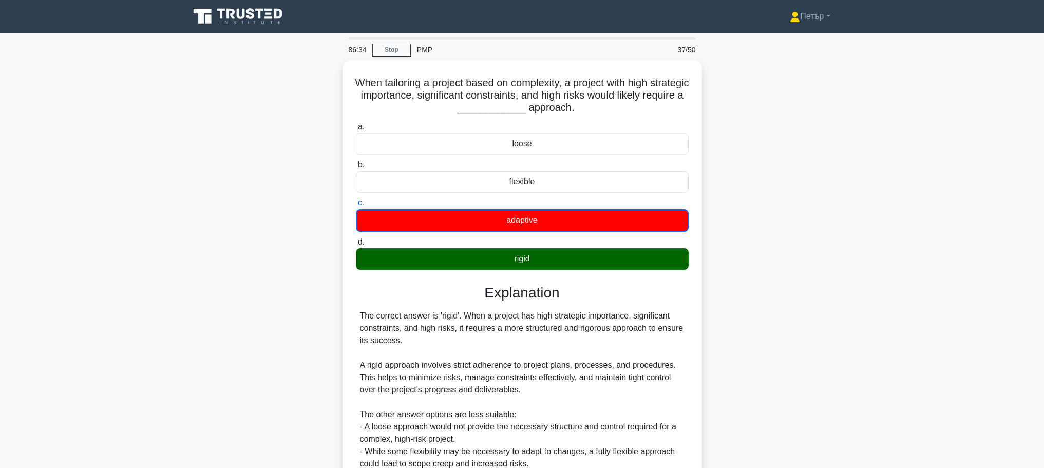
scroll to position [118, 0]
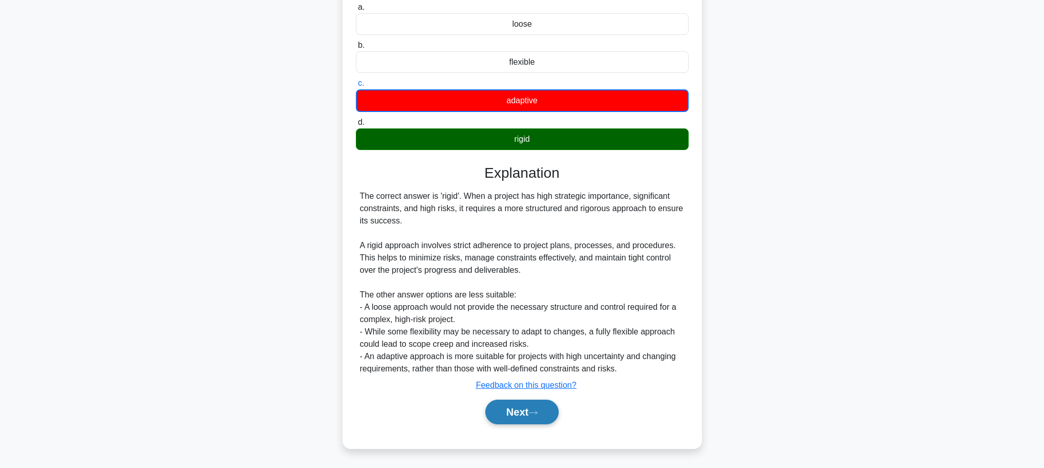
click at [518, 412] on button "Next" at bounding box center [521, 412] width 73 height 25
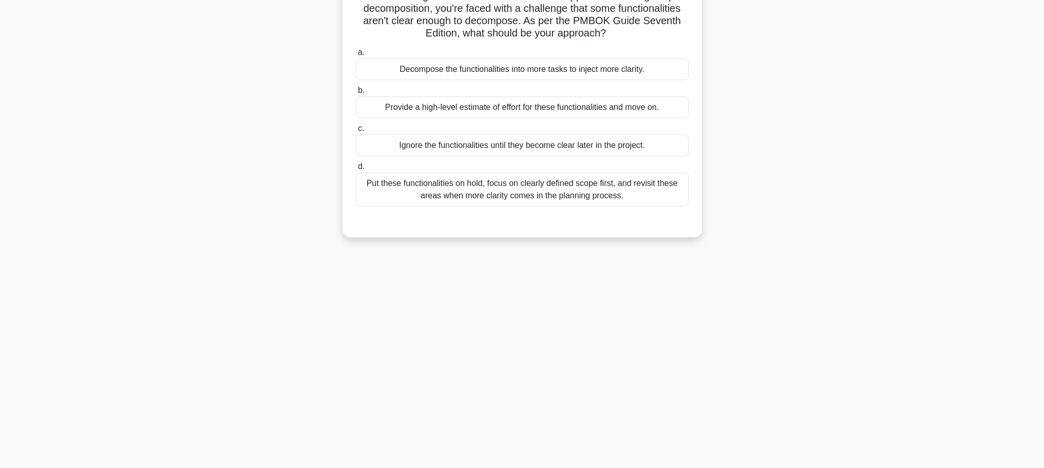
scroll to position [0, 0]
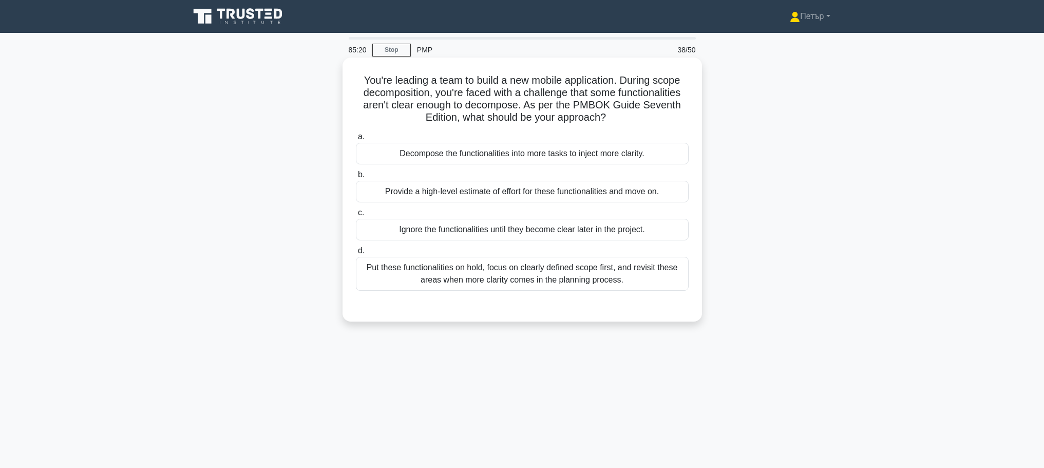
click at [660, 278] on div "Put these functionalities on hold, focus on clearly defined scope first, and re…" at bounding box center [522, 274] width 333 height 34
click at [356, 254] on input "d. Put these functionalities on hold, focus on clearly defined scope first, and…" at bounding box center [356, 251] width 0 height 7
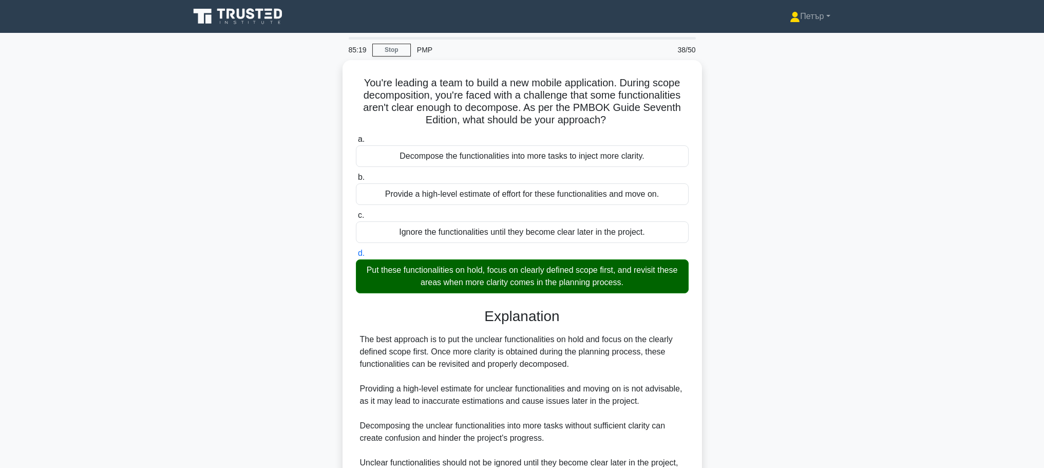
scroll to position [104, 0]
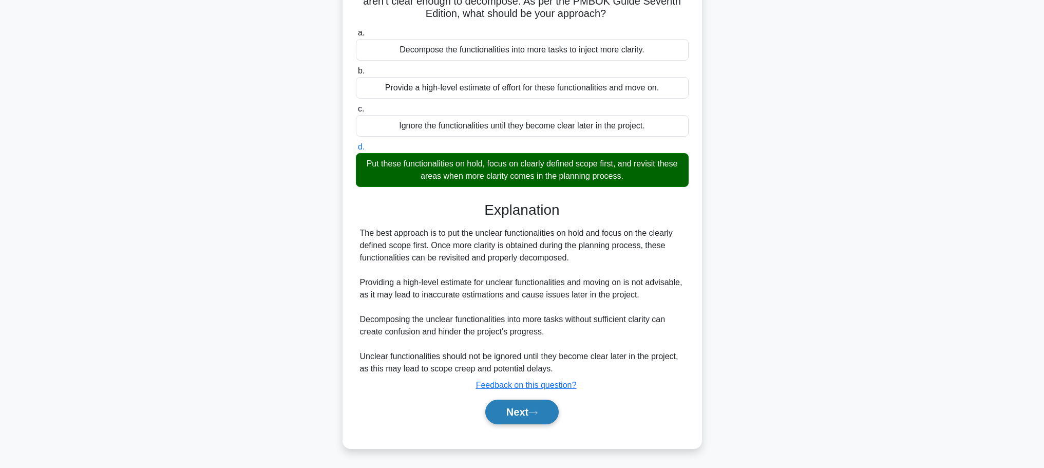
click at [509, 412] on button "Next" at bounding box center [521, 412] width 73 height 25
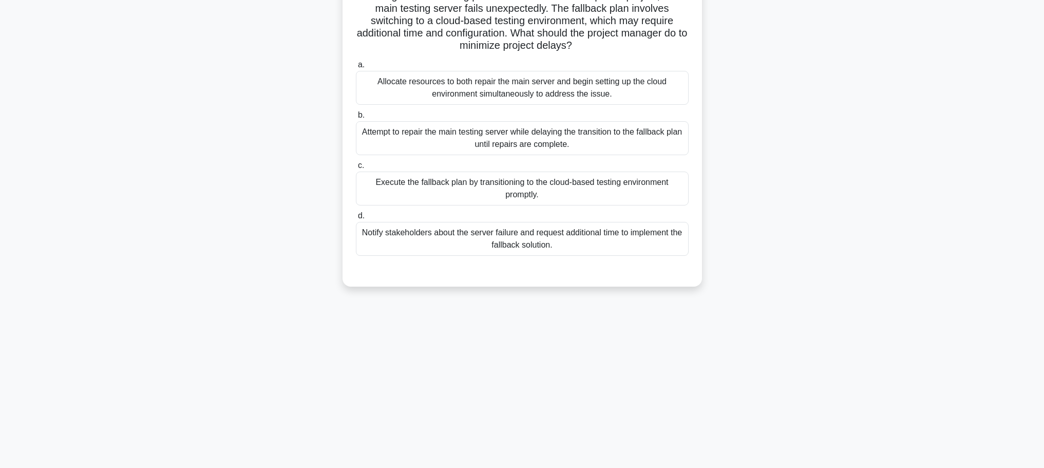
scroll to position [0, 0]
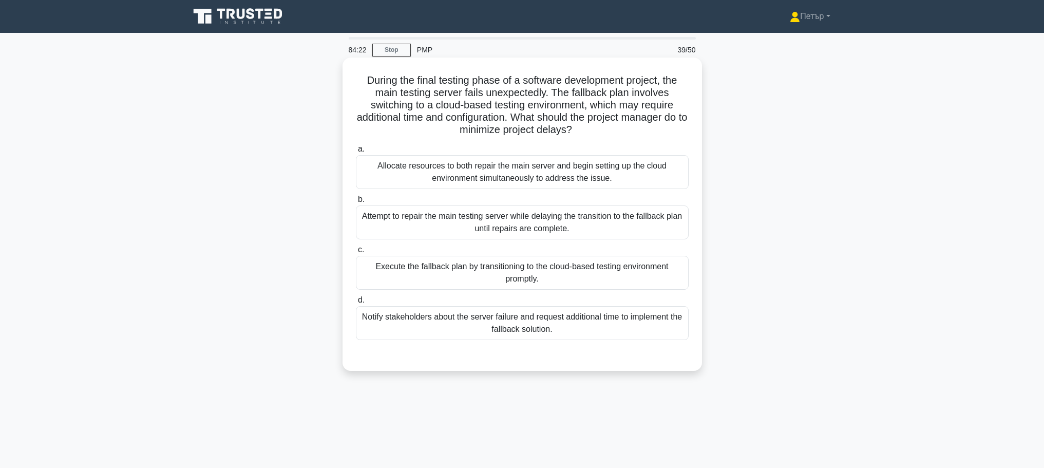
click at [632, 278] on div "Execute the fallback plan by transitioning to the cloud-based testing environme…" at bounding box center [522, 273] width 333 height 34
click at [356, 253] on input "c. Execute the fallback plan by transitioning to the cloud-based testing enviro…" at bounding box center [356, 250] width 0 height 7
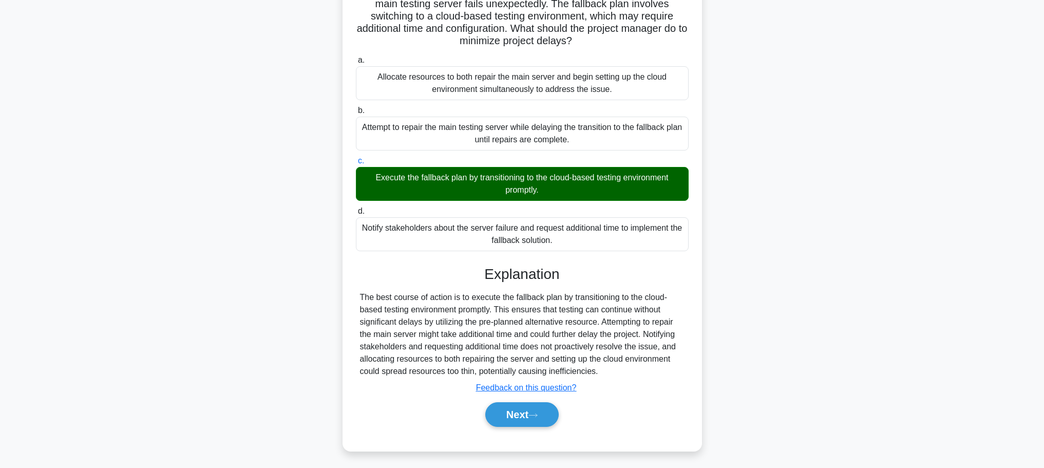
scroll to position [92, 0]
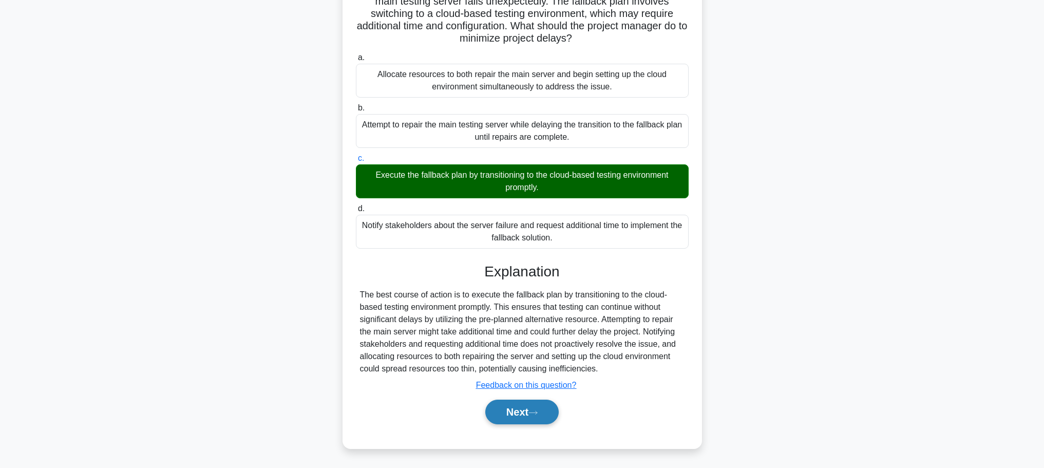
click at [521, 416] on button "Next" at bounding box center [521, 412] width 73 height 25
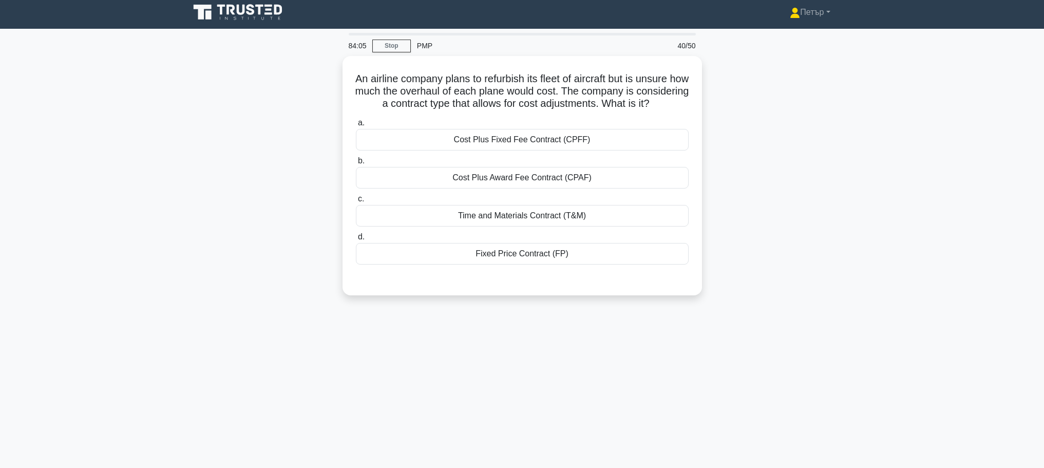
scroll to position [0, 0]
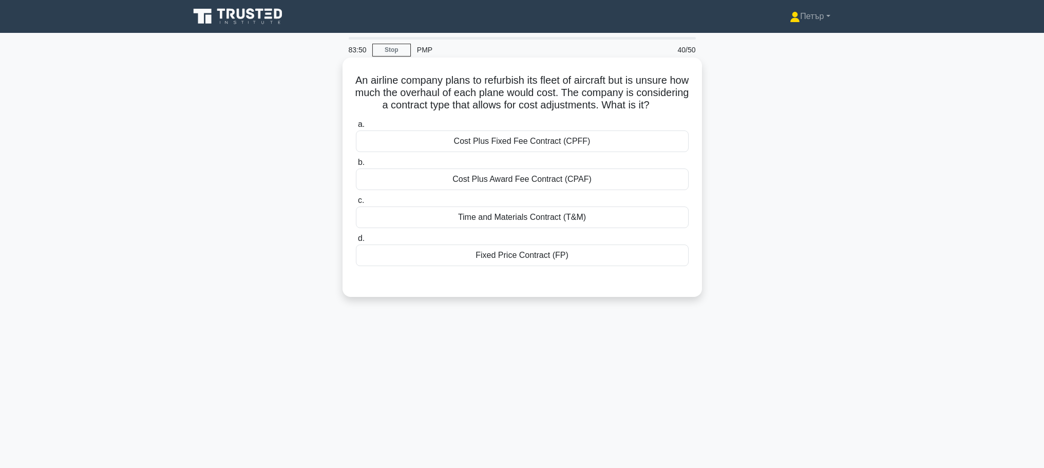
click at [615, 228] on div "Time and Materials Contract (T&M)" at bounding box center [522, 217] width 333 height 22
click at [356, 204] on input "c. Time and Materials Contract (T&M)" at bounding box center [356, 200] width 0 height 7
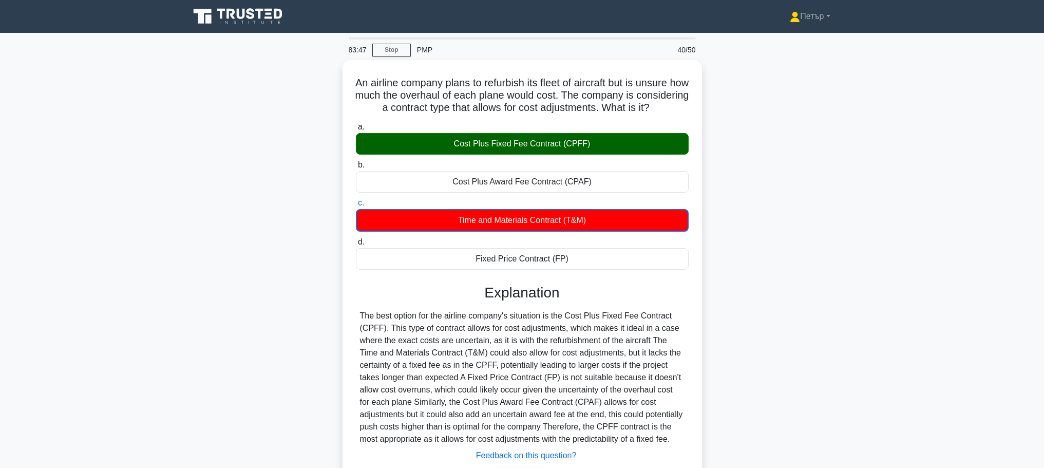
scroll to position [93, 0]
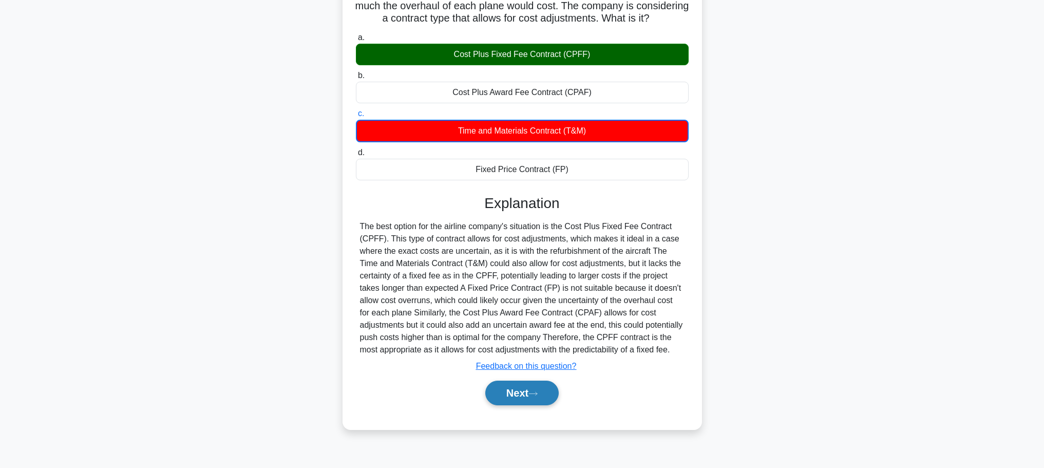
click at [535, 396] on icon at bounding box center [532, 394] width 9 height 6
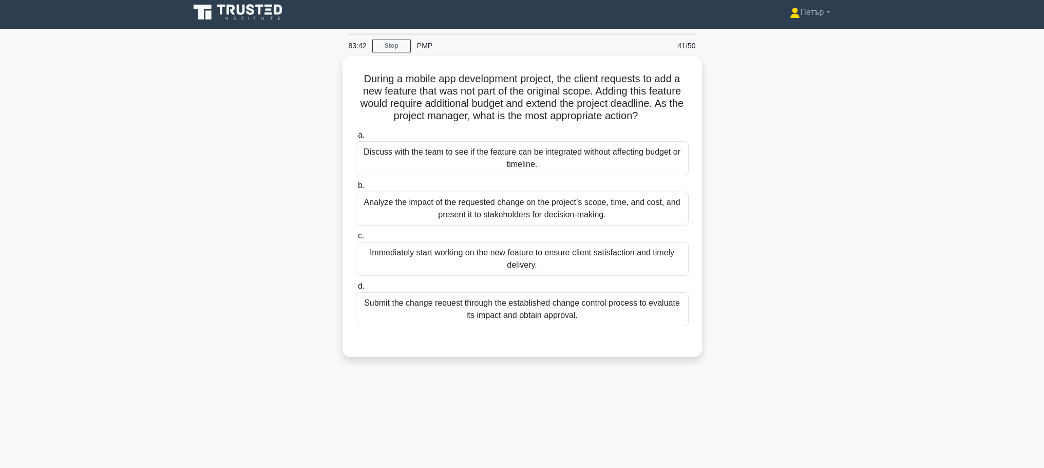
scroll to position [0, 0]
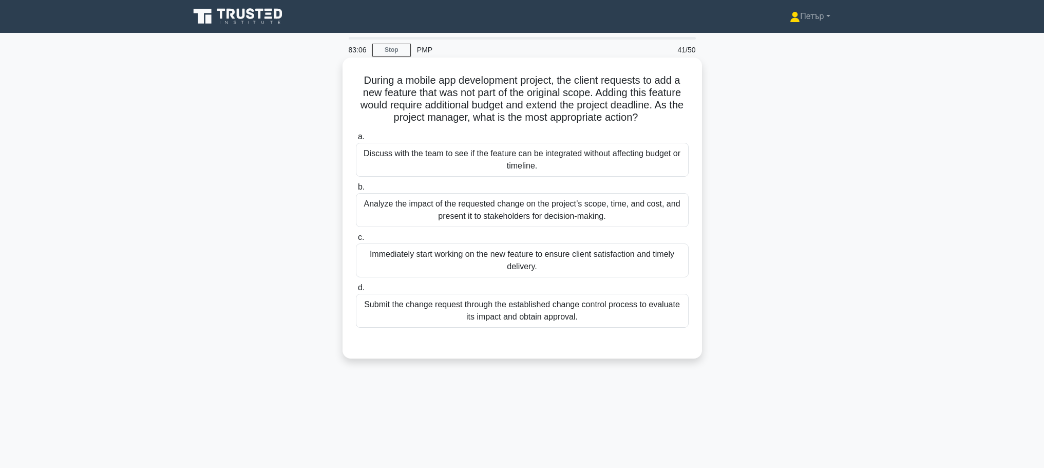
click at [631, 214] on div "Analyze the impact of the requested change on the project’s scope, time, and co…" at bounding box center [522, 210] width 333 height 34
click at [356, 191] on input "b. Analyze the impact of the requested change on the project’s scope, time, and…" at bounding box center [356, 187] width 0 height 7
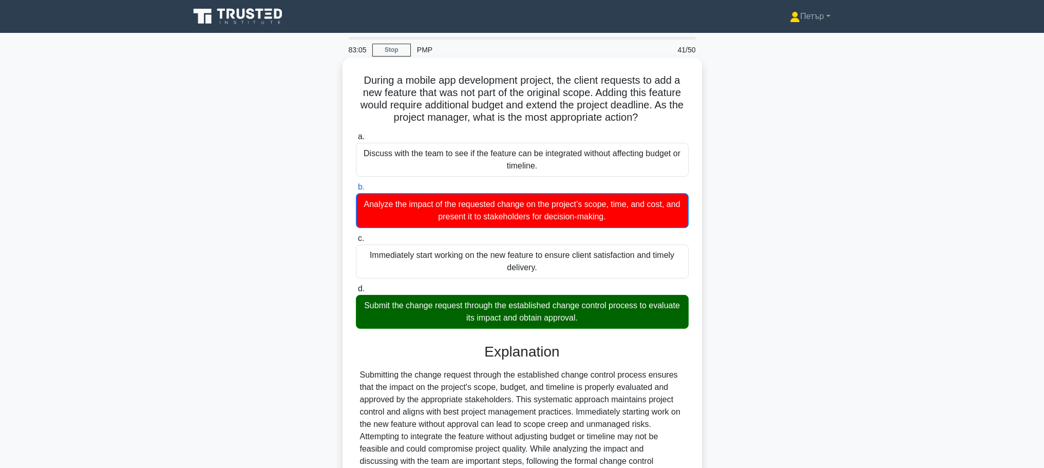
scroll to position [105, 0]
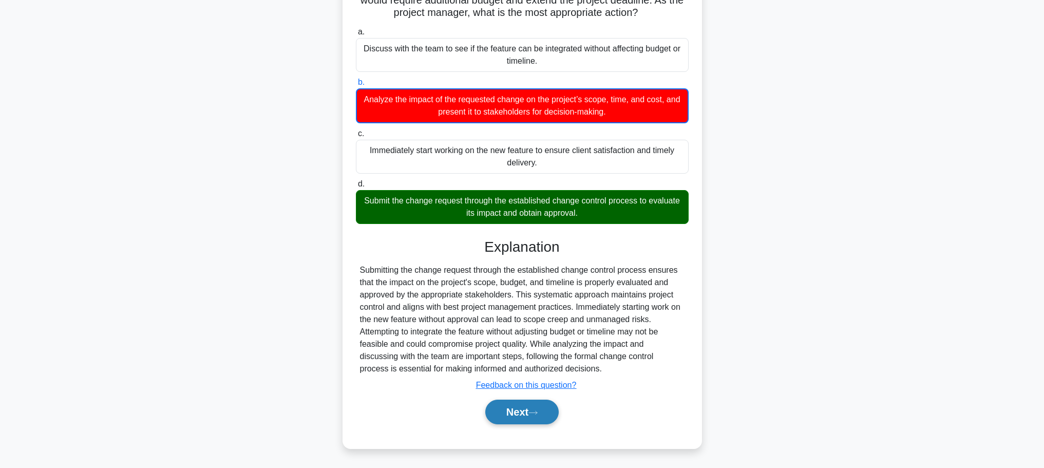
click at [538, 410] on icon at bounding box center [532, 413] width 9 height 6
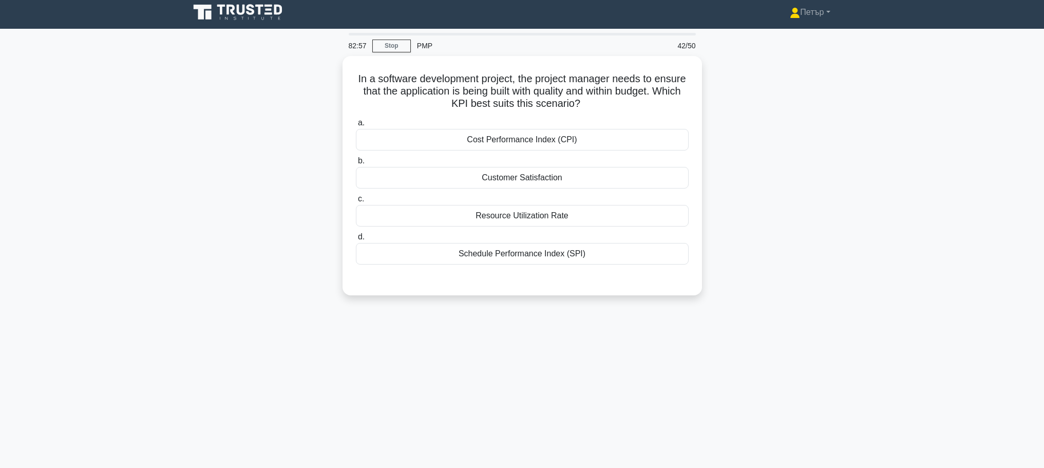
scroll to position [0, 0]
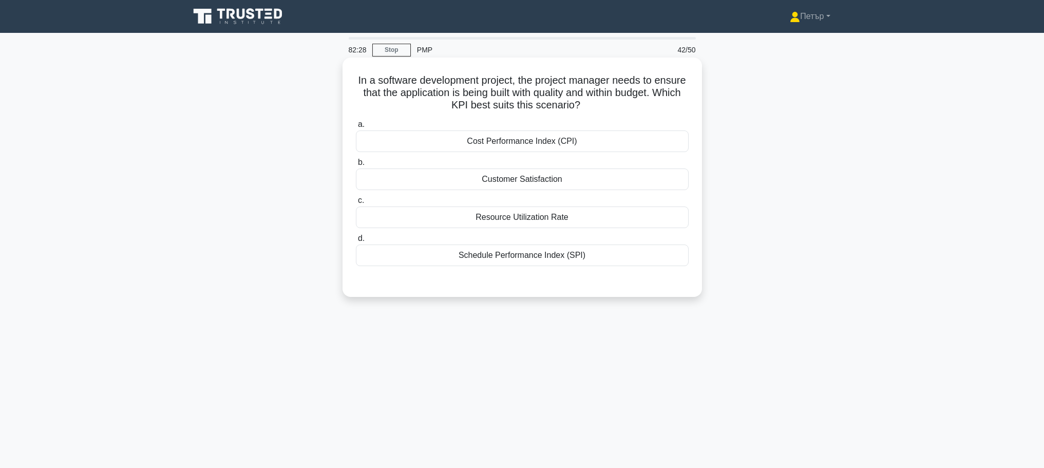
click at [629, 142] on div "Cost Performance Index (CPI)" at bounding box center [522, 141] width 333 height 22
click at [356, 128] on input "a. Cost Performance Index (CPI)" at bounding box center [356, 124] width 0 height 7
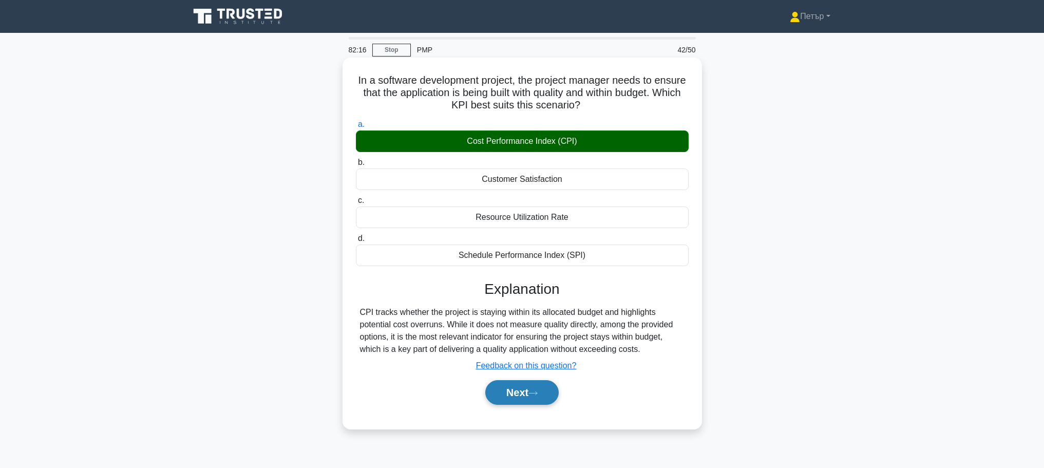
click at [530, 394] on button "Next" at bounding box center [521, 392] width 73 height 25
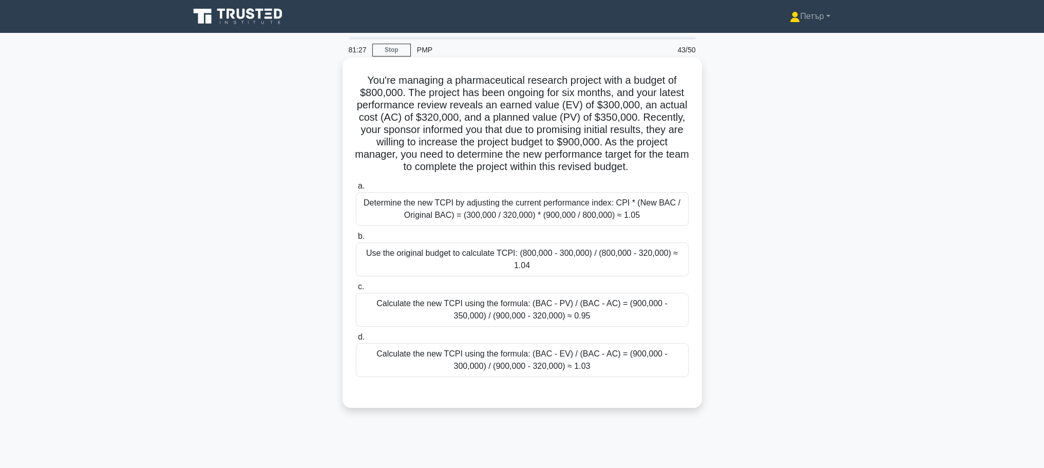
click at [634, 357] on div "Calculate the new TCPI using the formula: (BAC - EV) / (BAC - AC) = (900,000 - …" at bounding box center [522, 360] width 333 height 34
click at [356, 340] on input "d. Calculate the new TCPI using the formula: (BAC - EV) / (BAC - AC) = (900,000…" at bounding box center [356, 337] width 0 height 7
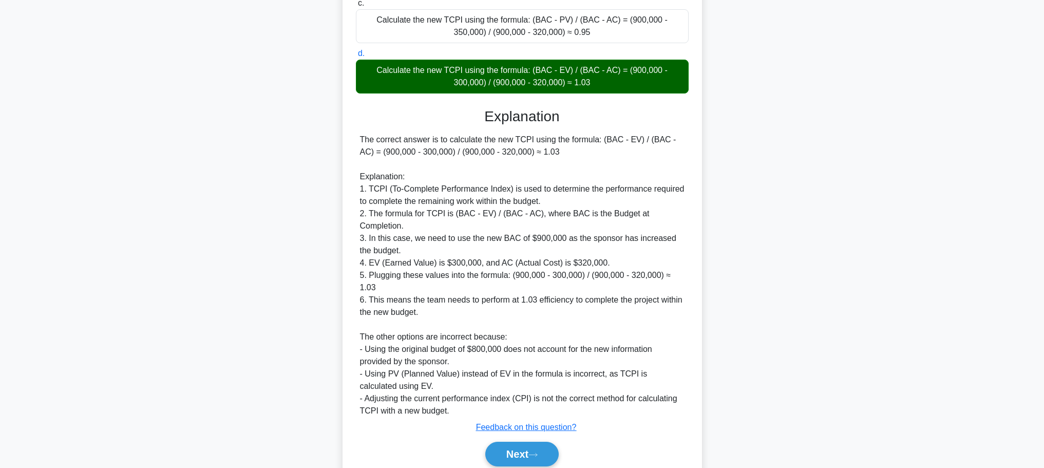
scroll to position [289, 0]
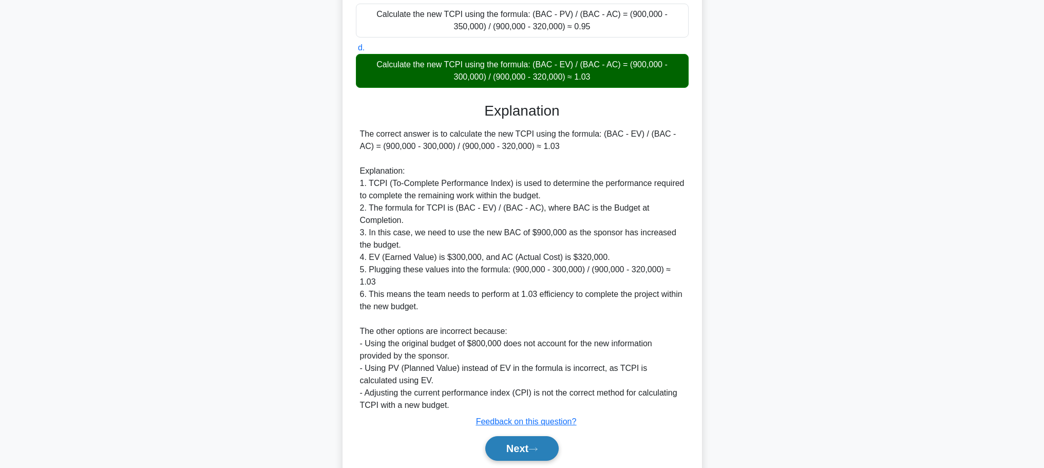
click at [537, 436] on button "Next" at bounding box center [521, 448] width 73 height 25
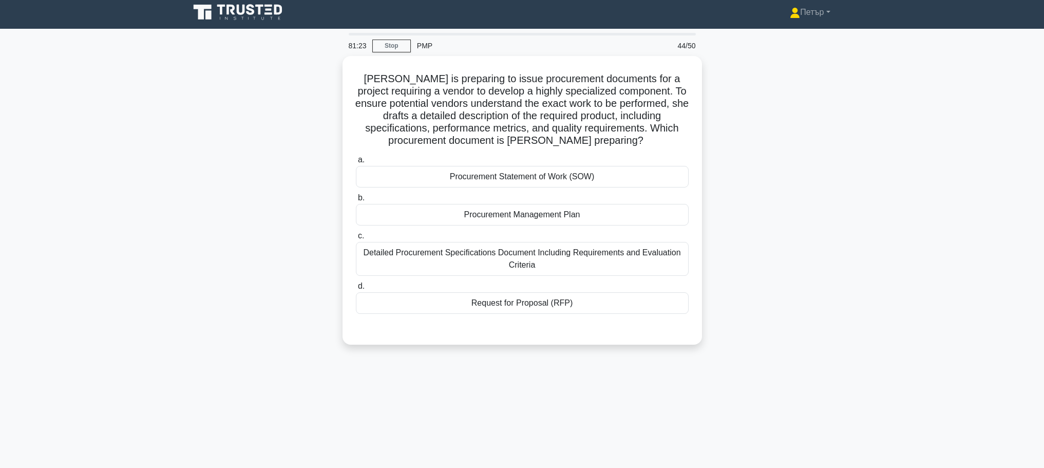
scroll to position [0, 0]
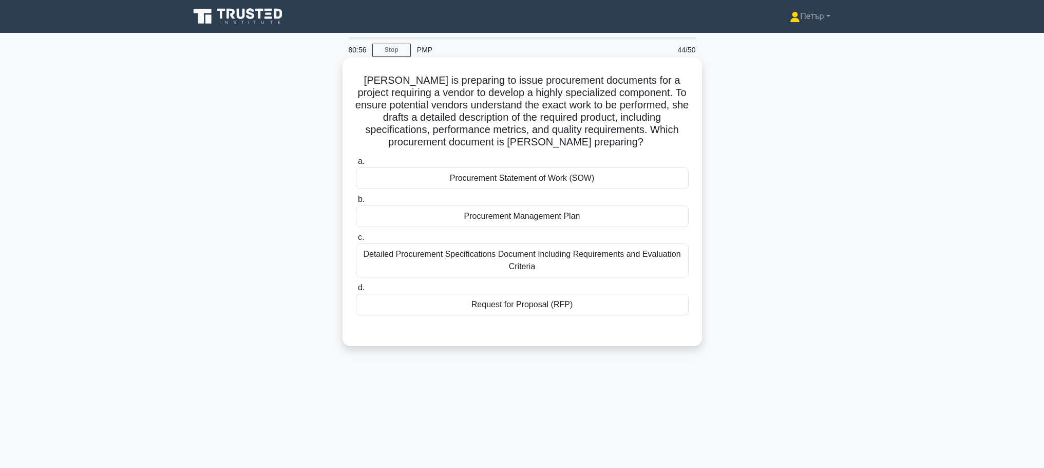
click at [688, 266] on div "c. Detailed Procurement Specifications Document Including Requirements and Eval…" at bounding box center [522, 254] width 345 height 46
click at [561, 256] on div "Detailed Procurement Specifications Document Including Requirements and Evaluat…" at bounding box center [522, 260] width 333 height 34
click at [356, 241] on input "c. Detailed Procurement Specifications Document Including Requirements and Eval…" at bounding box center [356, 237] width 0 height 7
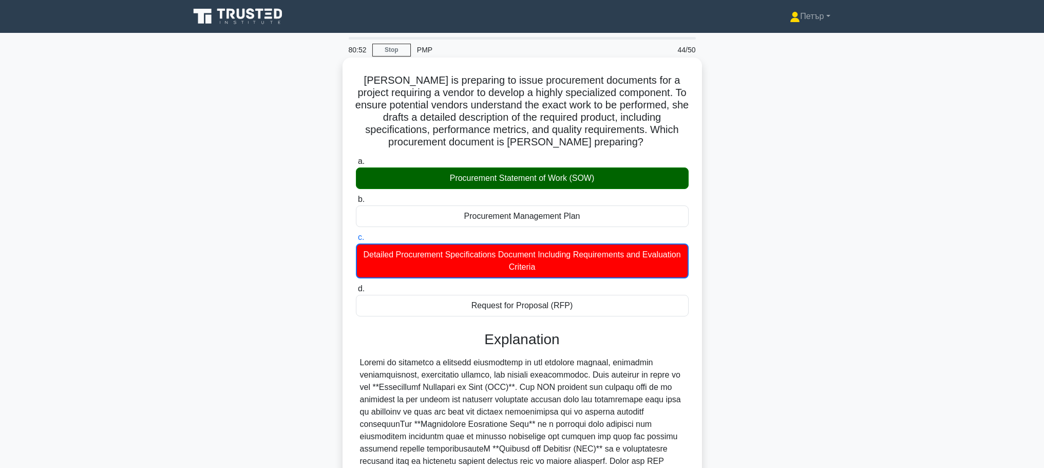
scroll to position [155, 0]
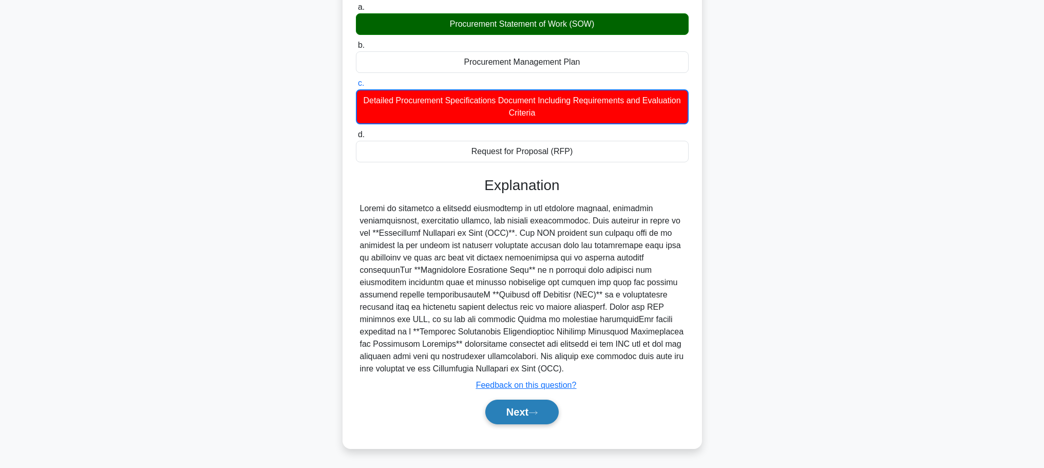
click at [532, 406] on button "Next" at bounding box center [521, 412] width 73 height 25
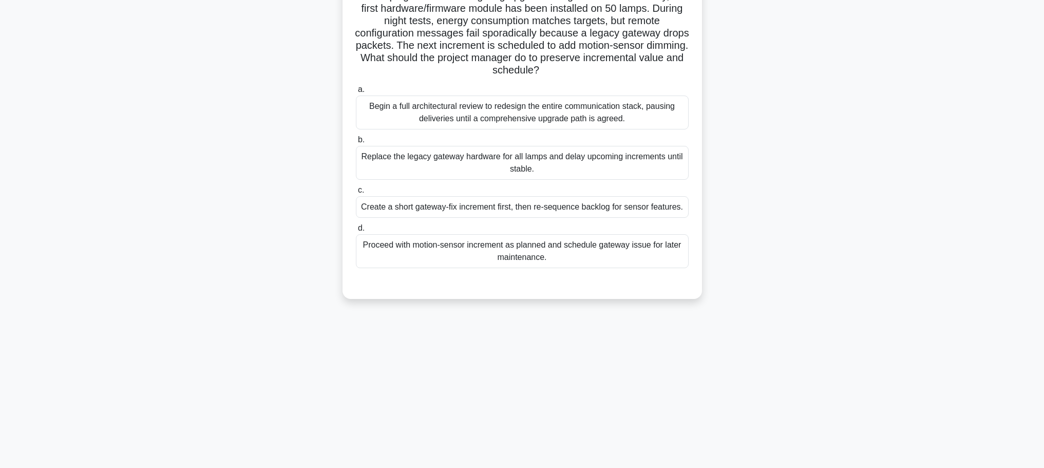
scroll to position [0, 0]
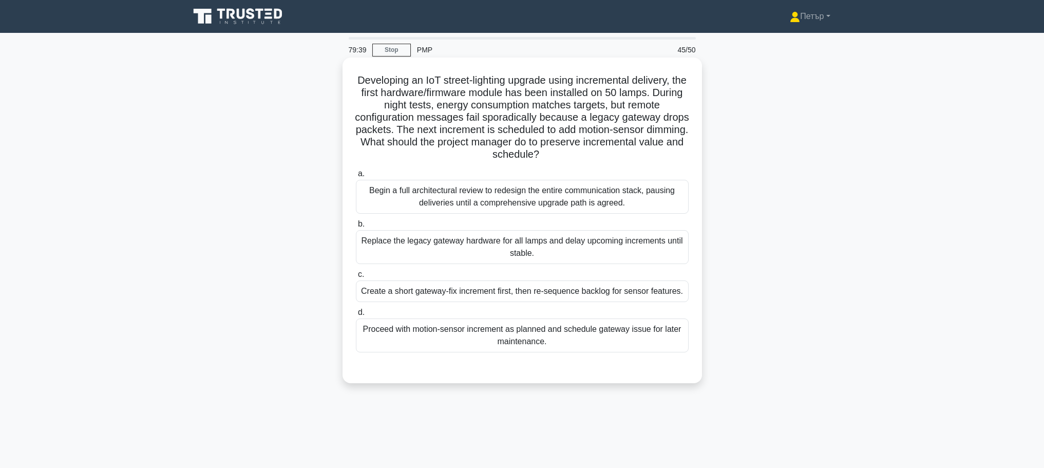
click at [587, 295] on div "Create a short gateway-fix increment first, then re-sequence backlog for sensor…" at bounding box center [522, 291] width 333 height 22
click at [356, 278] on input "c. Create a short gateway-fix increment first, then re-sequence backlog for sen…" at bounding box center [356, 274] width 0 height 7
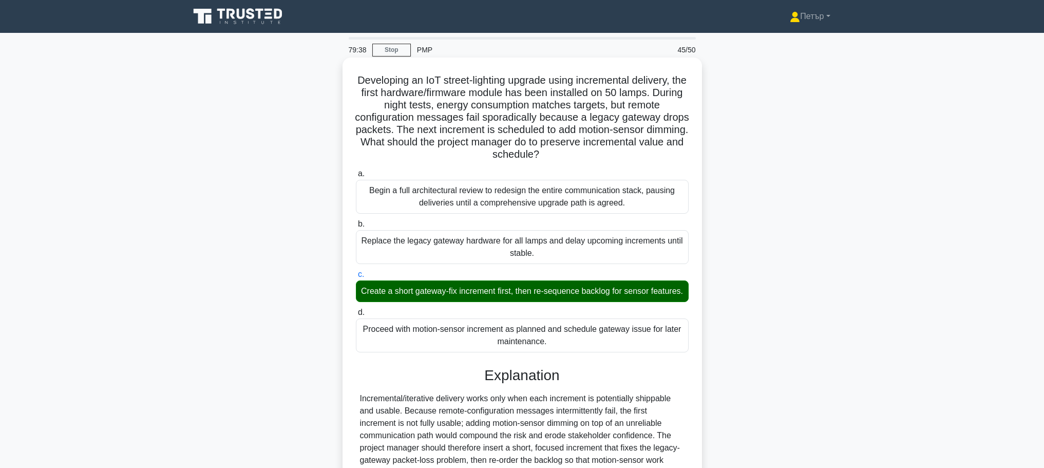
scroll to position [191, 0]
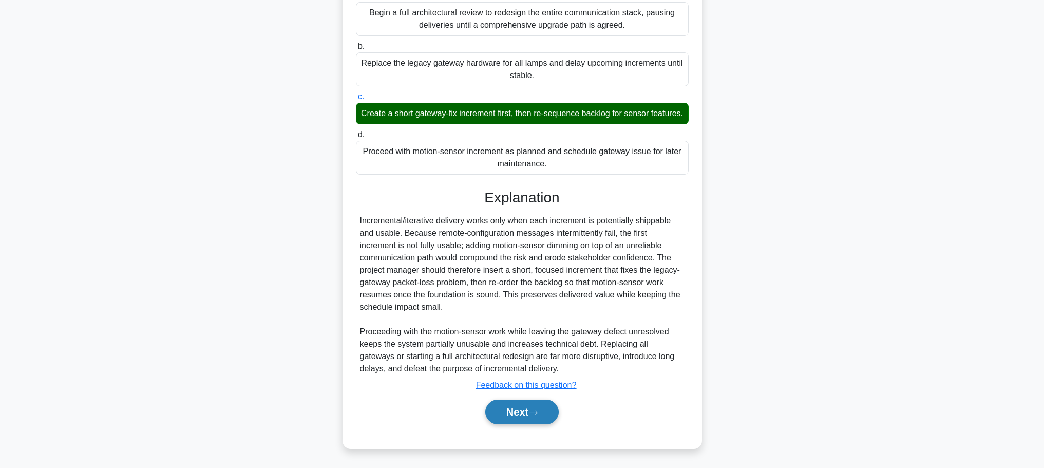
click at [529, 401] on button "Next" at bounding box center [521, 412] width 73 height 25
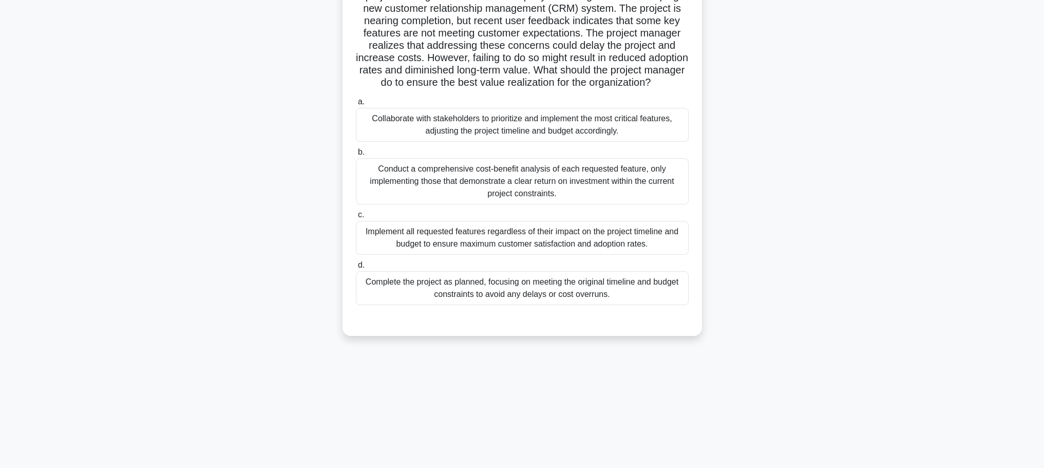
scroll to position [0, 0]
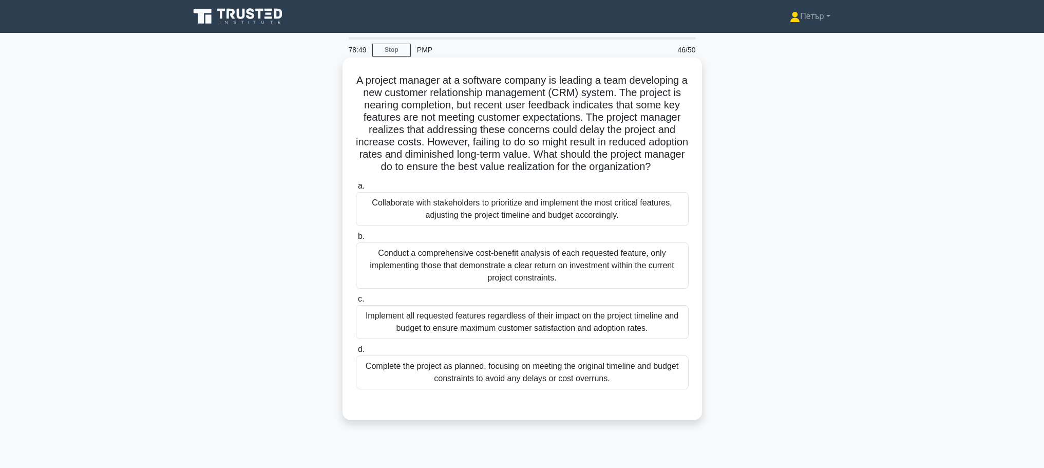
click at [645, 287] on div "Conduct a comprehensive cost-benefit analysis of each requested feature, only i…" at bounding box center [522, 265] width 333 height 46
click at [356, 240] on input "b. Conduct a comprehensive cost-benefit analysis of each requested feature, onl…" at bounding box center [356, 236] width 0 height 7
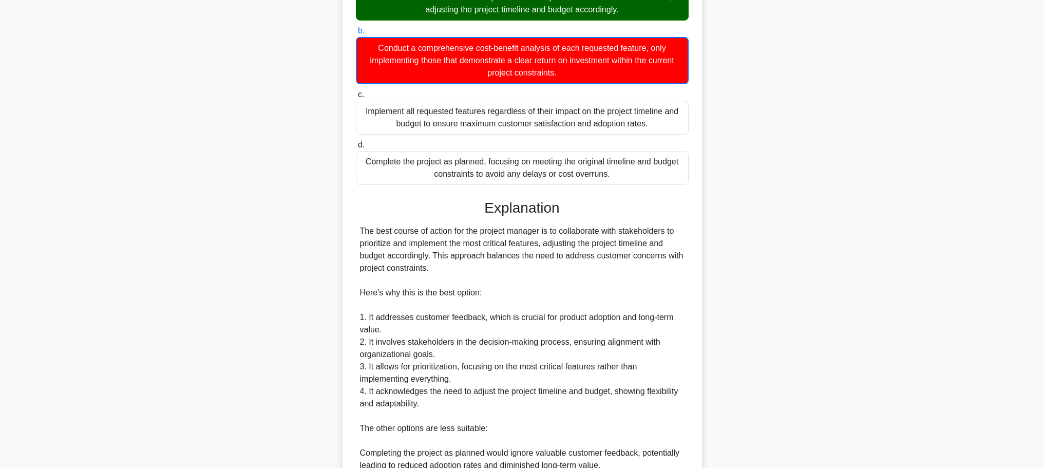
scroll to position [411, 0]
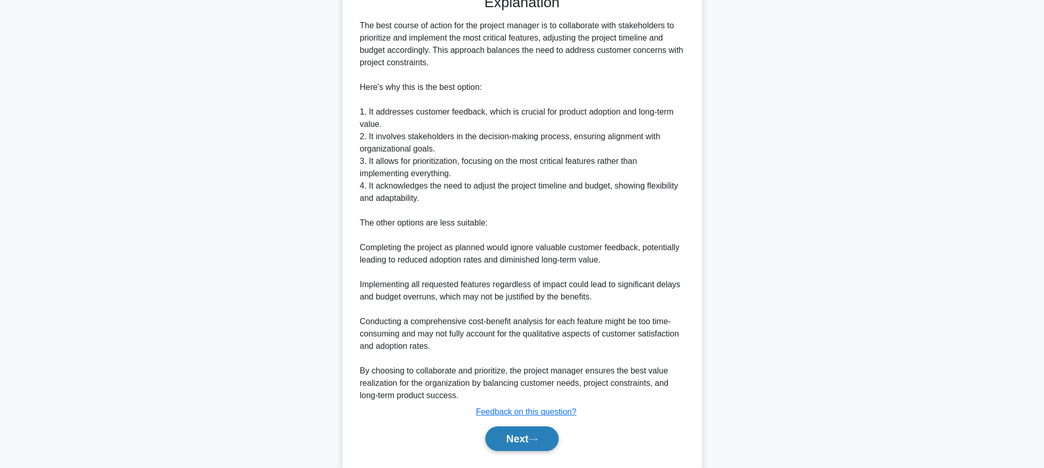
click at [528, 448] on button "Next" at bounding box center [521, 438] width 73 height 25
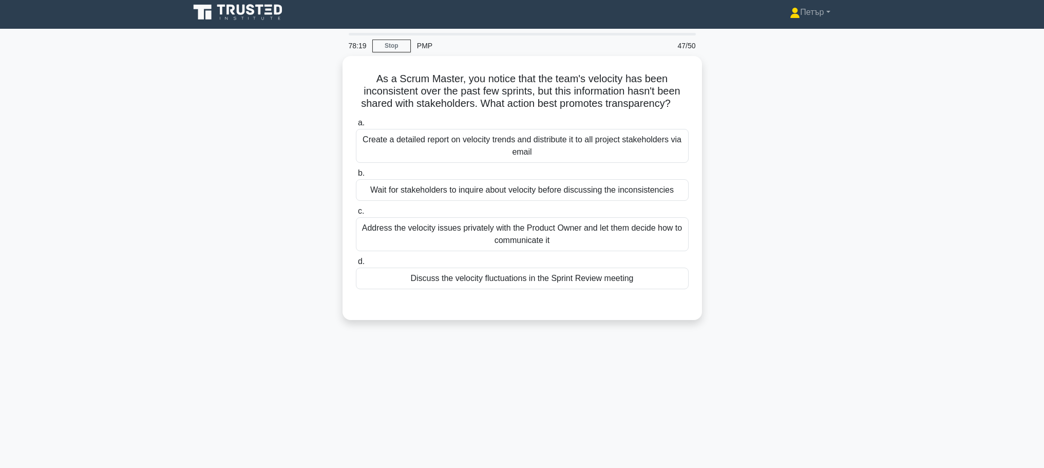
scroll to position [0, 0]
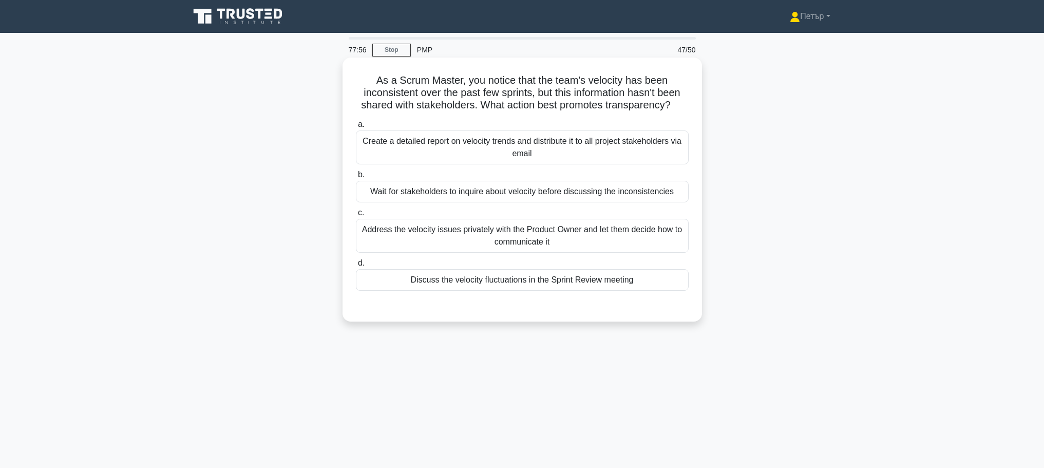
click at [540, 283] on div "Discuss the velocity fluctuations in the Sprint Review meeting" at bounding box center [522, 280] width 333 height 22
click at [356, 267] on input "d. Discuss the velocity fluctuations in the Sprint Review meeting" at bounding box center [356, 263] width 0 height 7
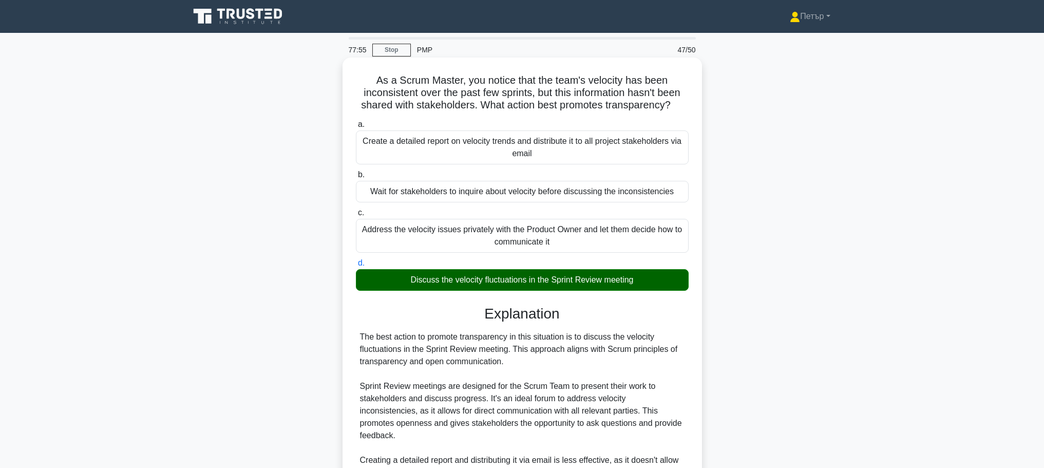
scroll to position [205, 0]
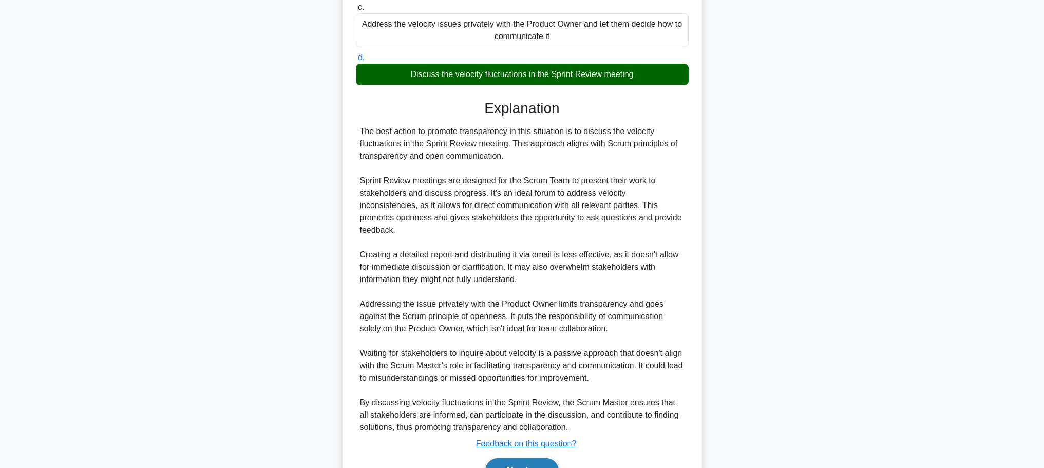
click at [524, 458] on button "Next" at bounding box center [521, 470] width 73 height 25
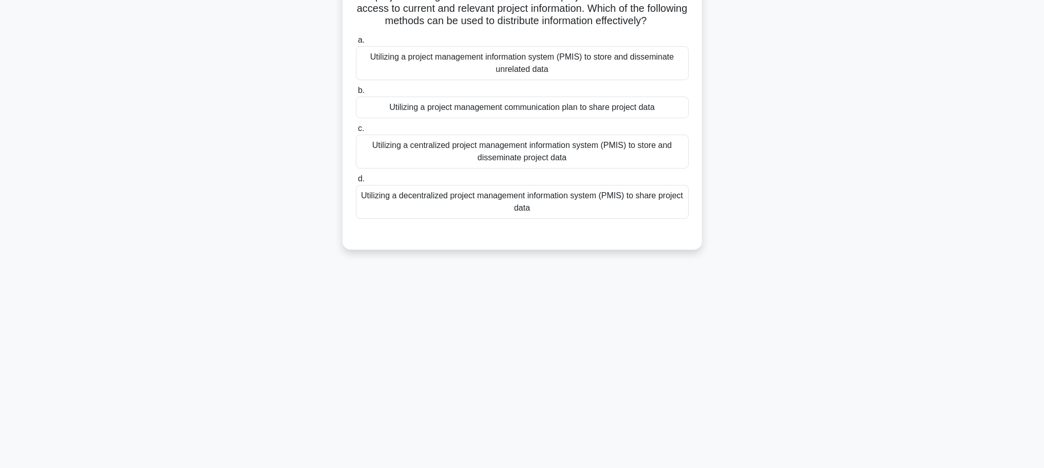
scroll to position [0, 0]
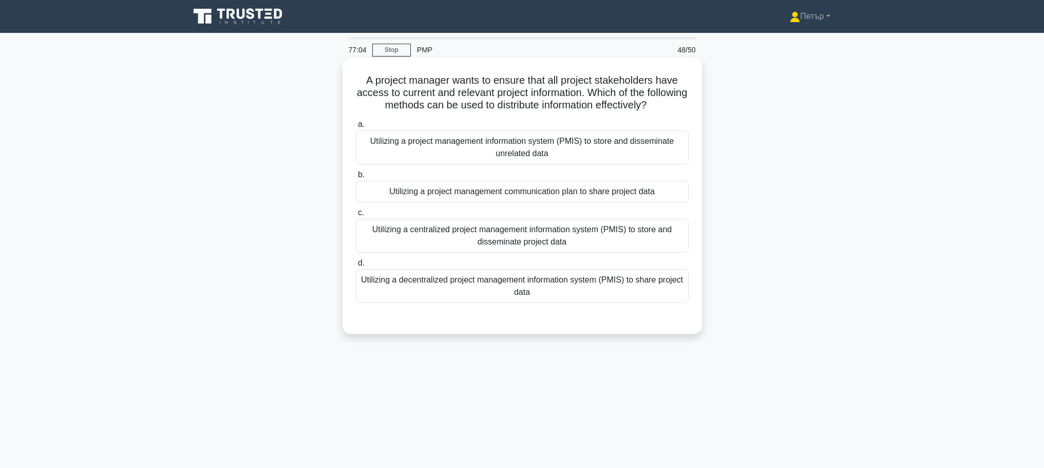
click at [447, 235] on div "Utilizing a centralized project management information system (PMIS) to store a…" at bounding box center [522, 236] width 333 height 34
click at [356, 216] on input "c. Utilizing a centralized project management information system (PMIS) to stor…" at bounding box center [356, 213] width 0 height 7
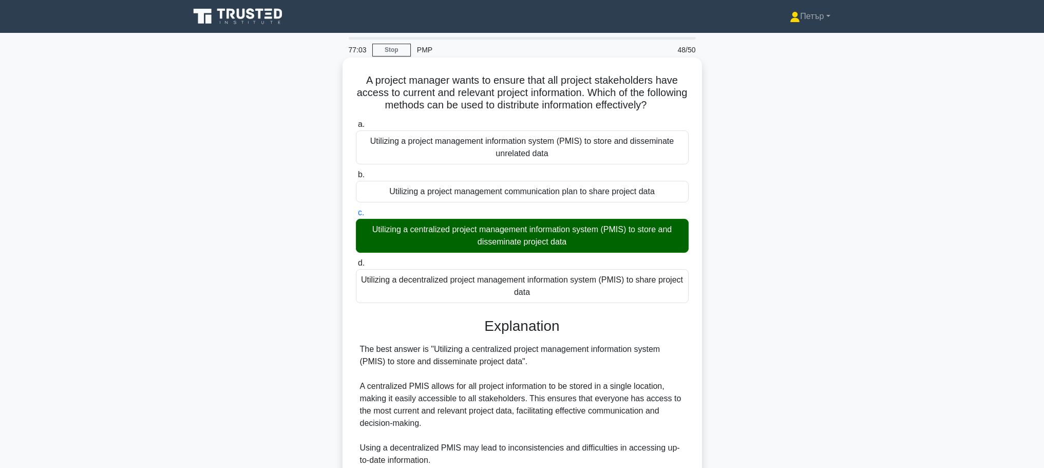
scroll to position [178, 0]
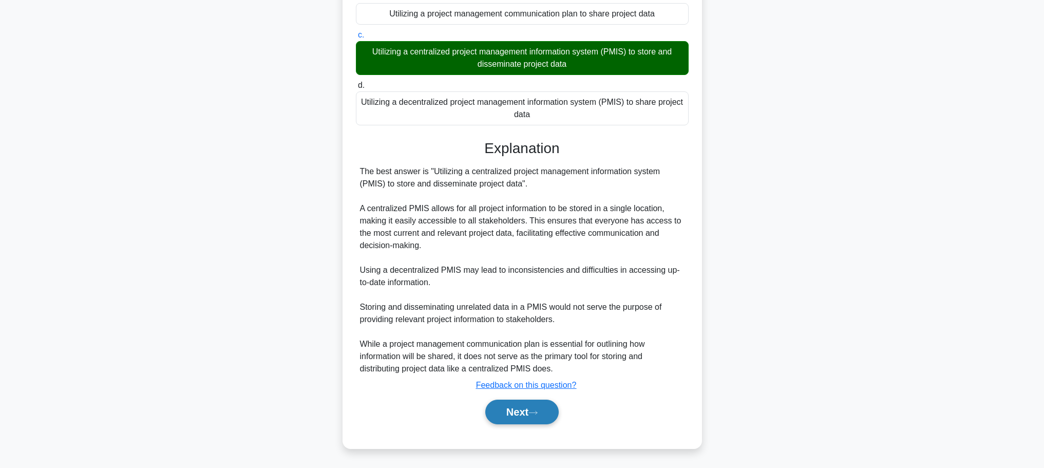
click at [533, 411] on button "Next" at bounding box center [521, 412] width 73 height 25
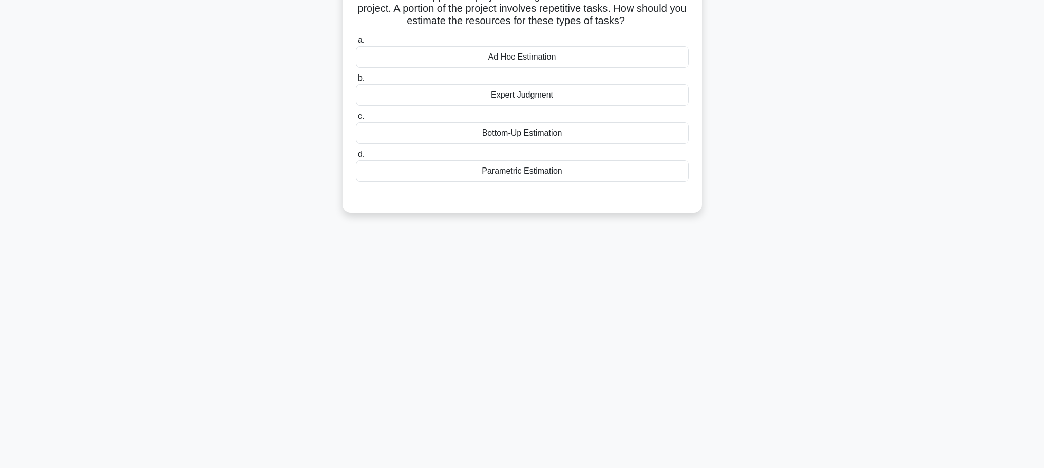
scroll to position [0, 0]
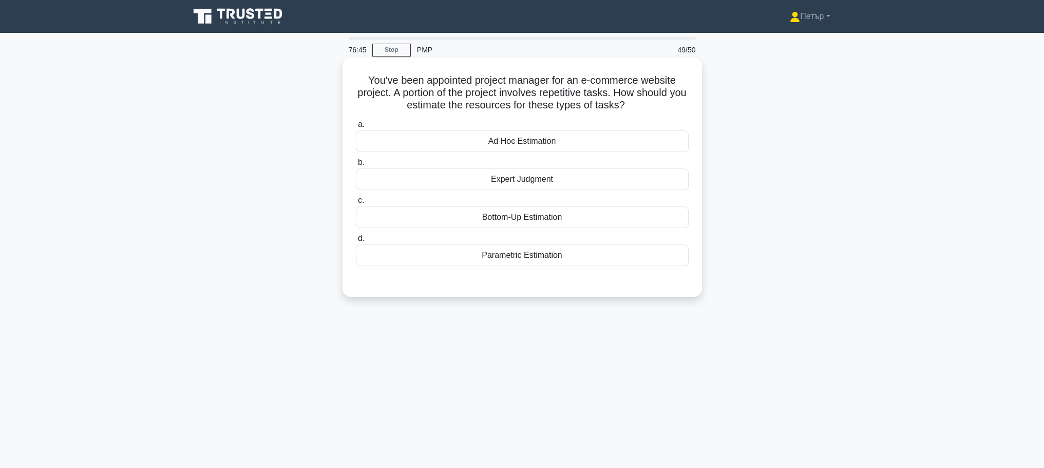
click at [418, 266] on div "Parametric Estimation" at bounding box center [522, 255] width 333 height 22
click at [356, 242] on input "d. Parametric Estimation" at bounding box center [356, 238] width 0 height 7
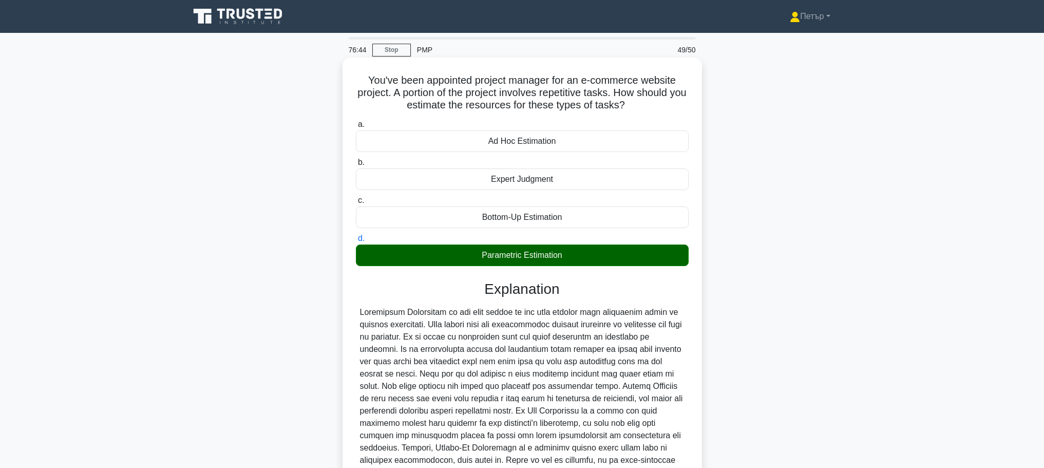
scroll to position [104, 0]
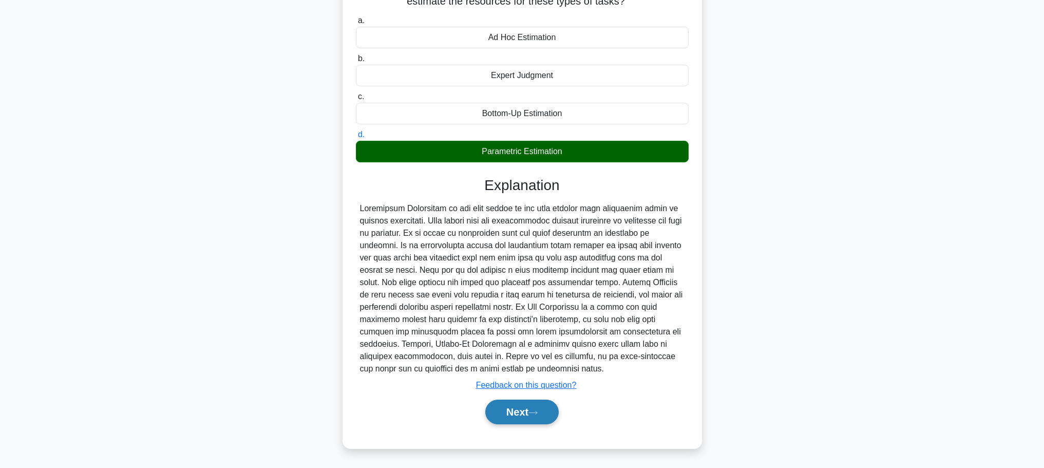
click at [533, 409] on button "Next" at bounding box center [521, 412] width 73 height 25
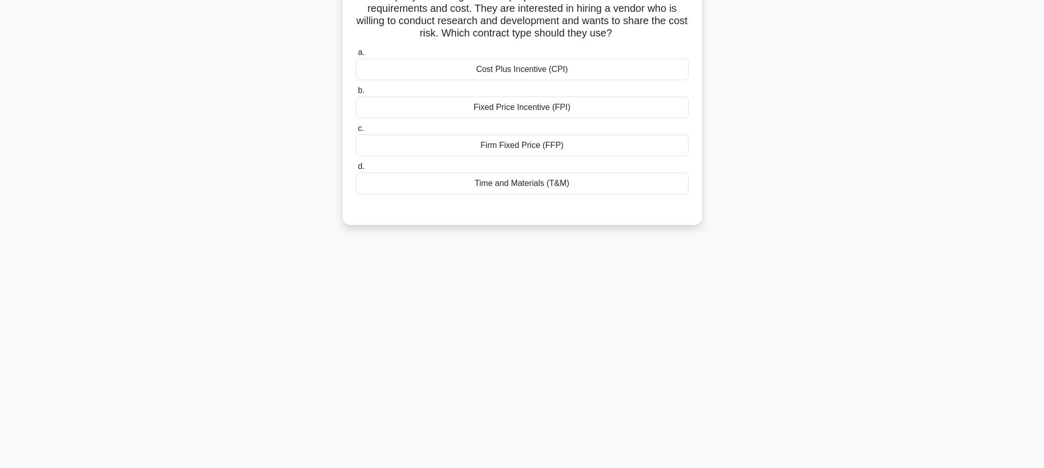
scroll to position [0, 0]
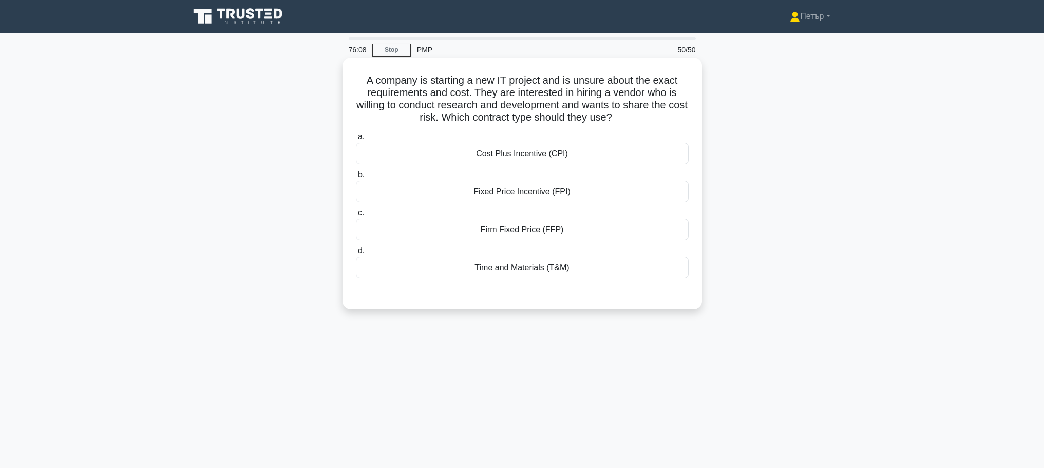
click at [438, 266] on div "Time and Materials (T&M)" at bounding box center [522, 268] width 333 height 22
click at [356, 254] on input "d. Time and Materials (T&M)" at bounding box center [356, 251] width 0 height 7
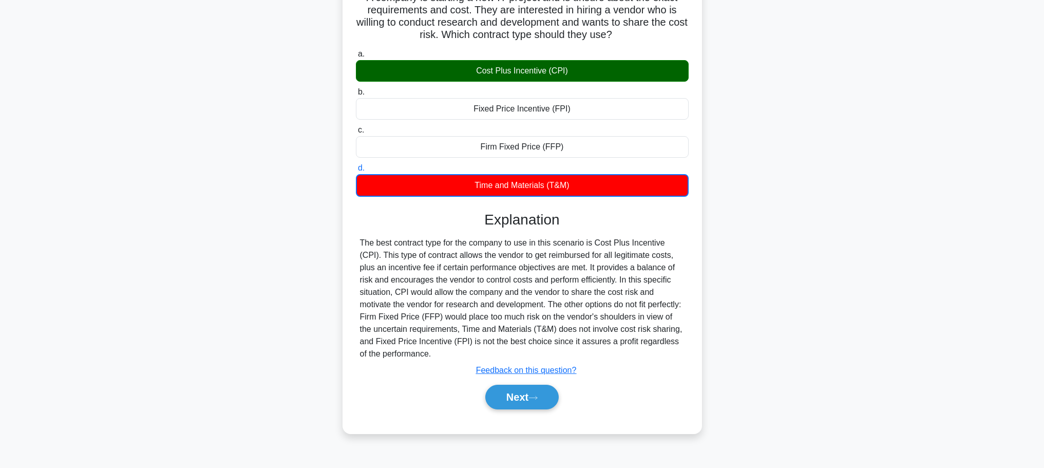
scroll to position [87, 0]
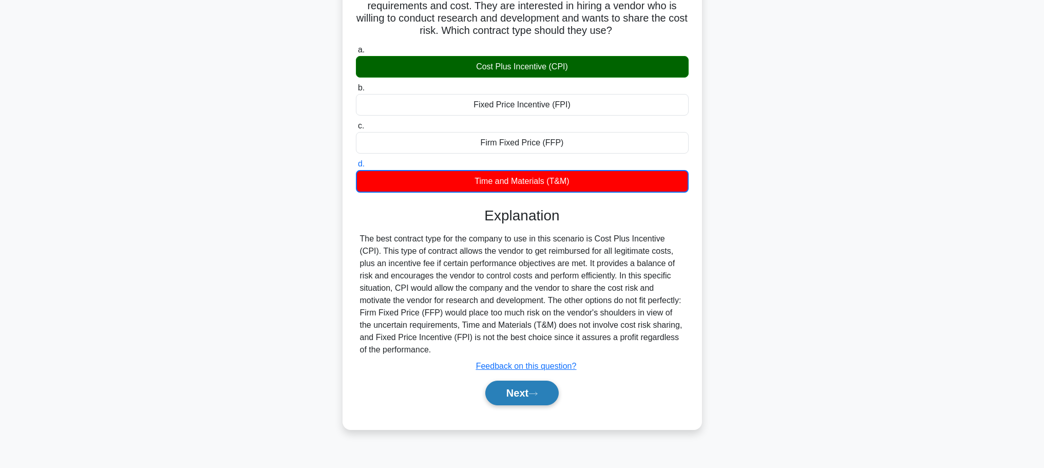
click at [514, 389] on button "Next" at bounding box center [521, 393] width 73 height 25
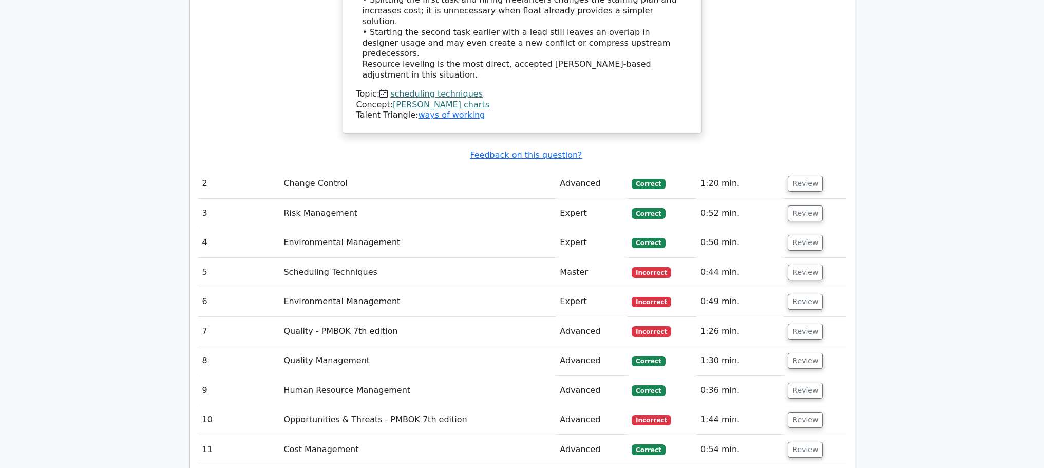
scroll to position [1643, 0]
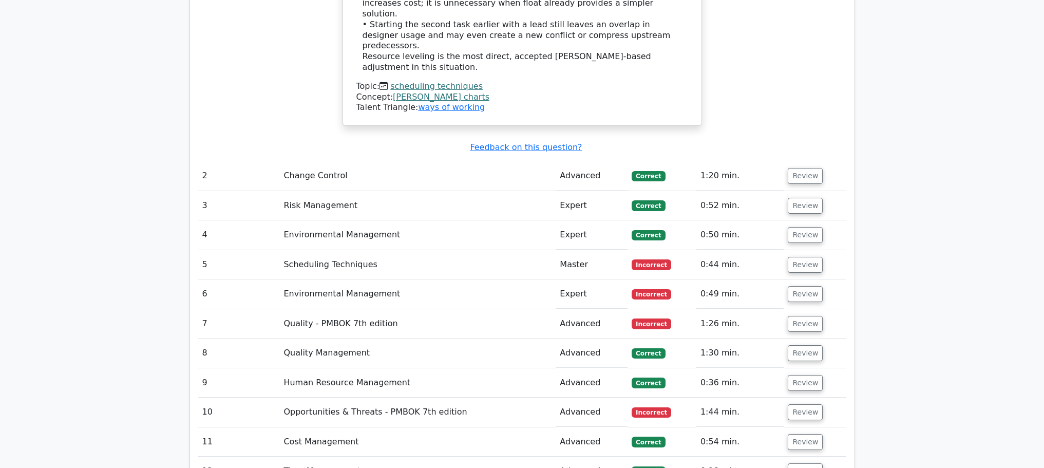
click at [325, 250] on td "Scheduling Techniques" at bounding box center [417, 264] width 276 height 29
click at [795, 257] on button "Review" at bounding box center [805, 265] width 35 height 16
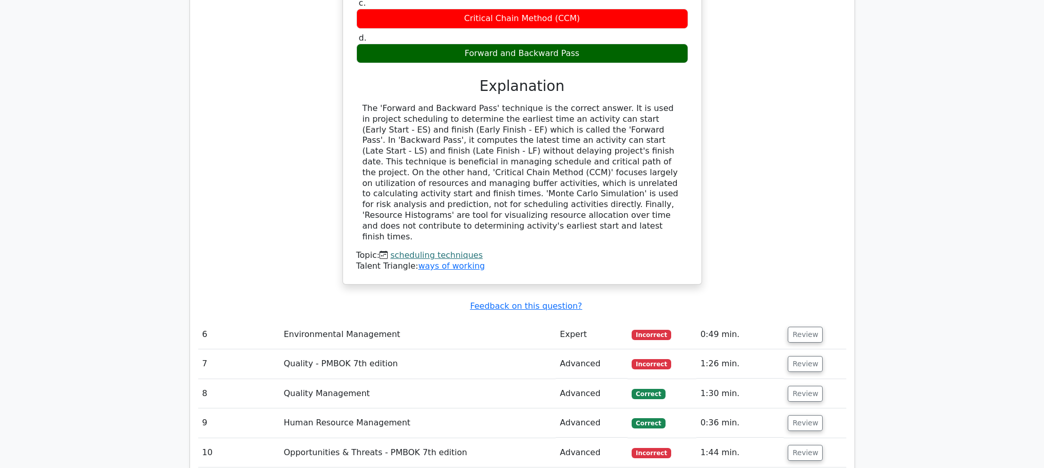
scroll to position [2260, 0]
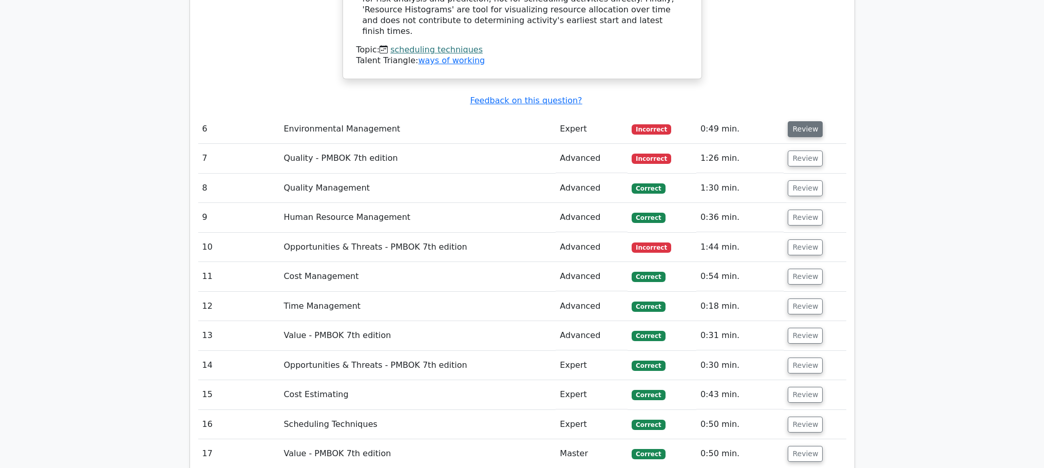
click at [799, 121] on button "Review" at bounding box center [805, 129] width 35 height 16
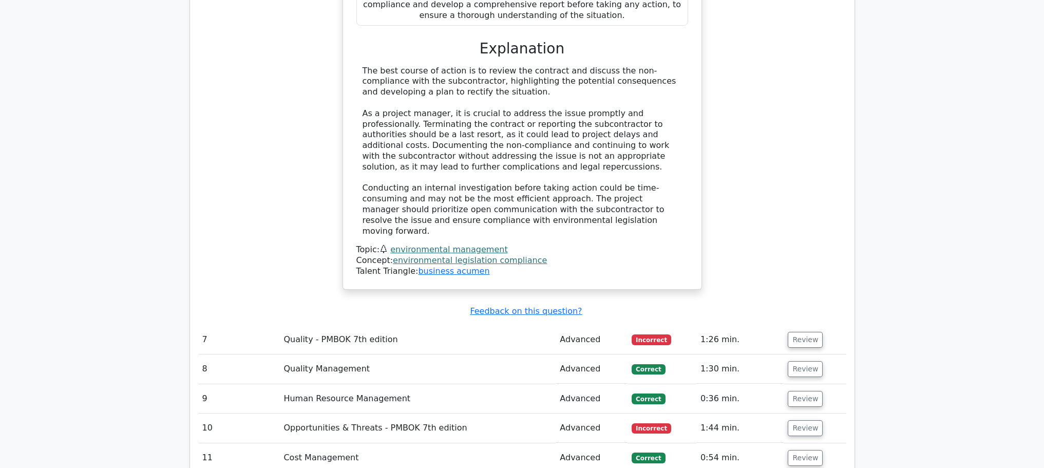
scroll to position [2876, 0]
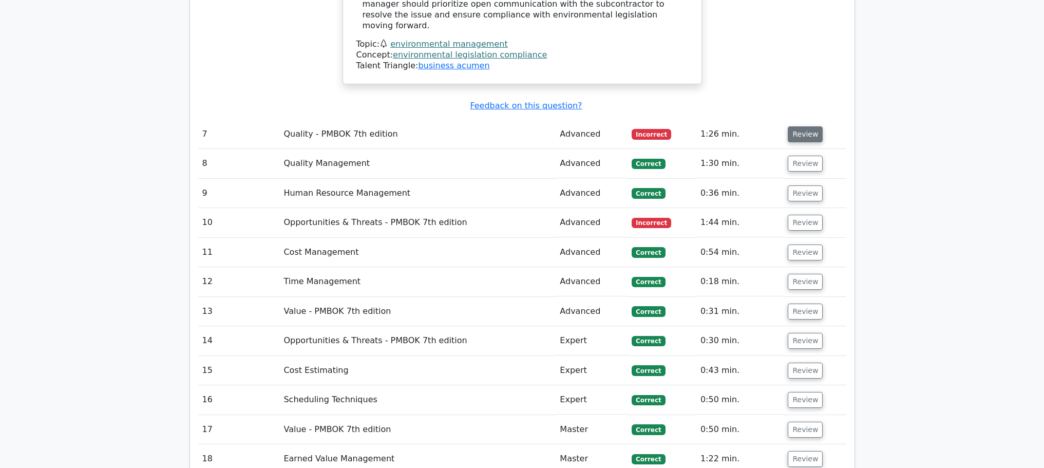
click at [811, 126] on button "Review" at bounding box center [805, 134] width 35 height 16
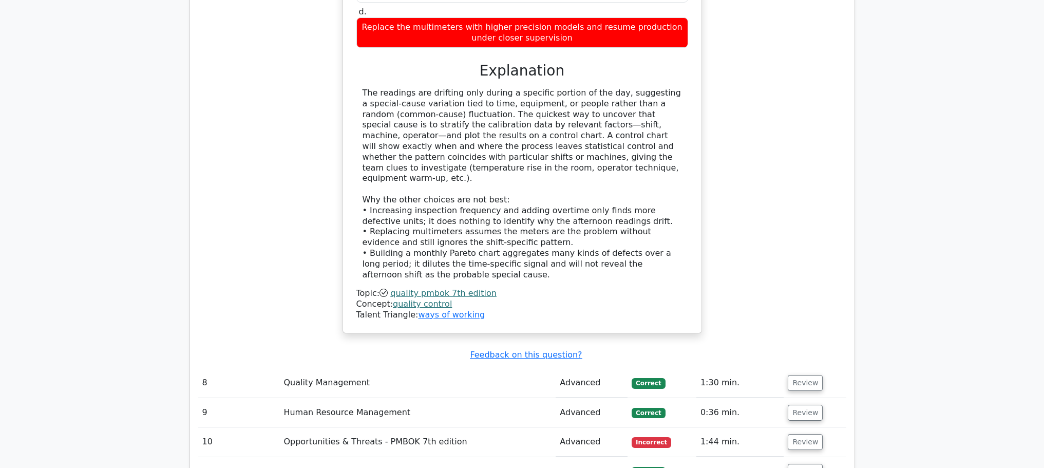
scroll to position [3492, 0]
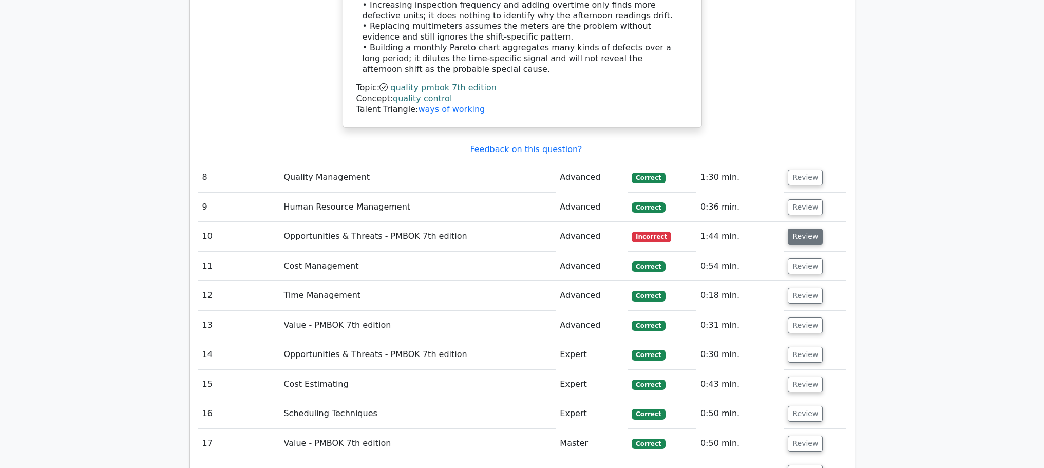
click at [806, 229] on button "Review" at bounding box center [805, 237] width 35 height 16
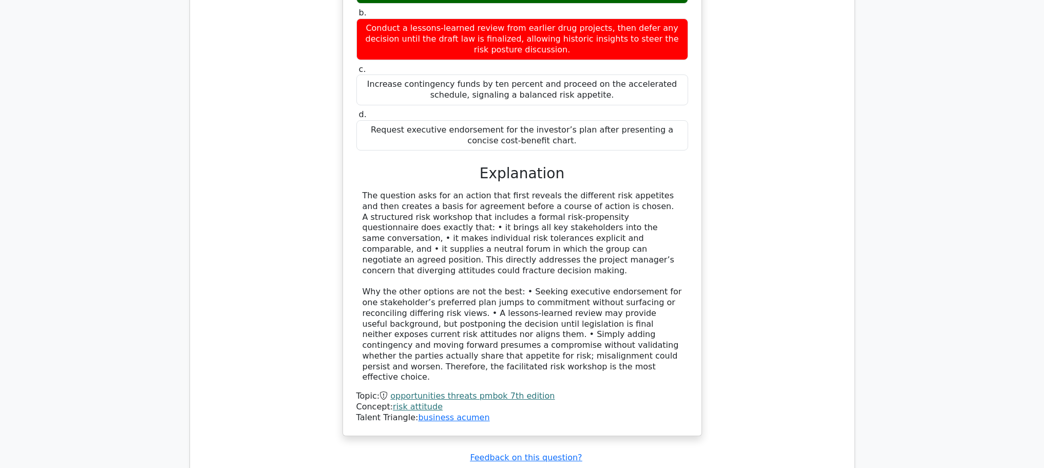
scroll to position [4108, 0]
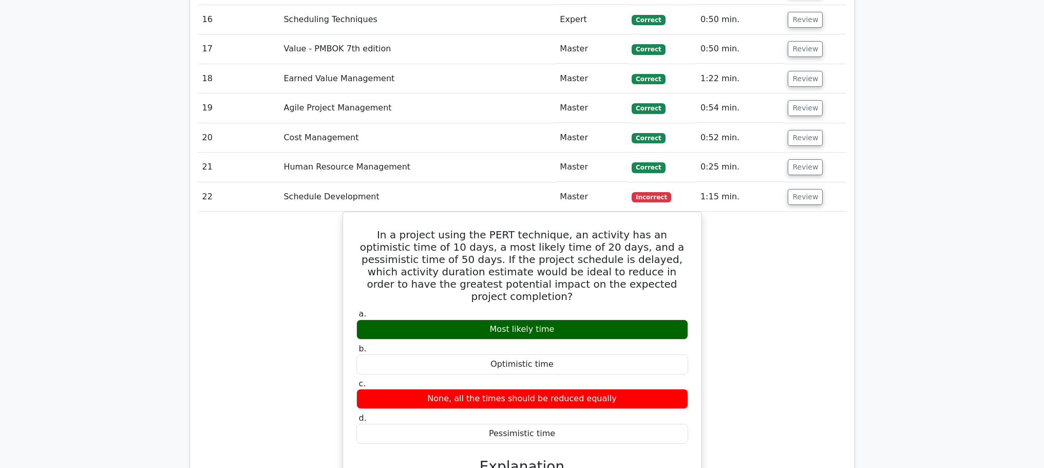
scroll to position [4725, 0]
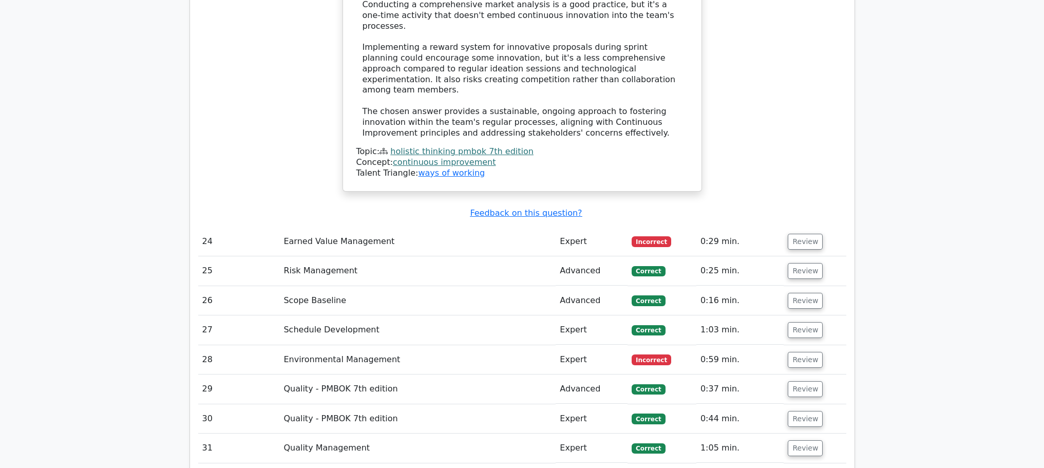
scroll to position [5546, 0]
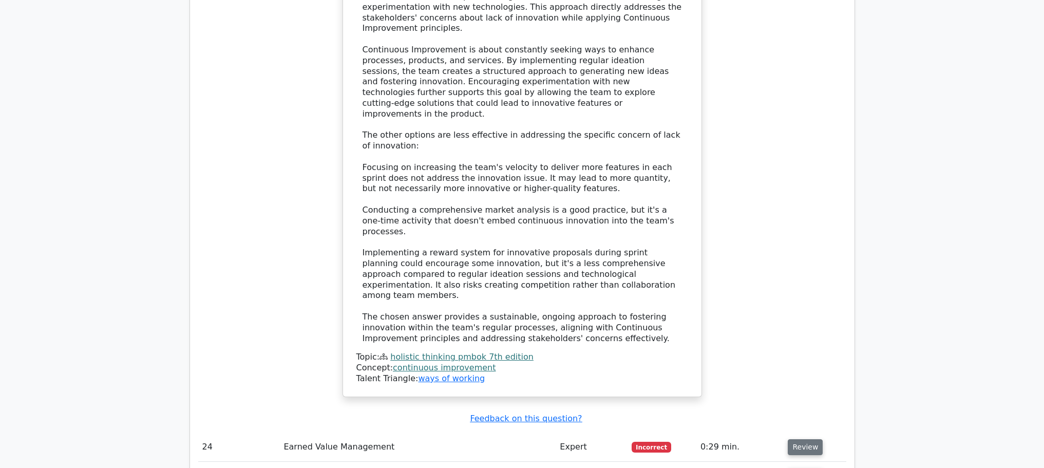
click at [806, 439] on button "Review" at bounding box center [805, 447] width 35 height 16
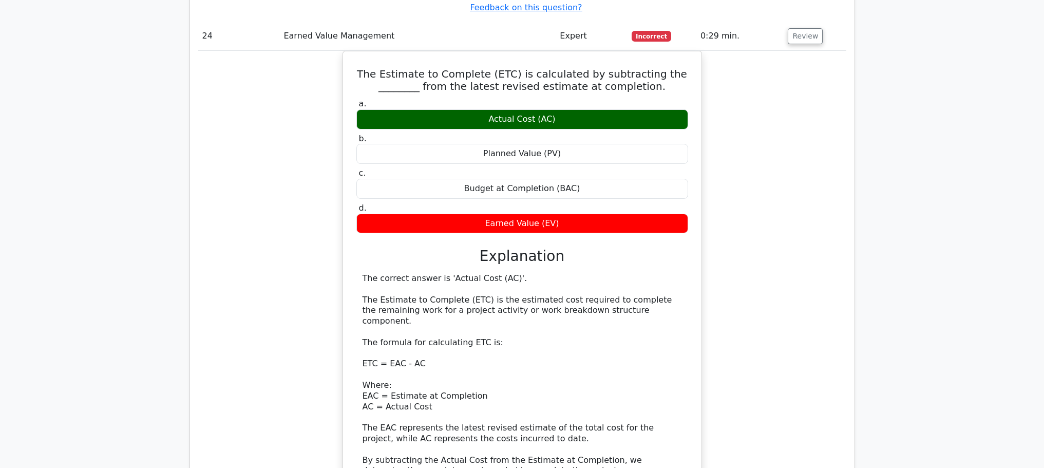
scroll to position [6163, 0]
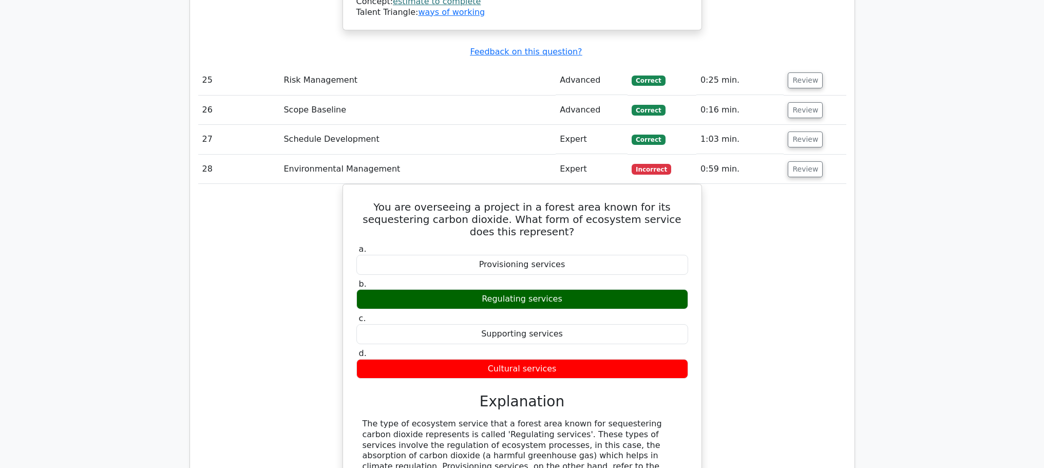
scroll to position [6779, 0]
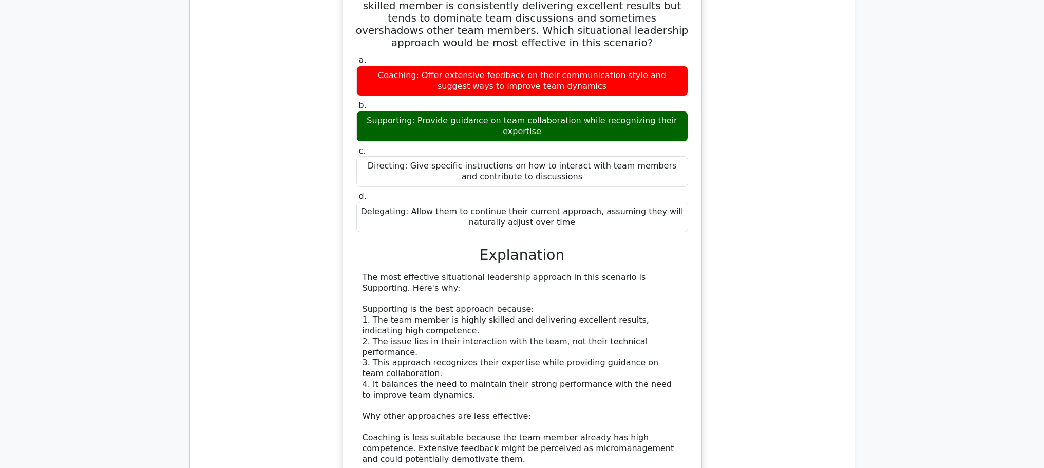
scroll to position [7600, 0]
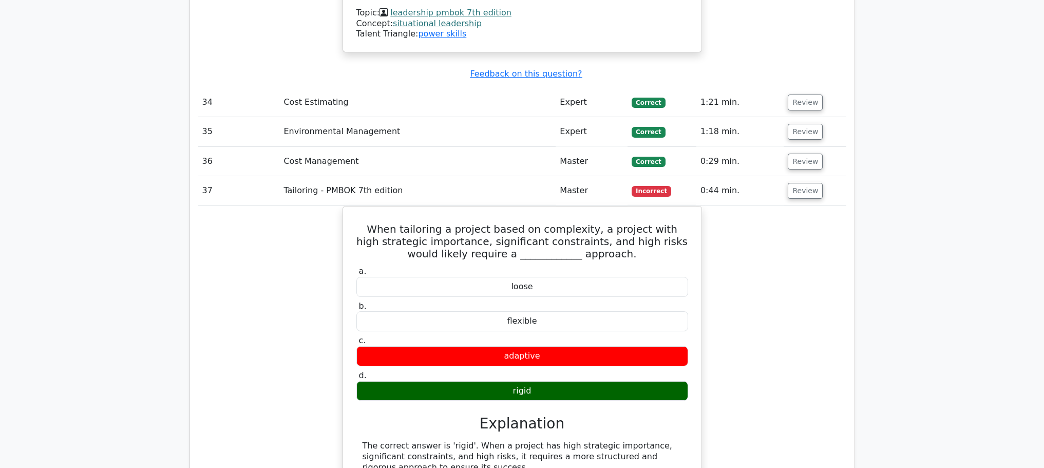
scroll to position [8217, 0]
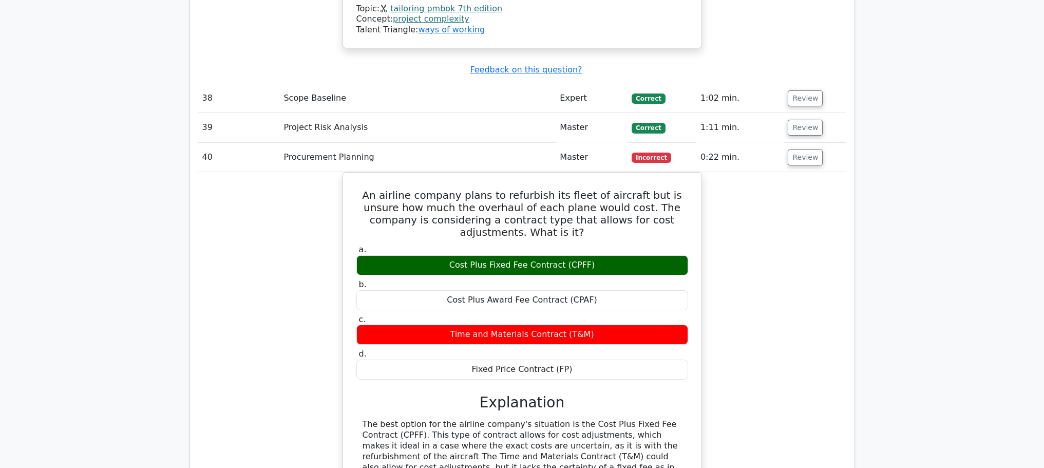
scroll to position [8833, 0]
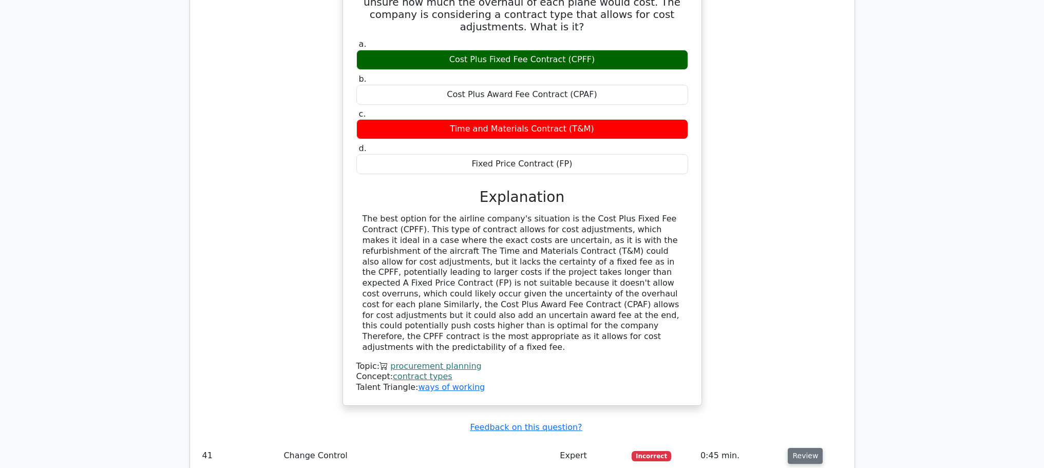
click at [806, 448] on button "Review" at bounding box center [805, 456] width 35 height 16
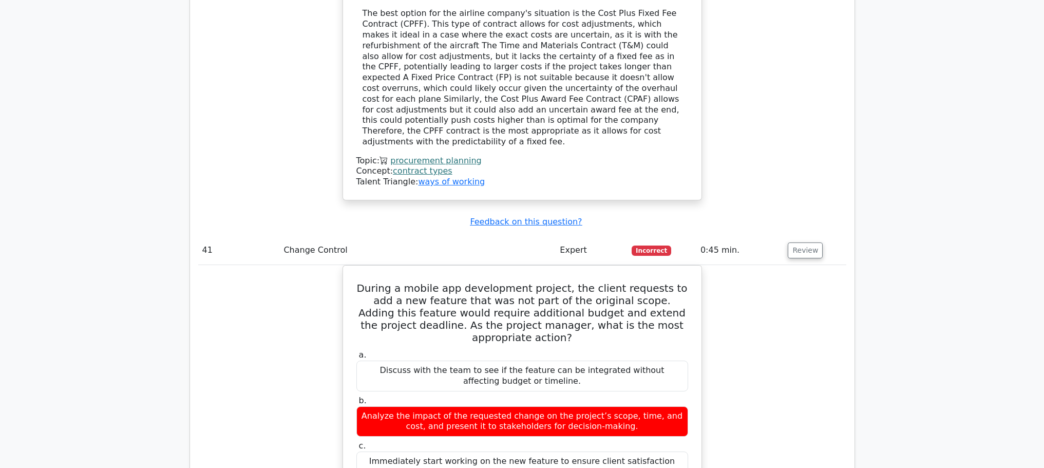
scroll to position [9244, 0]
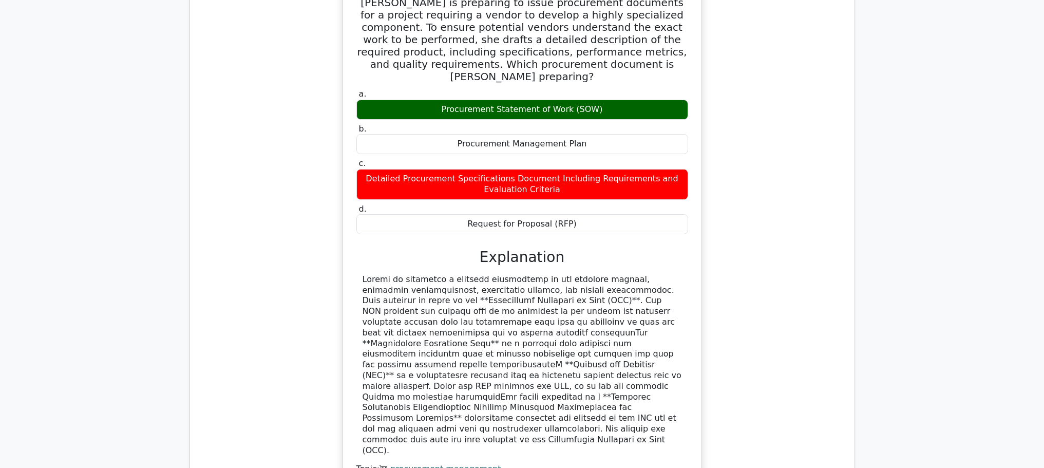
scroll to position [9931, 0]
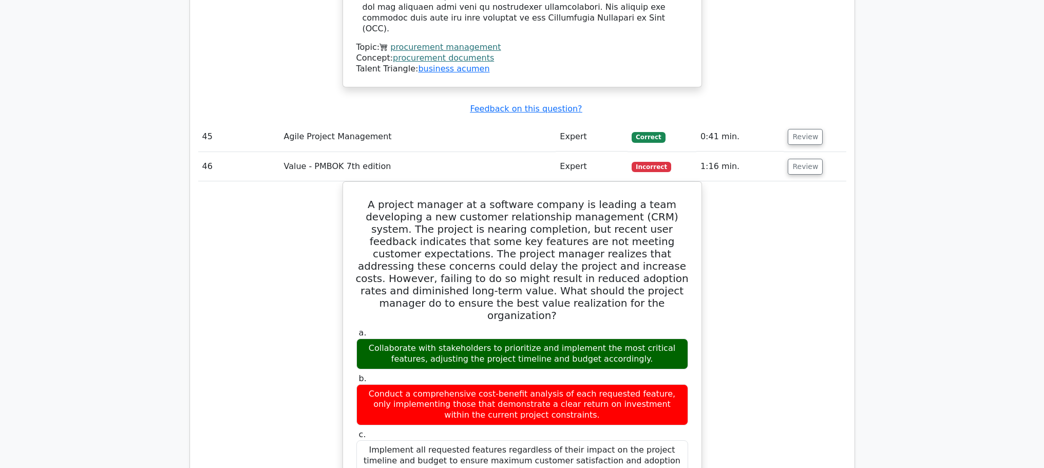
scroll to position [10548, 0]
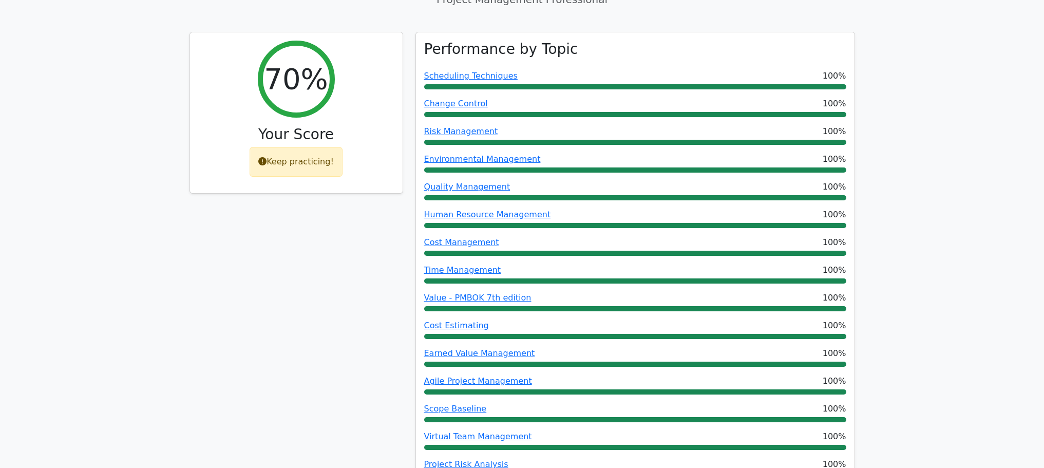
scroll to position [0, 0]
